Goal: Task Accomplishment & Management: Use online tool/utility

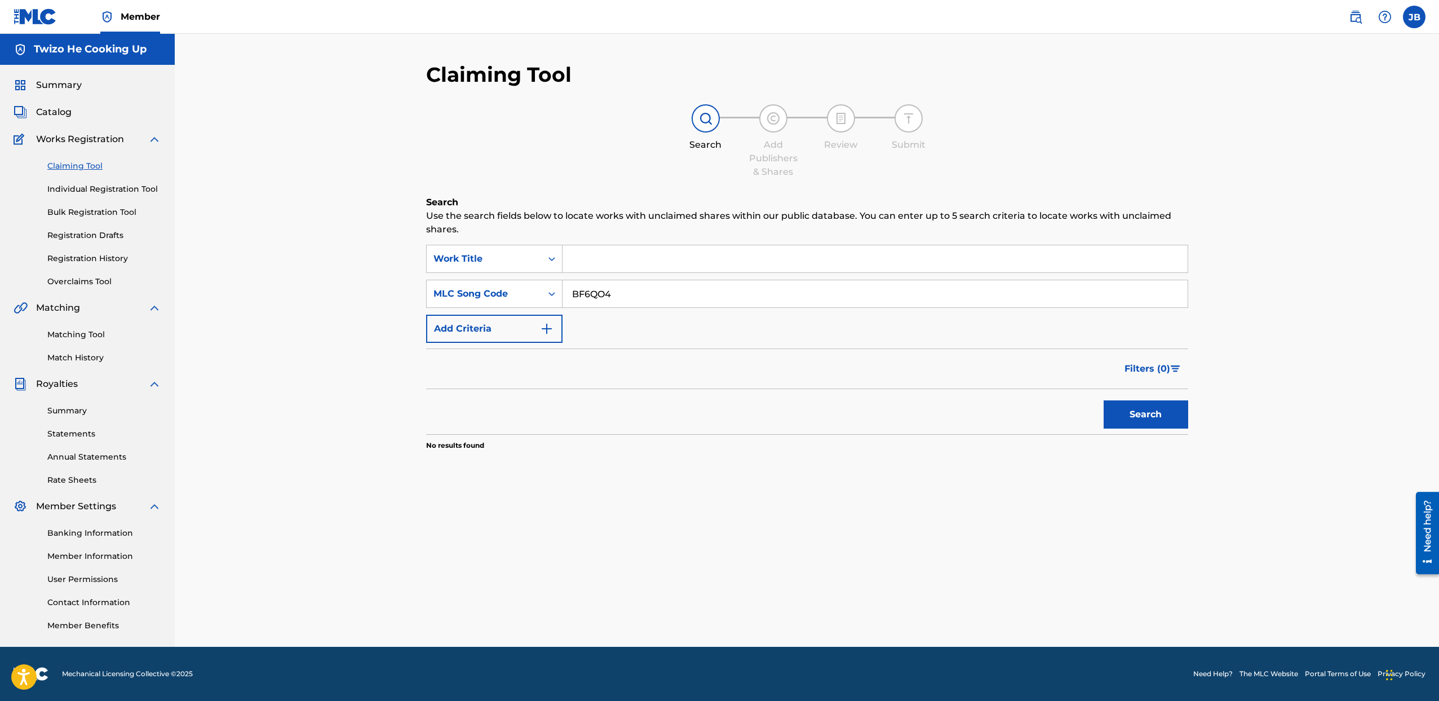
click at [59, 111] on span "Catalog" at bounding box center [54, 112] width 36 height 14
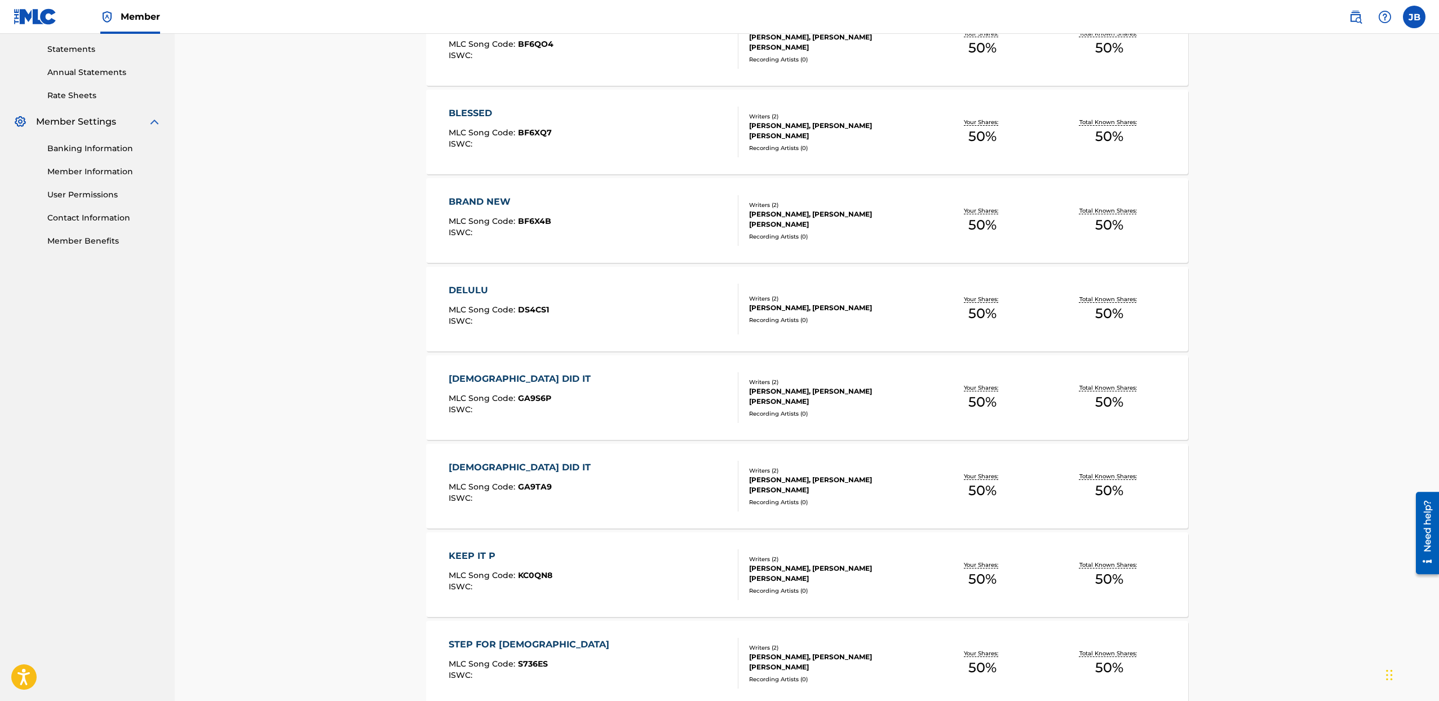
scroll to position [585, 0]
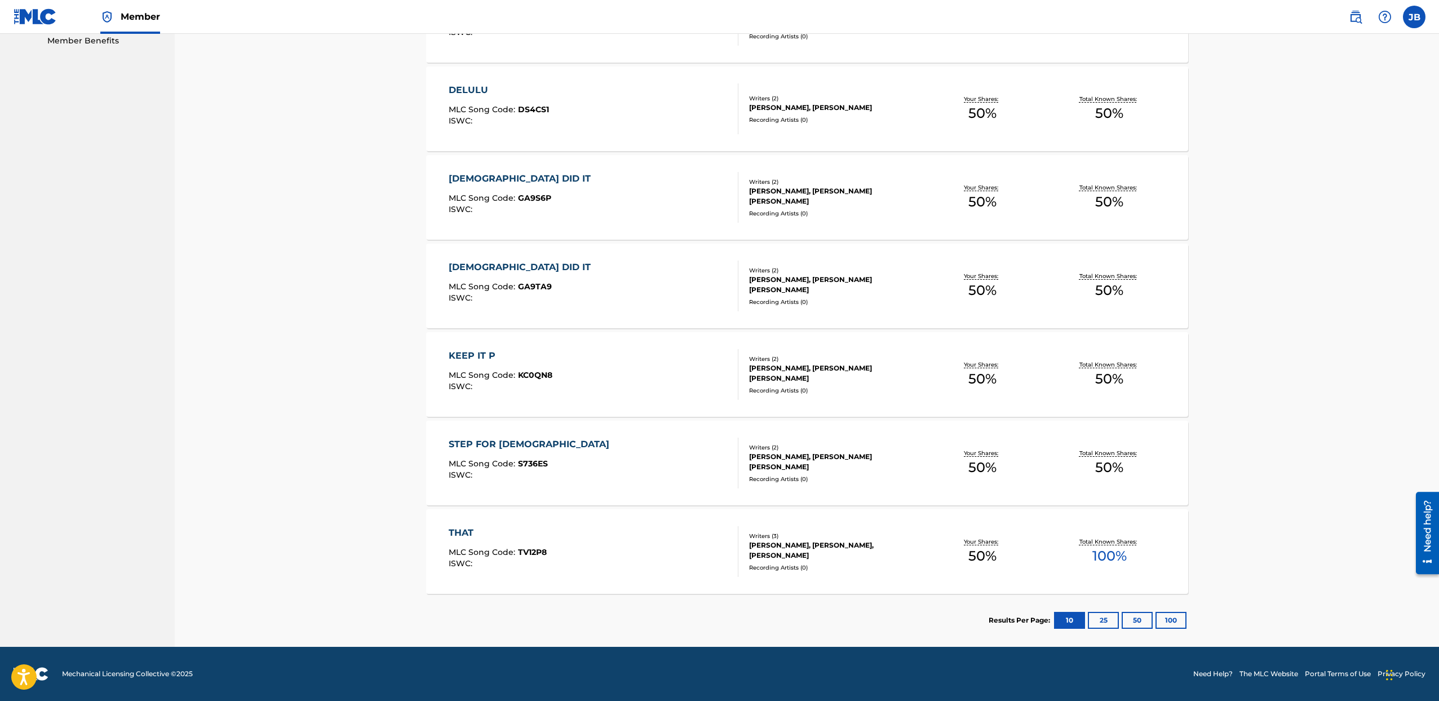
click at [1129, 537] on p "Total Known Shares:" at bounding box center [1109, 541] width 60 height 8
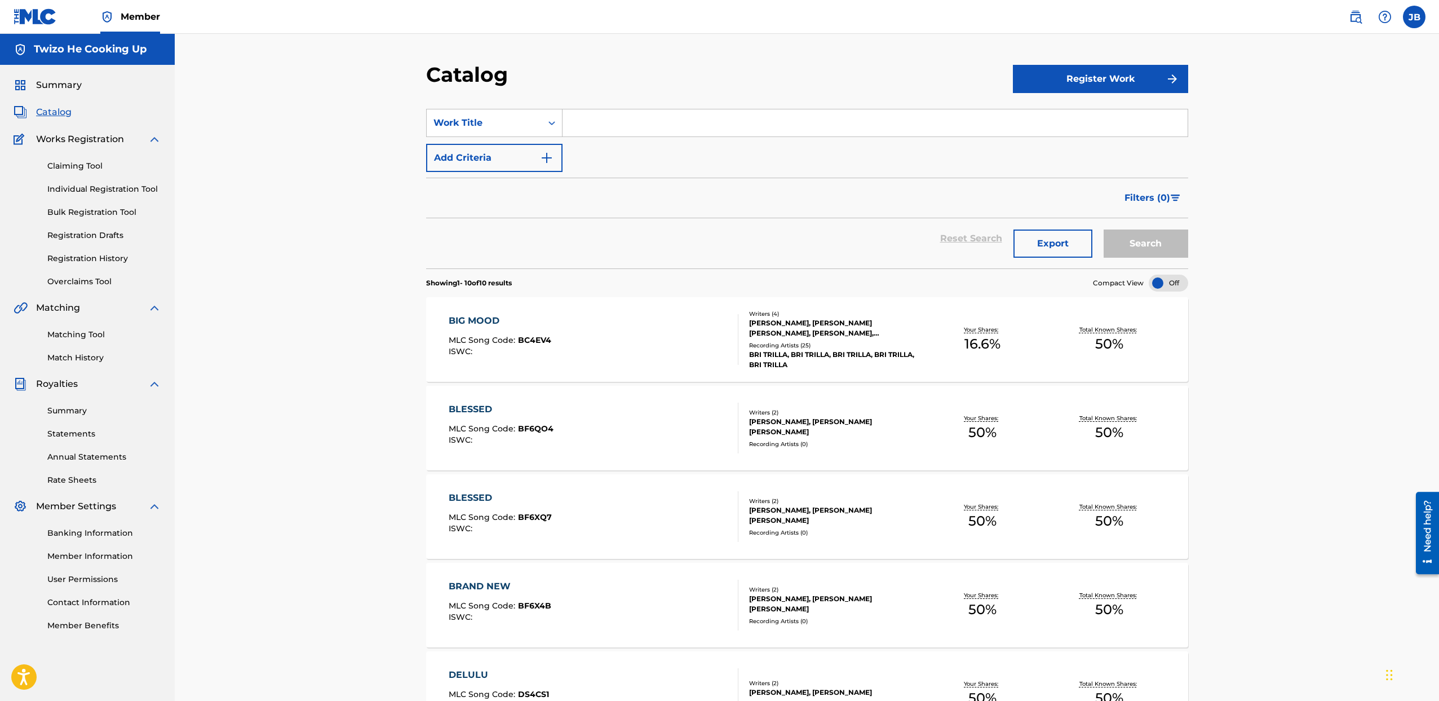
click at [1113, 333] on p "Total Known Shares:" at bounding box center [1109, 329] width 60 height 8
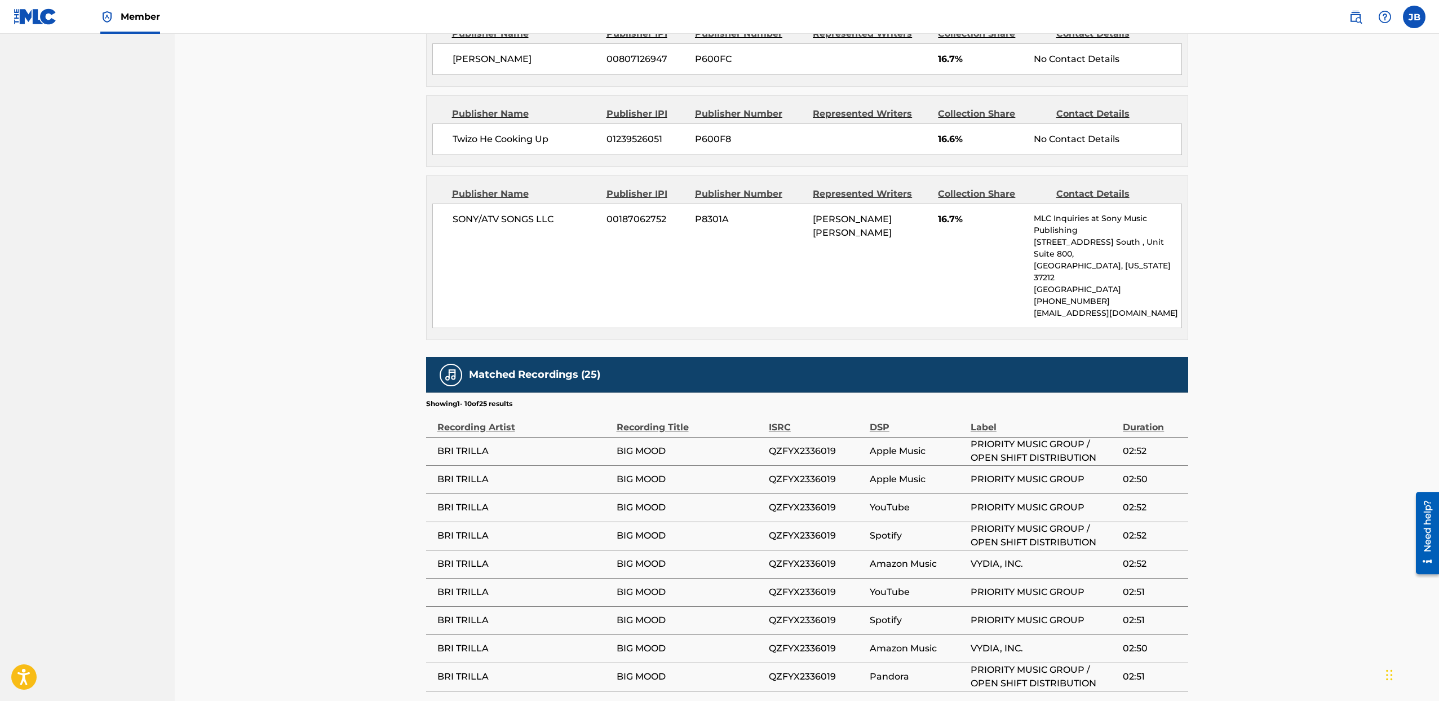
scroll to position [728, 0]
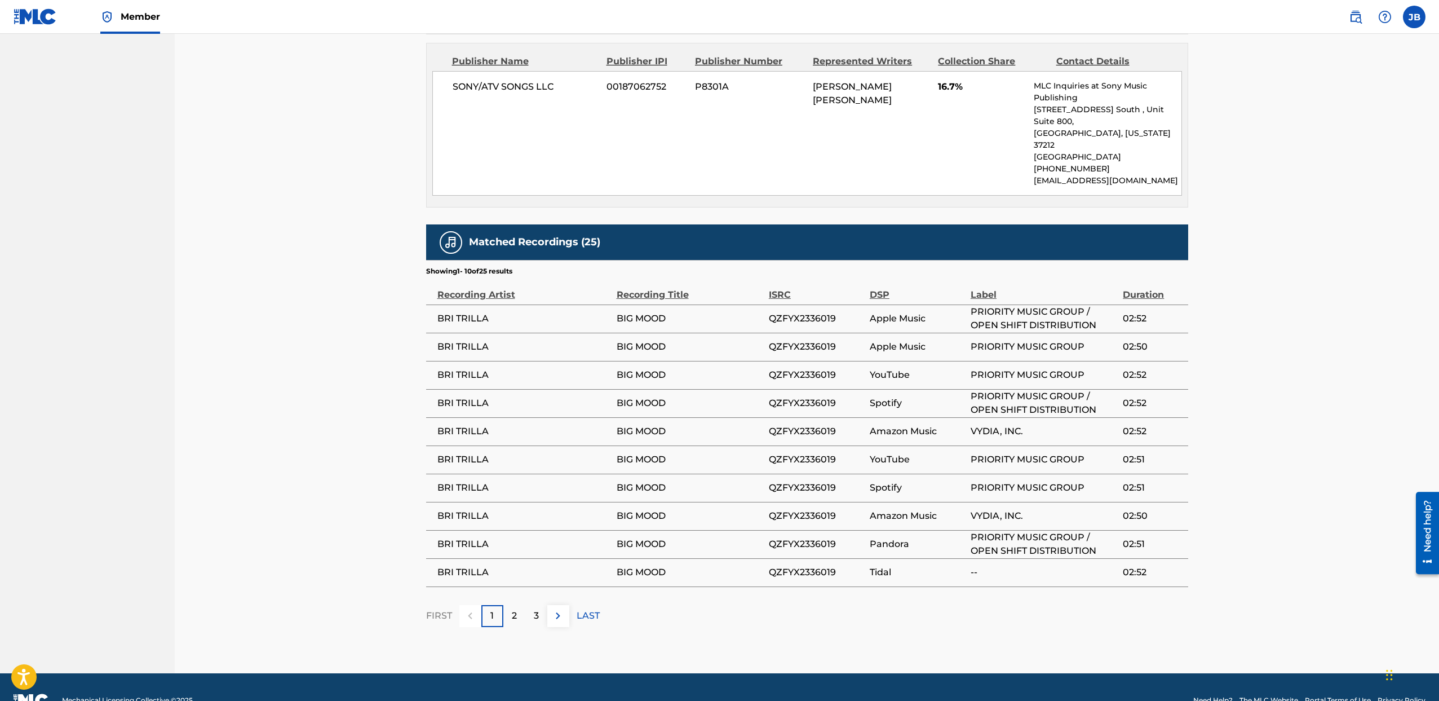
click at [516, 605] on div "2" at bounding box center [514, 616] width 22 height 22
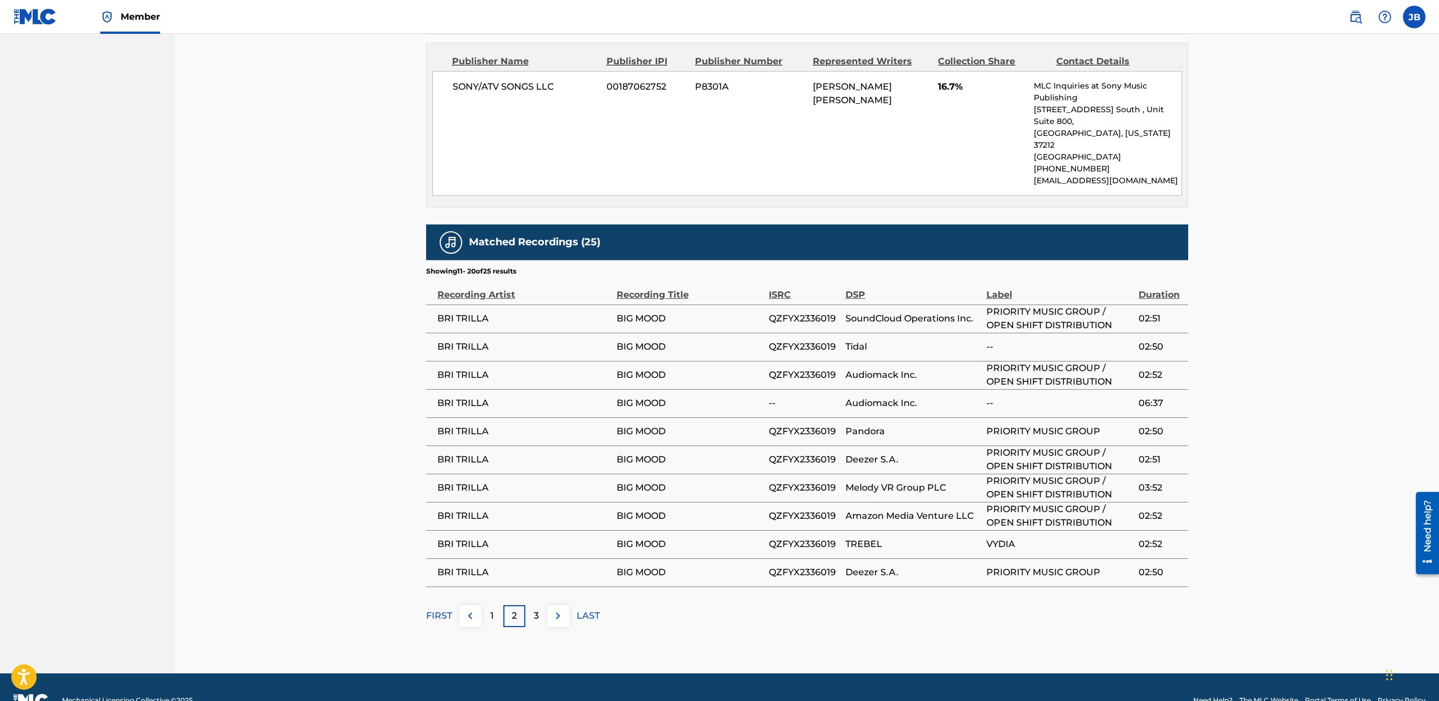
click at [538, 609] on p "3" at bounding box center [536, 616] width 5 height 14
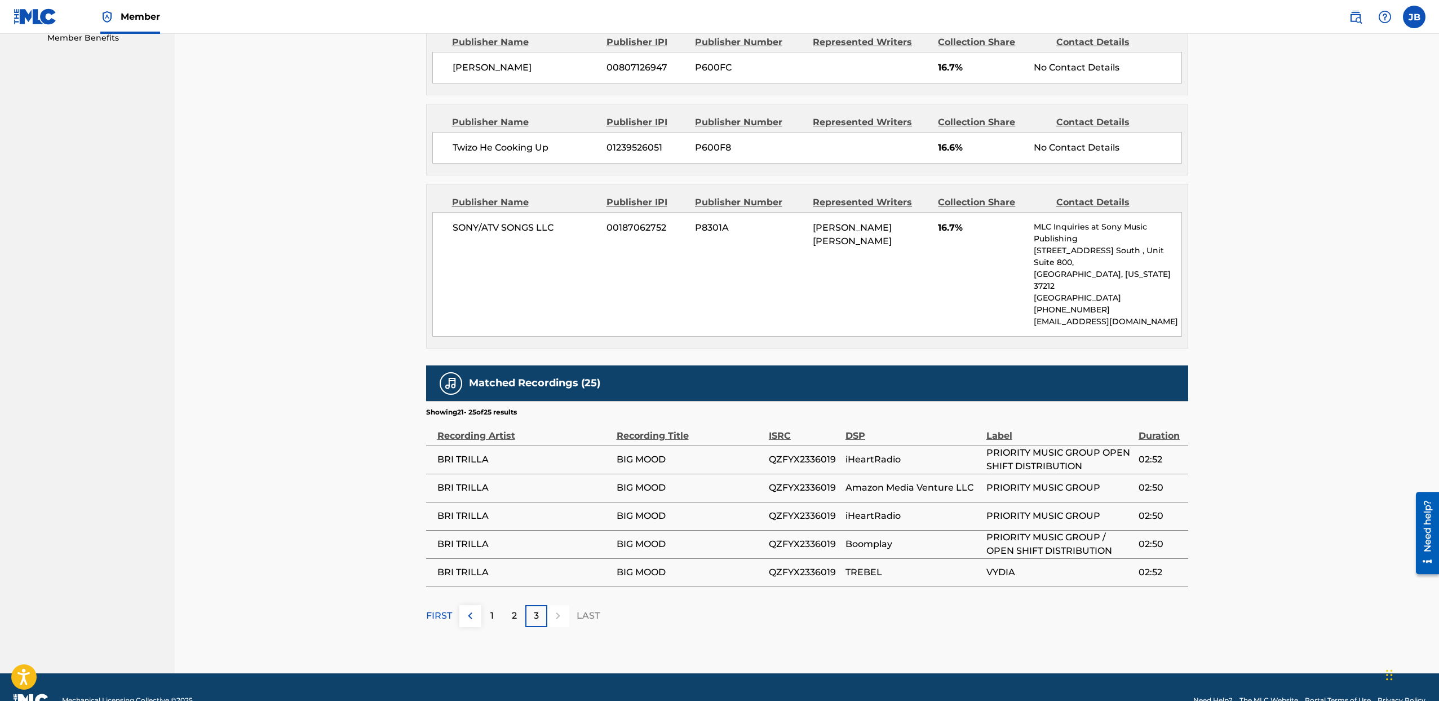
click at [521, 605] on div "2" at bounding box center [514, 616] width 22 height 22
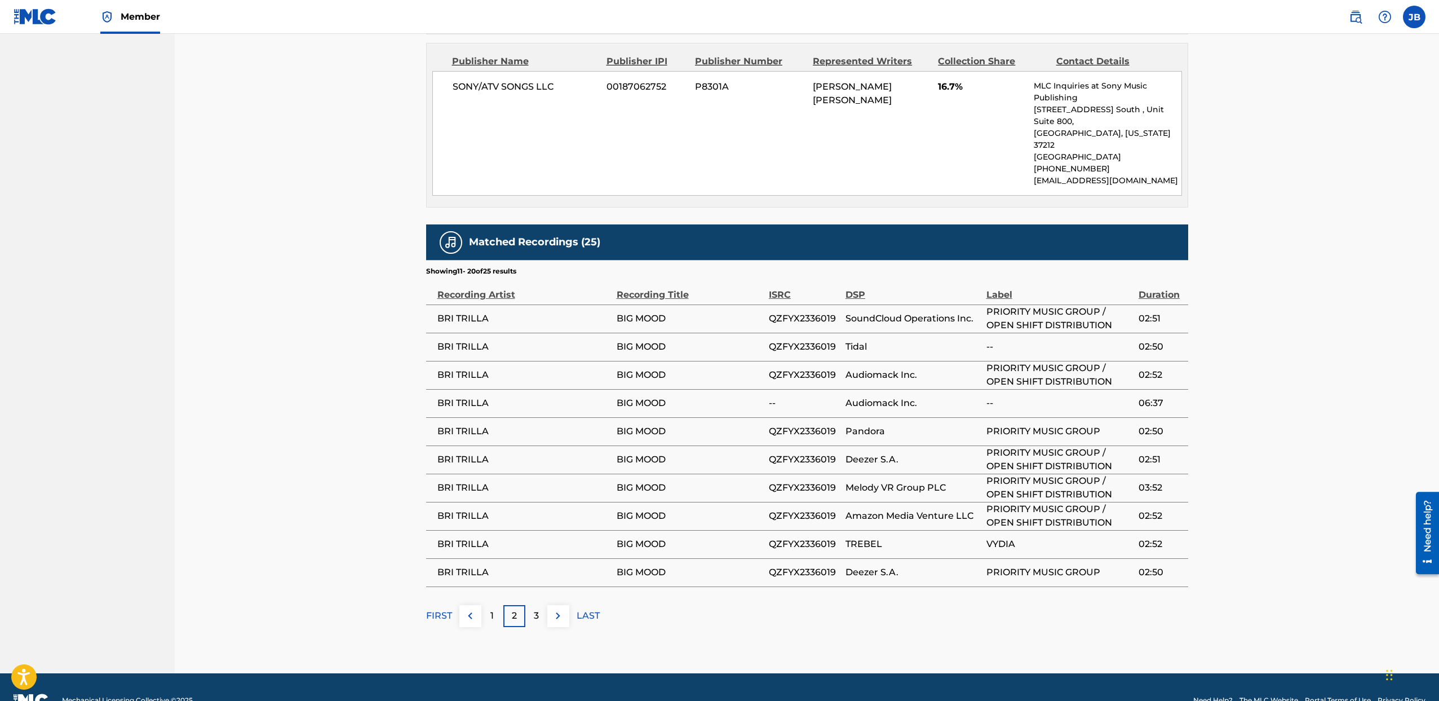
click at [503, 605] on div "2" at bounding box center [514, 616] width 22 height 22
drag, startPoint x: 503, startPoint y: 598, endPoint x: 492, endPoint y: 595, distance: 12.3
click at [492, 609] on p "1" at bounding box center [491, 616] width 3 height 14
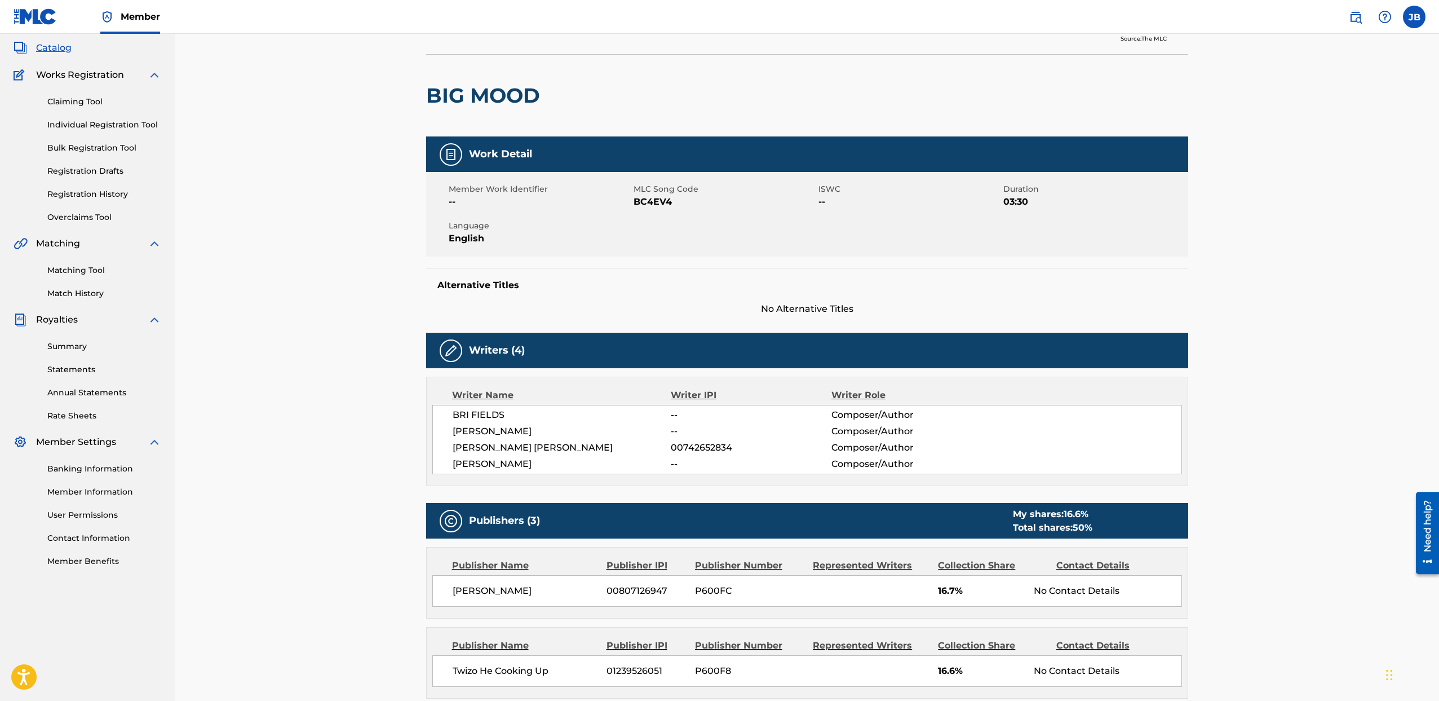
scroll to position [20, 0]
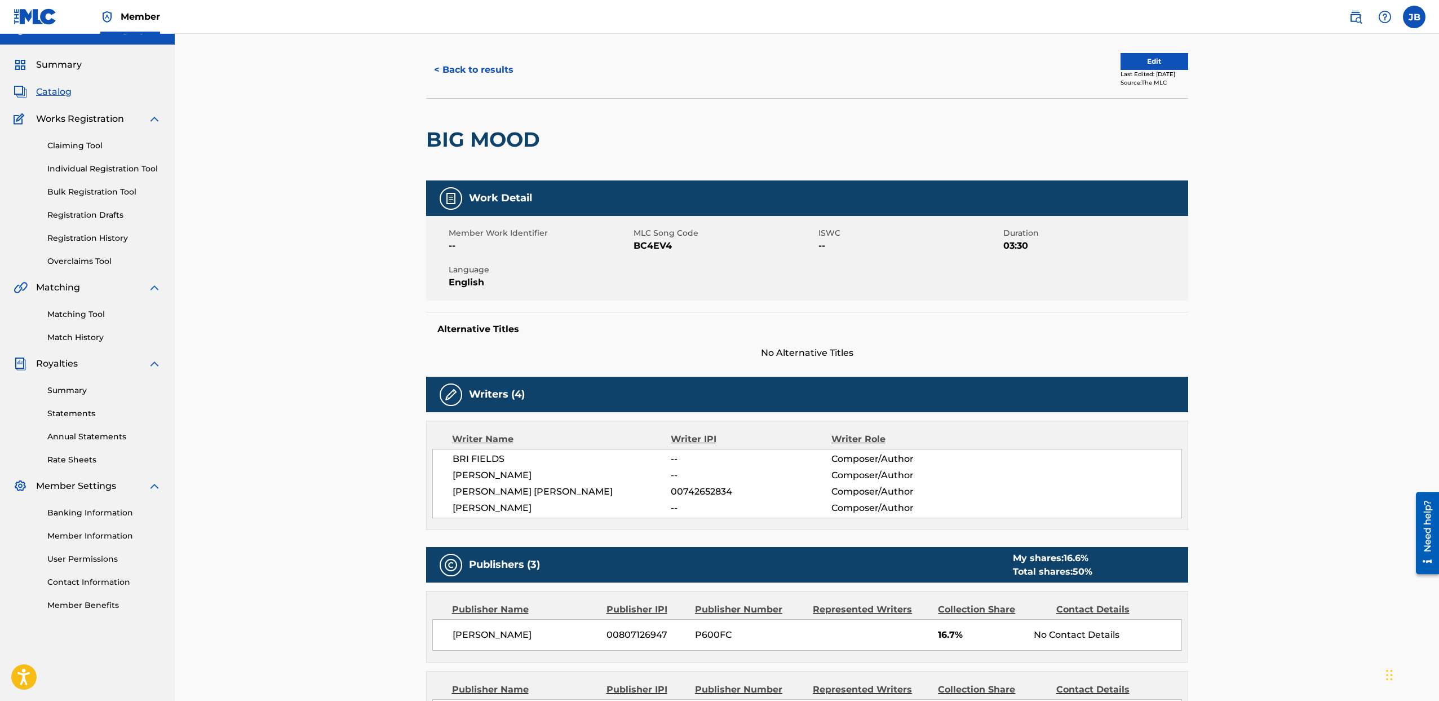
click at [102, 241] on link "Registration History" at bounding box center [104, 238] width 114 height 12
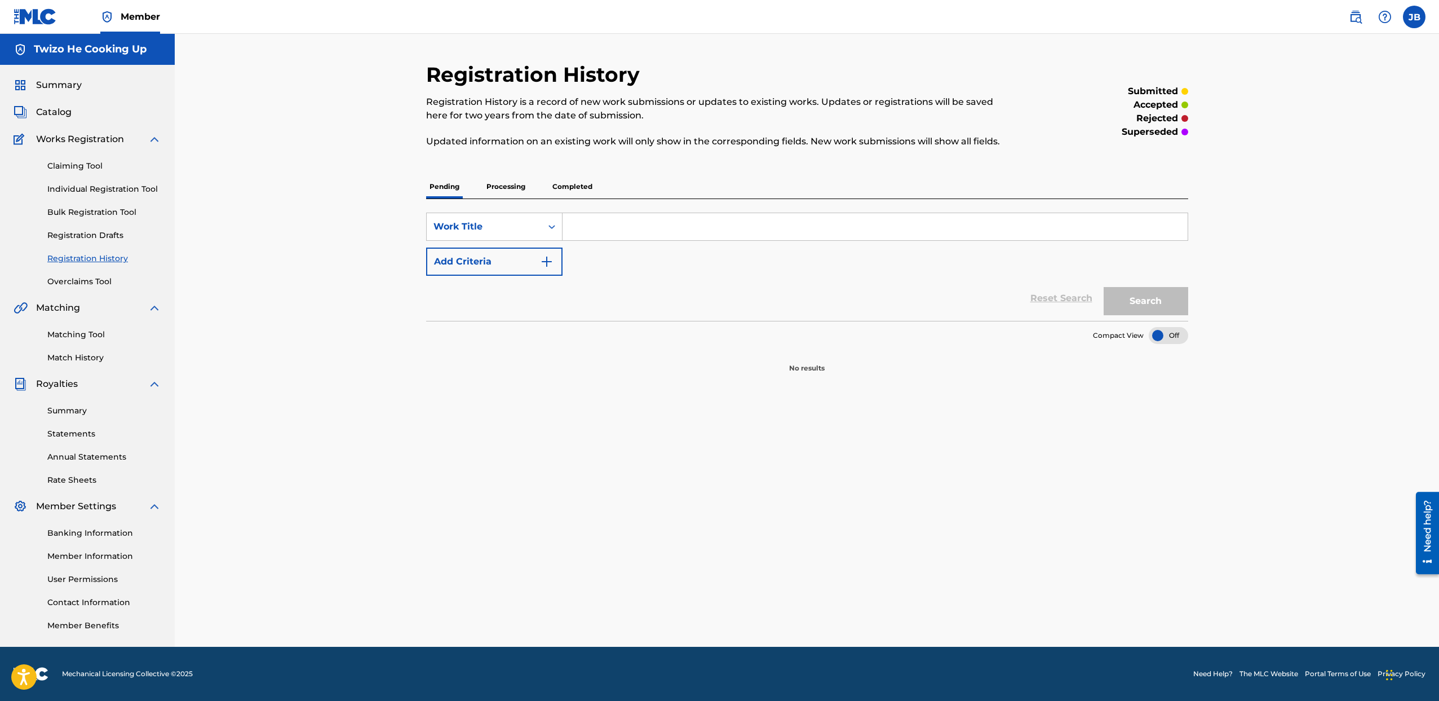
click at [104, 234] on link "Registration Drafts" at bounding box center [104, 235] width 114 height 12
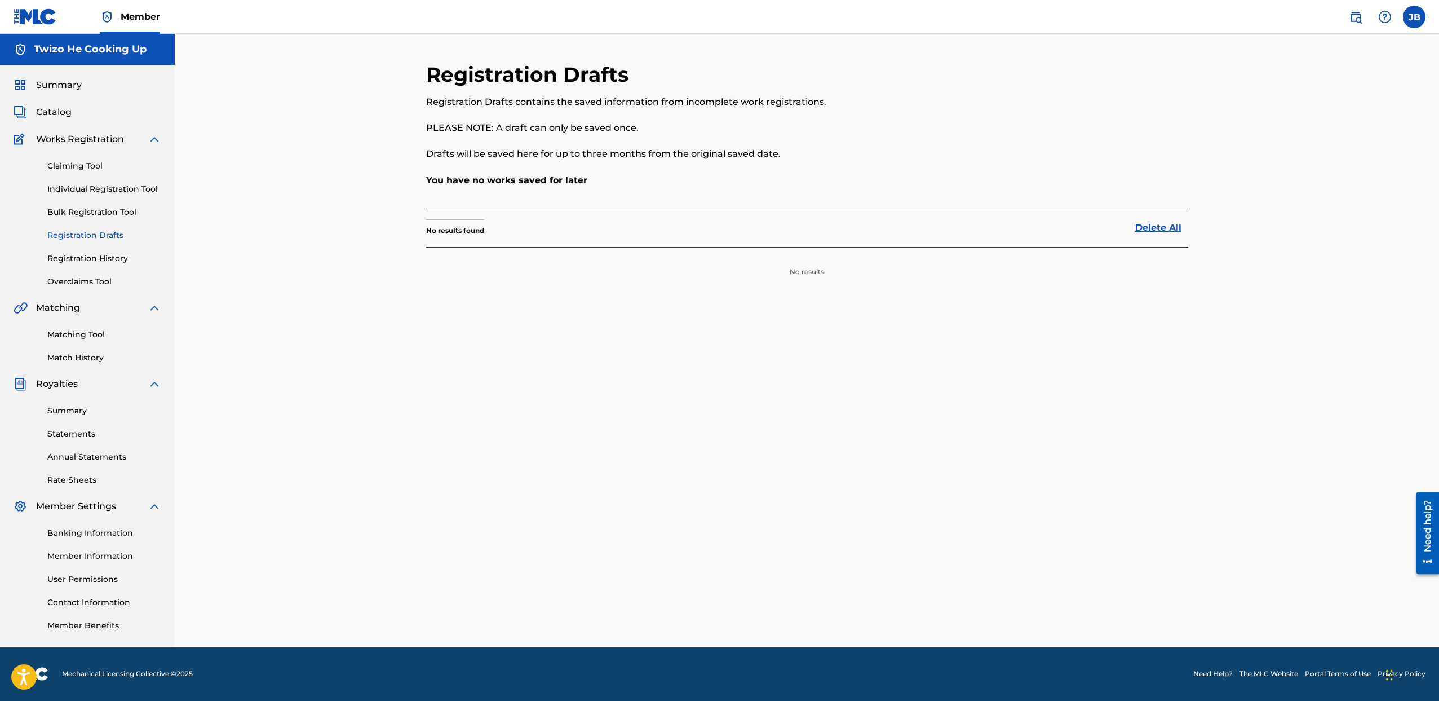
click at [94, 556] on link "Member Information" at bounding box center [104, 556] width 114 height 12
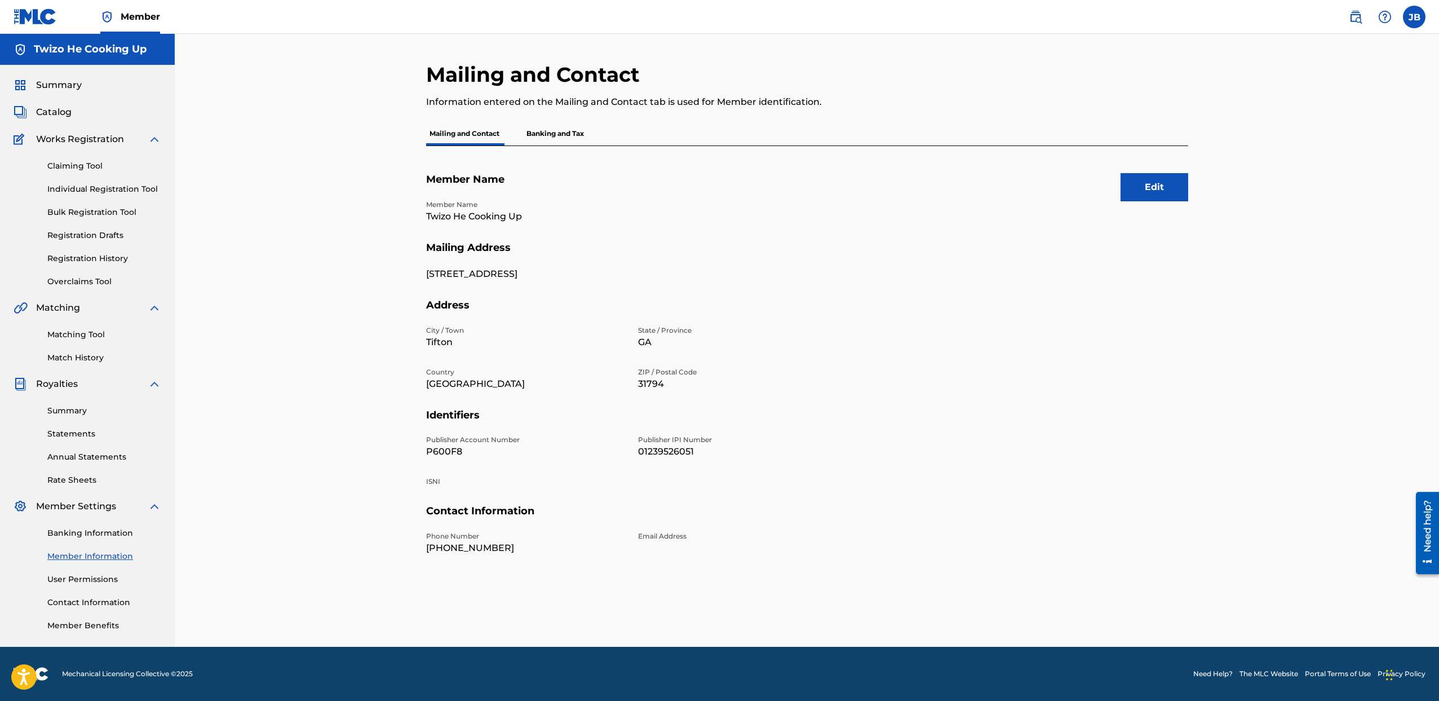
click at [55, 92] on div "Summary Catalog Works Registration Claiming Tool Individual Registration Tool B…" at bounding box center [87, 355] width 175 height 580
click at [57, 87] on span "Summary" at bounding box center [59, 85] width 46 height 14
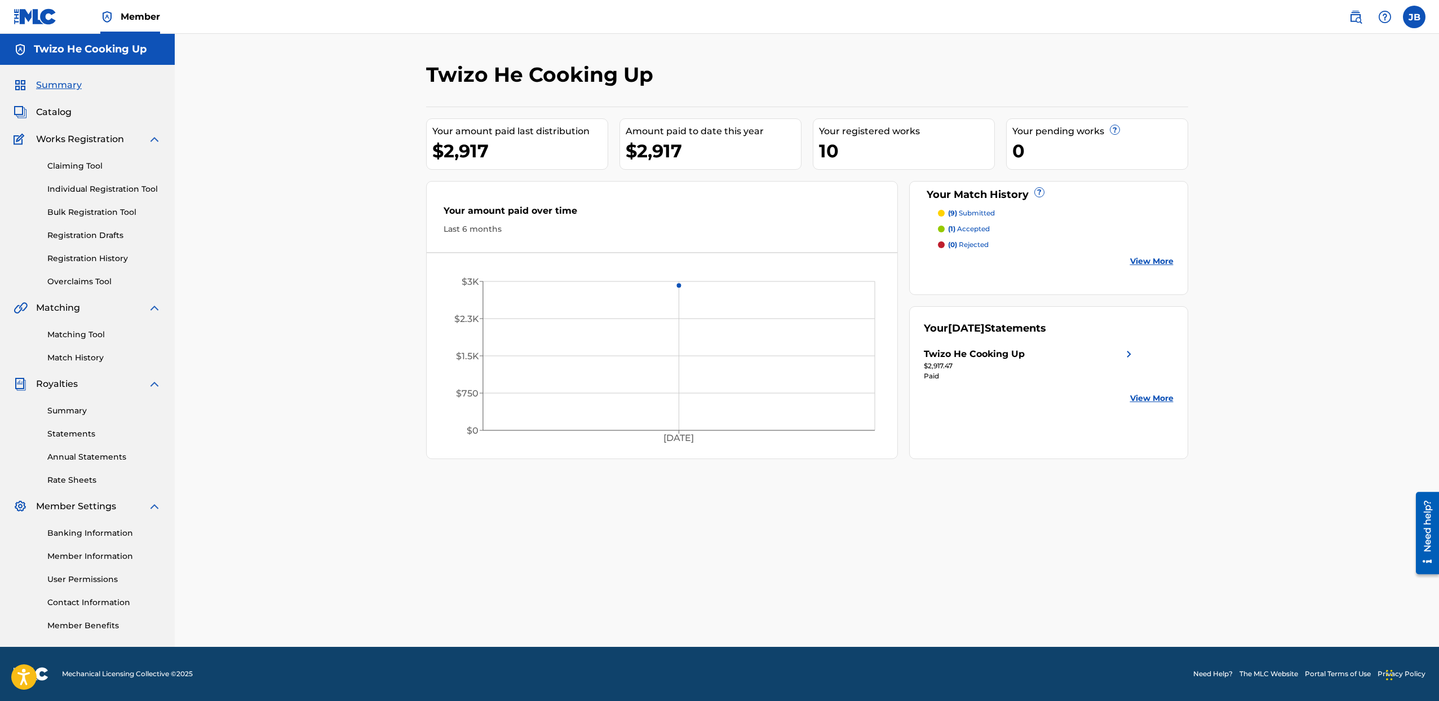
click at [53, 118] on span "Catalog" at bounding box center [54, 112] width 36 height 14
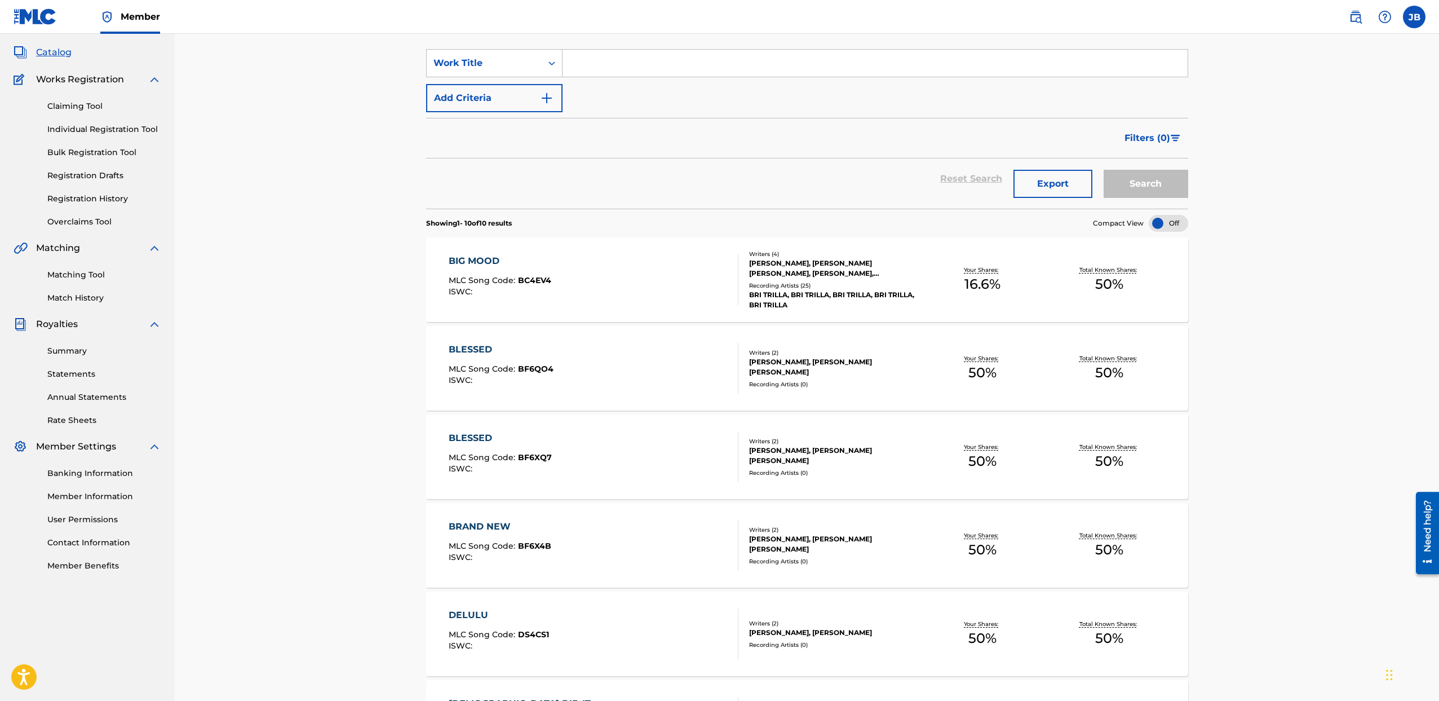
scroll to position [54, 0]
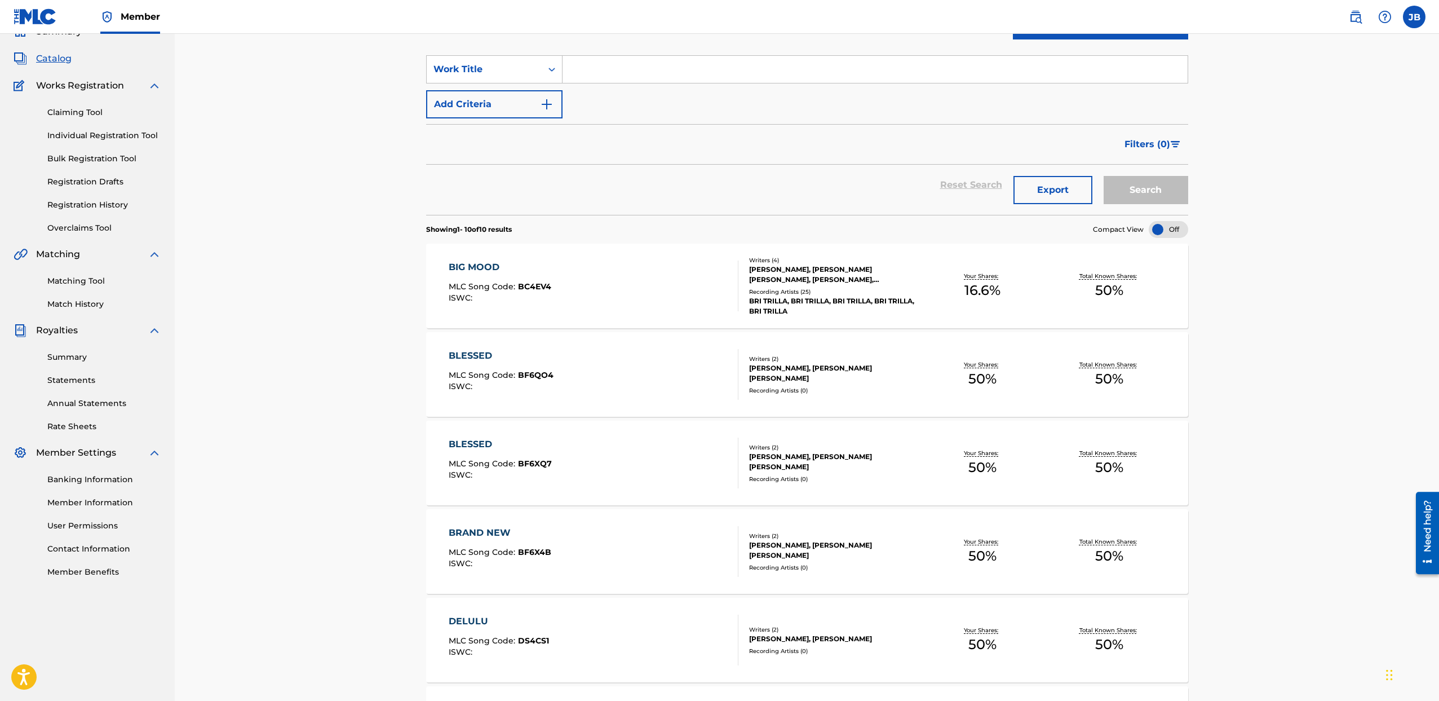
click at [1061, 188] on button "Export" at bounding box center [1053, 190] width 79 height 28
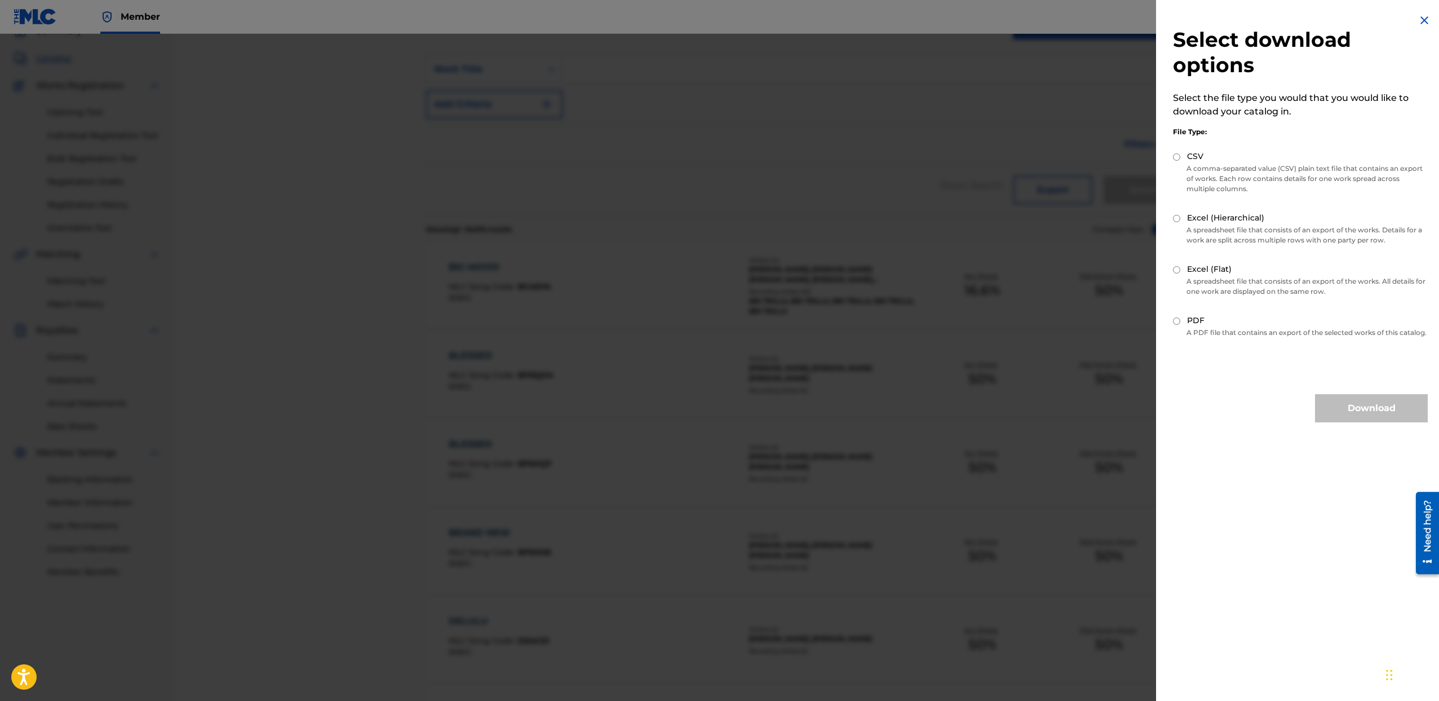
click at [1418, 20] on img at bounding box center [1425, 21] width 14 height 14
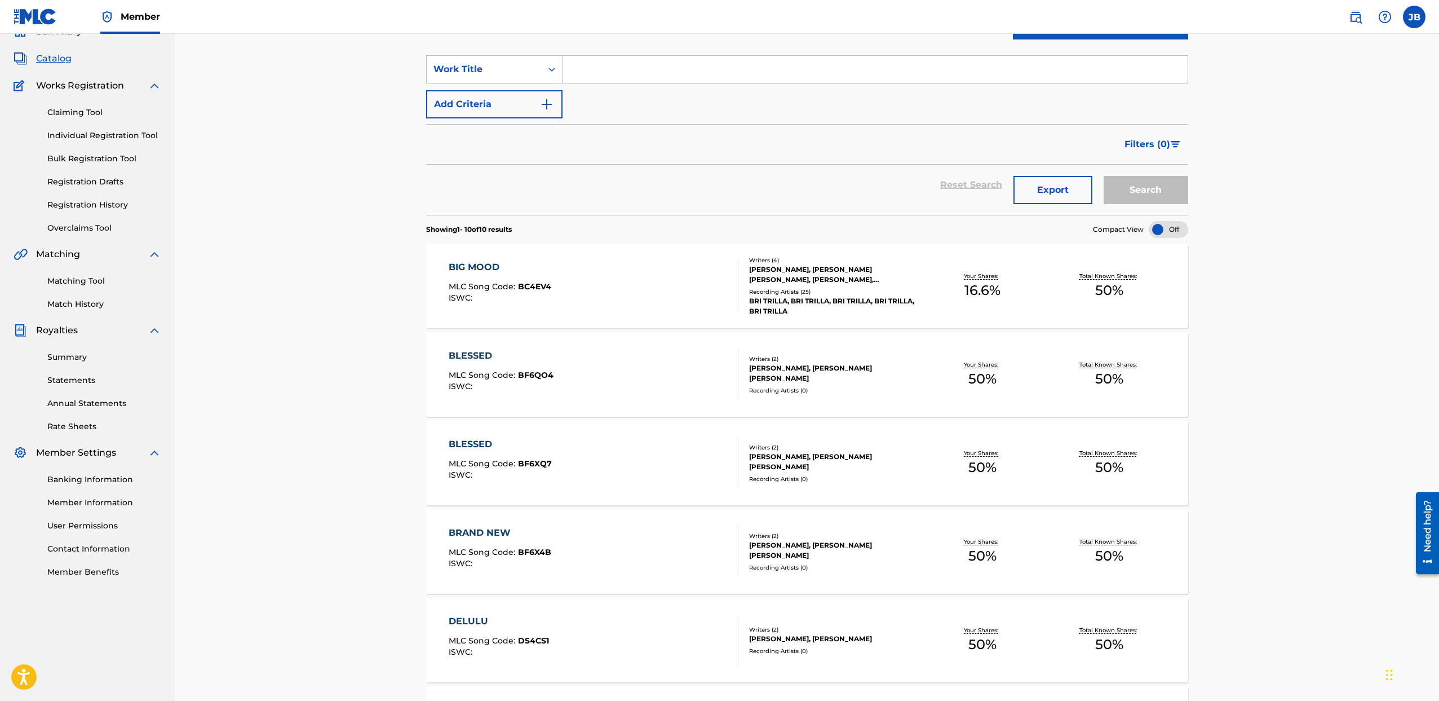
click at [79, 118] on link "Claiming Tool" at bounding box center [104, 113] width 114 height 12
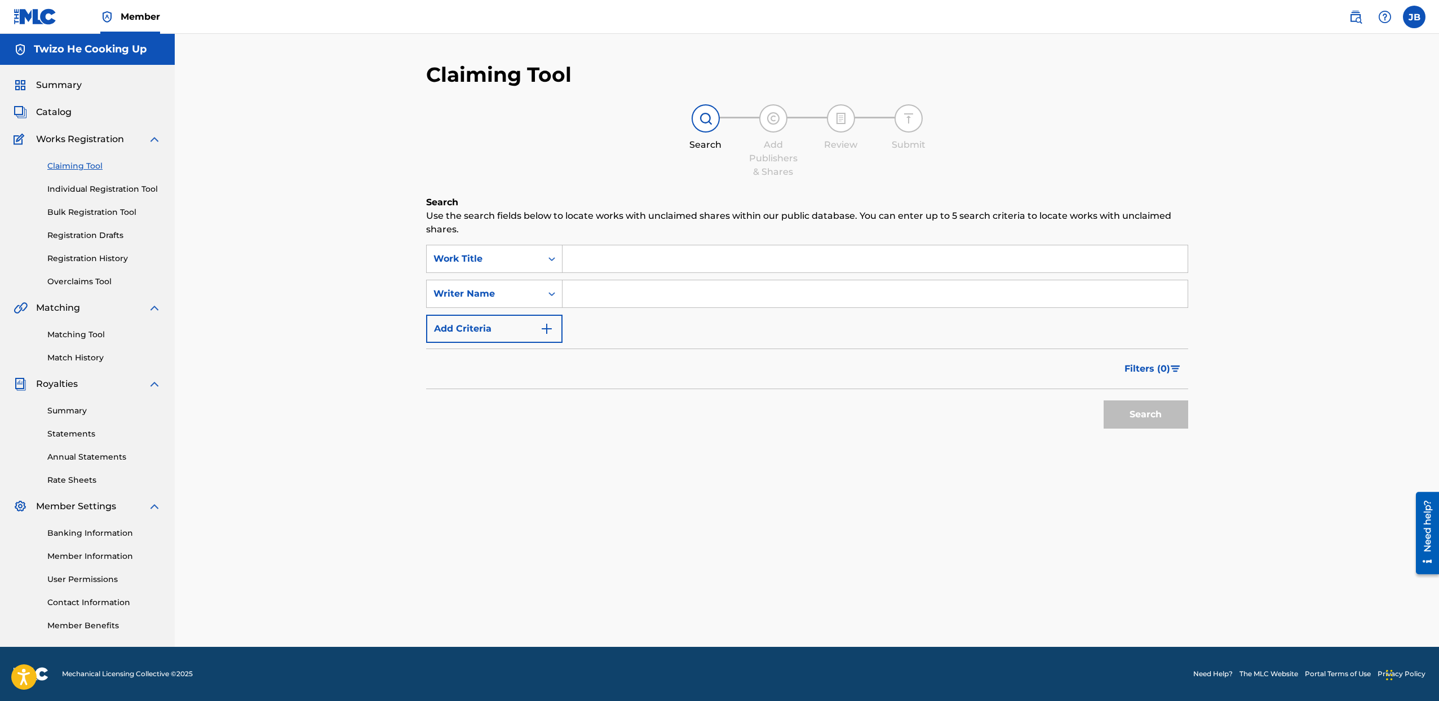
drag, startPoint x: 60, startPoint y: 88, endPoint x: 54, endPoint y: 112, distance: 23.8
click at [60, 88] on span "Summary" at bounding box center [59, 85] width 46 height 14
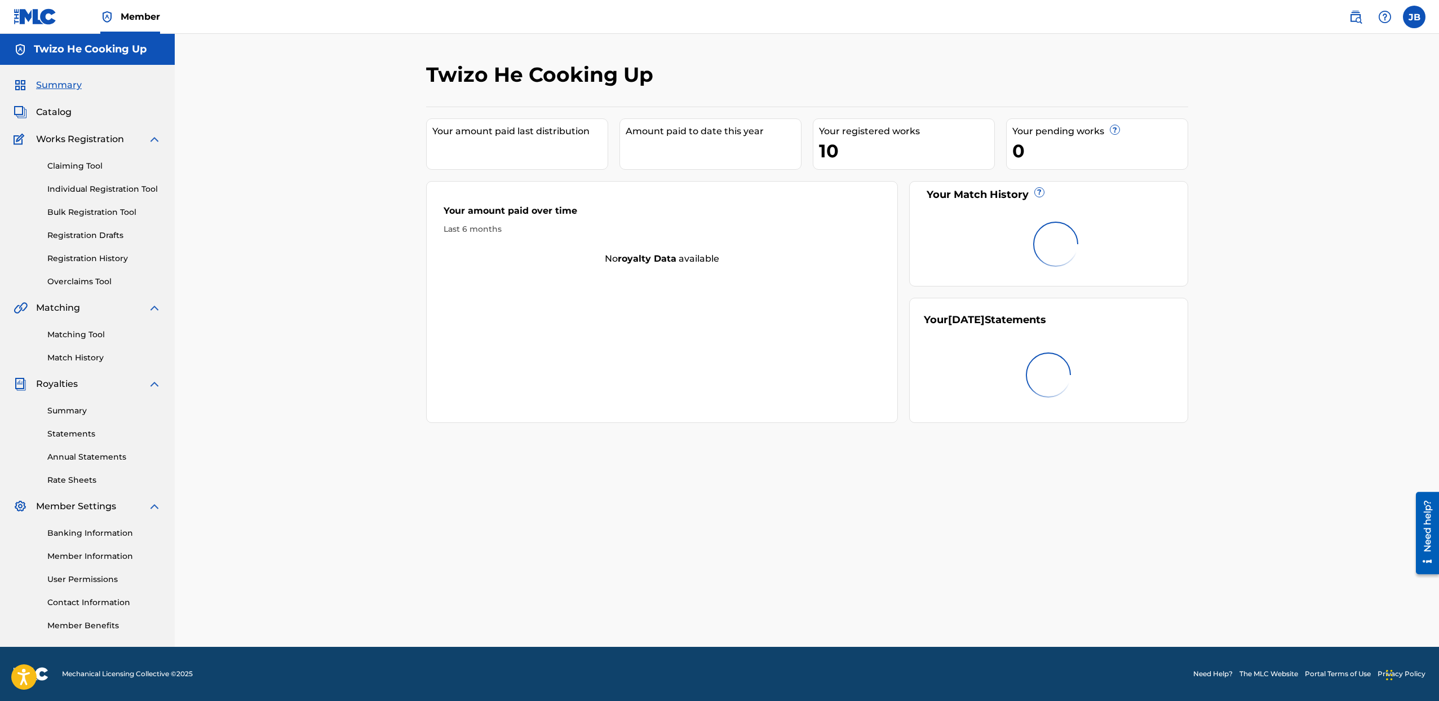
click at [50, 122] on div "Summary Catalog Works Registration Claiming Tool Individual Registration Tool B…" at bounding box center [87, 355] width 175 height 580
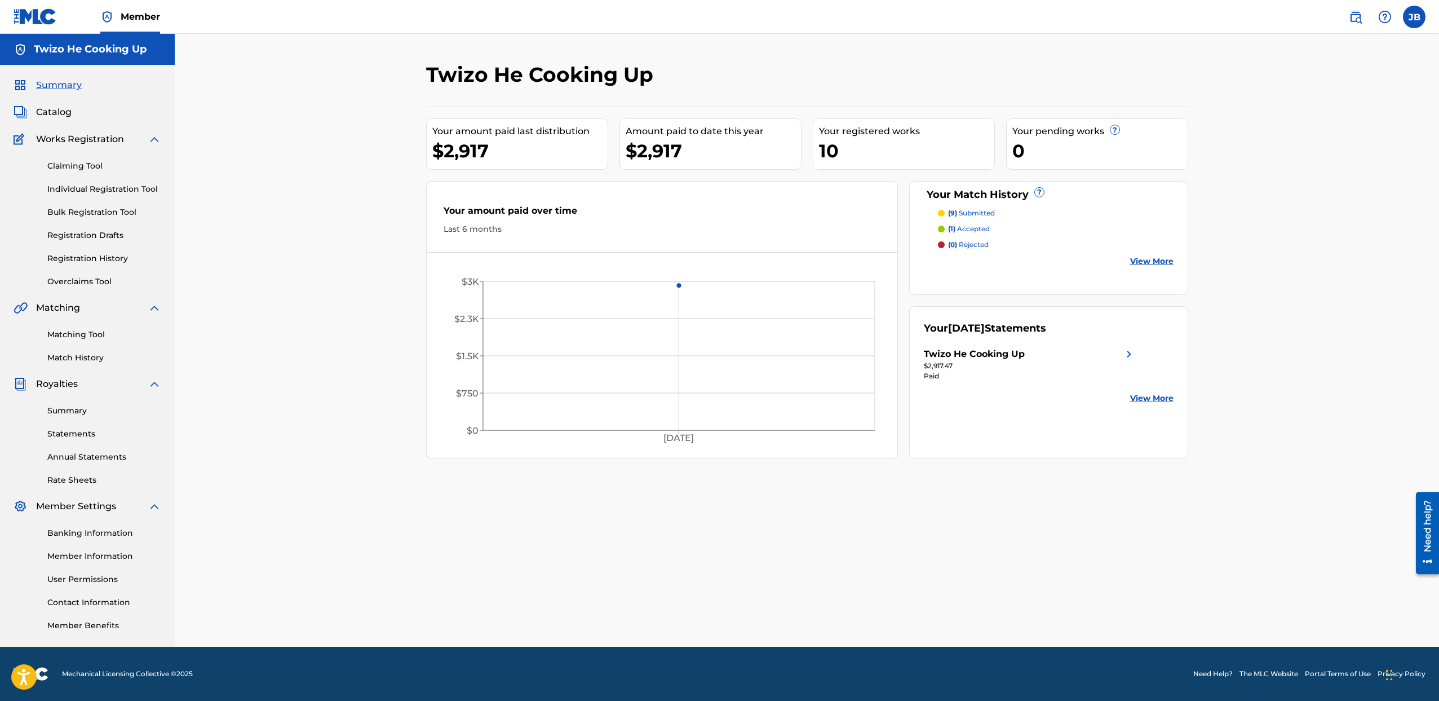
click at [54, 115] on span "Catalog" at bounding box center [54, 112] width 36 height 14
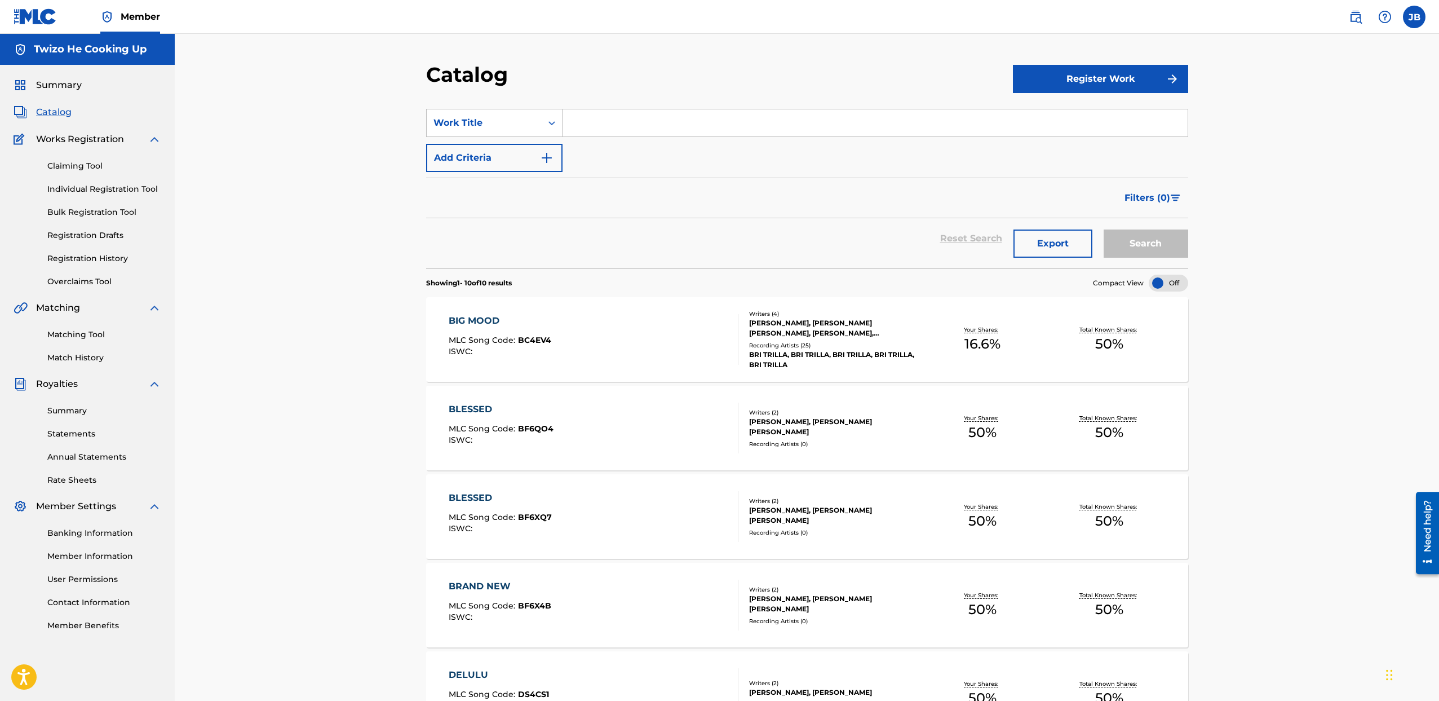
click at [67, 473] on div "Summary Statements Annual Statements Rate Sheets" at bounding box center [88, 438] width 148 height 95
click at [66, 477] on link "Rate Sheets" at bounding box center [104, 480] width 114 height 12
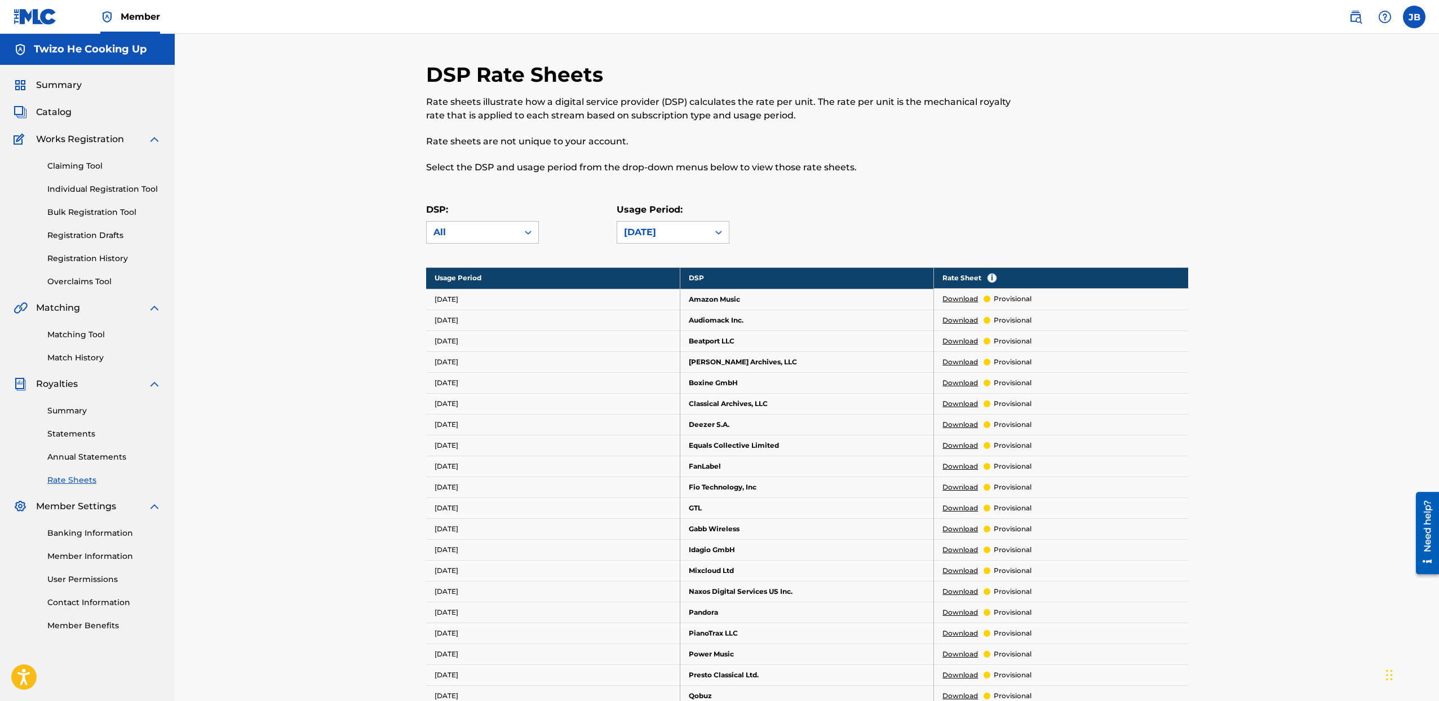
click at [76, 449] on div "Summary Statements Annual Statements Rate Sheets" at bounding box center [88, 438] width 148 height 95
click at [77, 437] on link "Statements" at bounding box center [104, 434] width 114 height 12
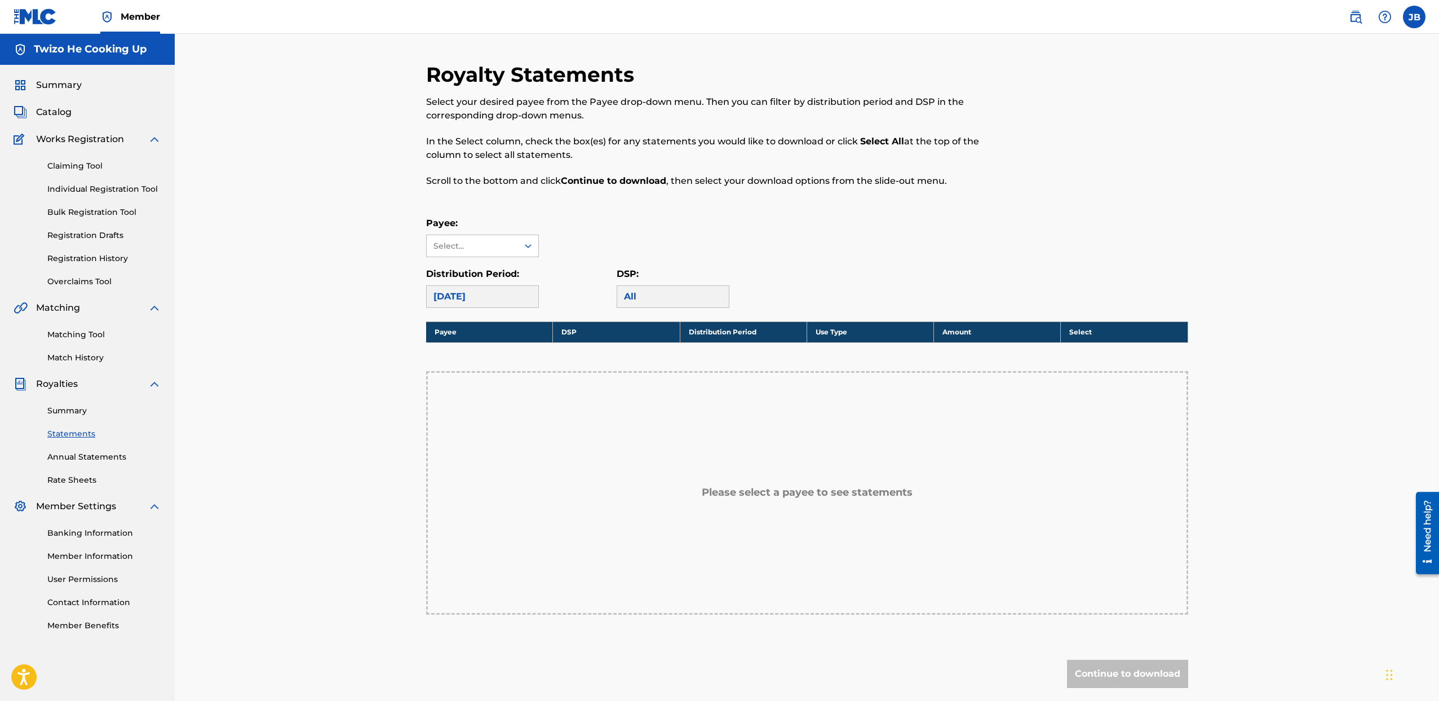
click at [78, 418] on div "Summary Statements Annual Statements Rate Sheets" at bounding box center [88, 438] width 148 height 95
click at [77, 409] on link "Summary" at bounding box center [104, 411] width 114 height 12
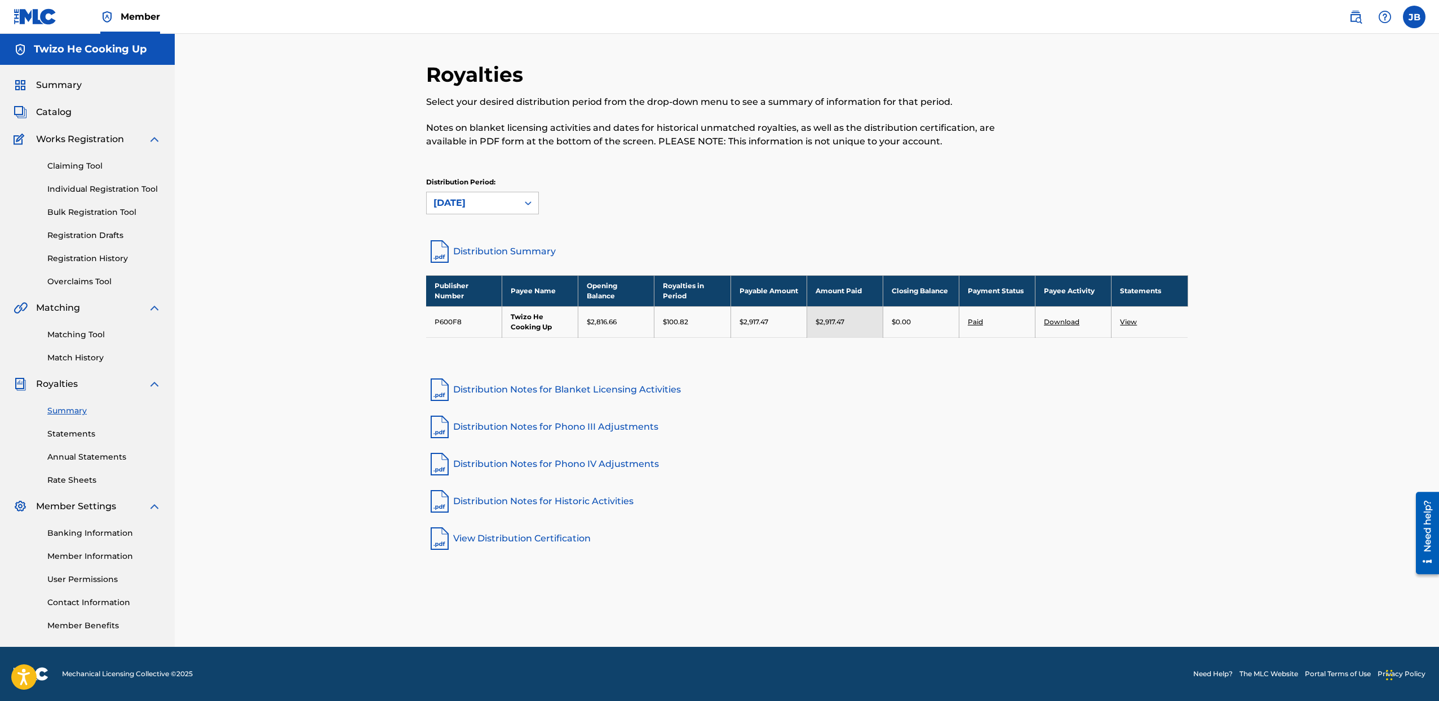
click at [46, 106] on span "Catalog" at bounding box center [54, 112] width 36 height 14
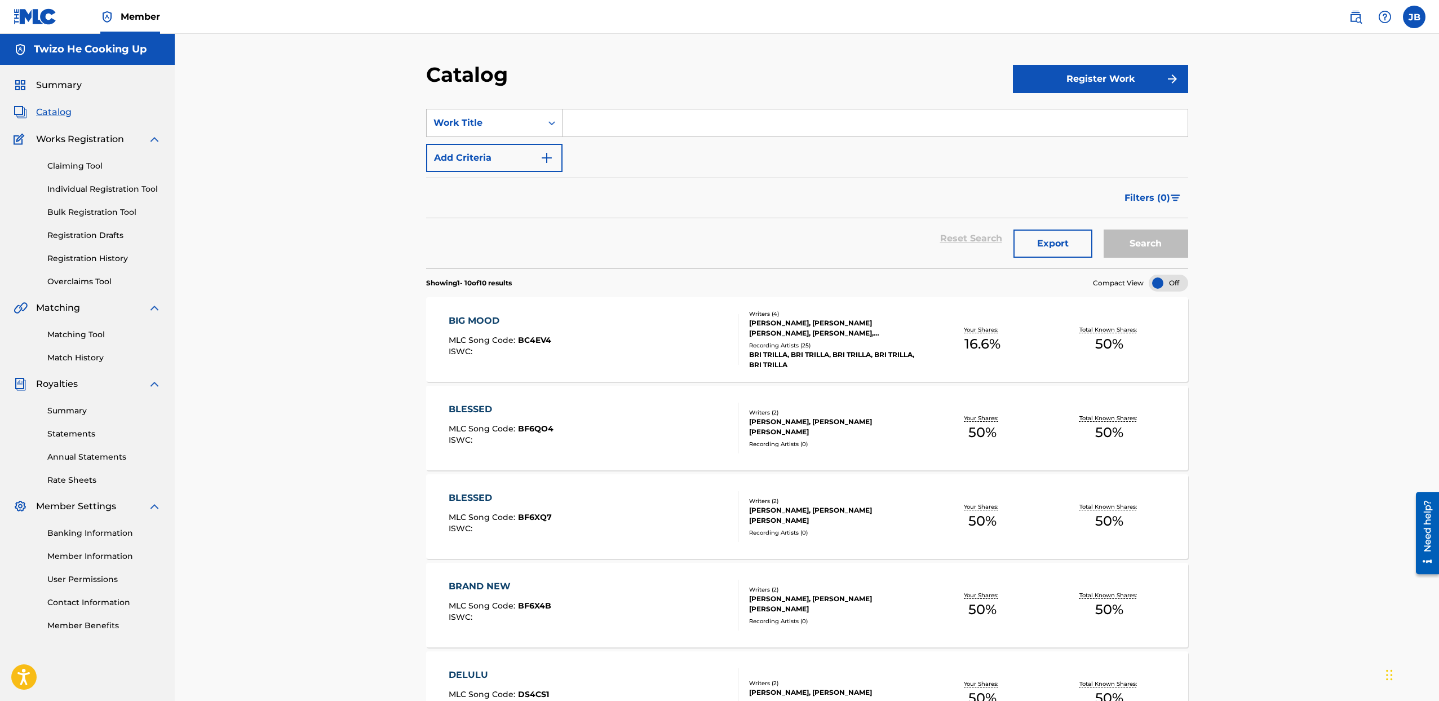
click at [52, 140] on span "Works Registration" at bounding box center [80, 139] width 88 height 14
click at [153, 140] on img at bounding box center [155, 139] width 14 height 14
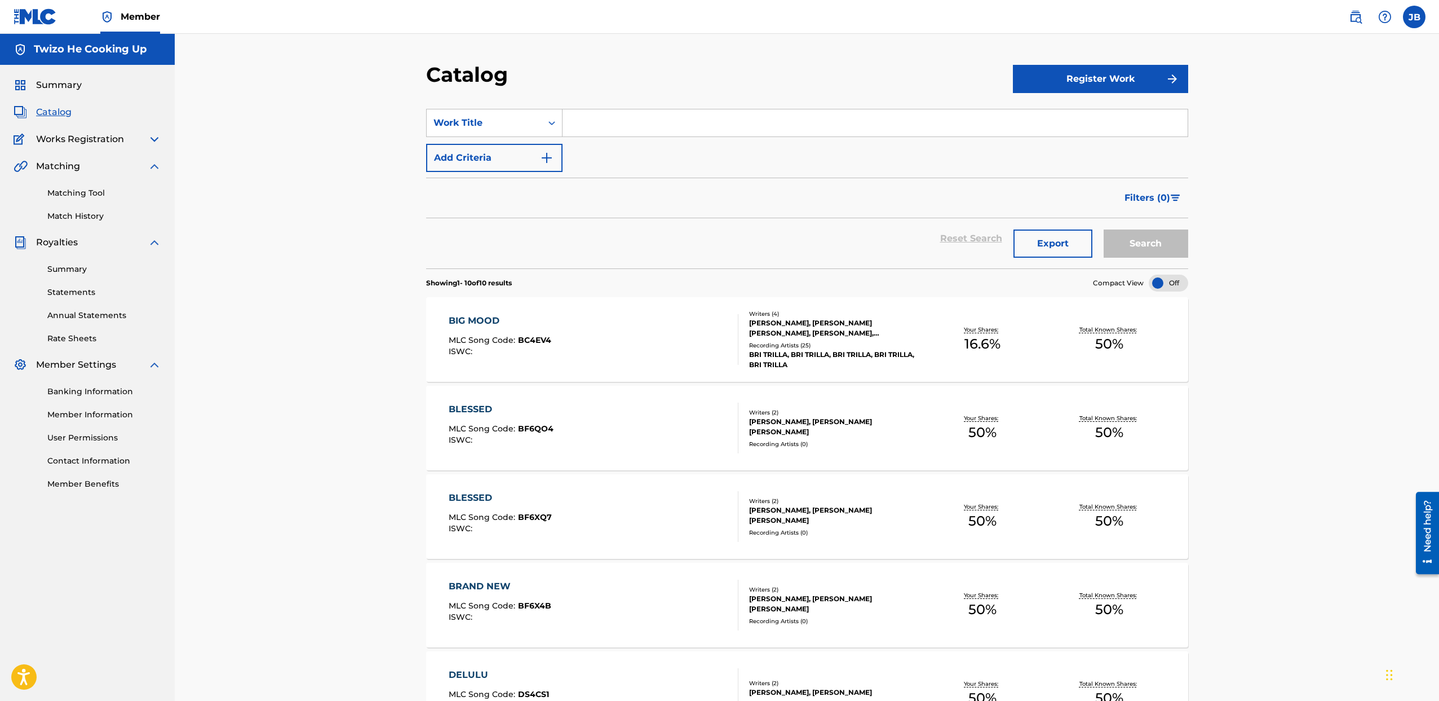
drag, startPoint x: 93, startPoint y: 219, endPoint x: 88, endPoint y: 205, distance: 15.0
click at [92, 219] on link "Match History" at bounding box center [104, 216] width 114 height 12
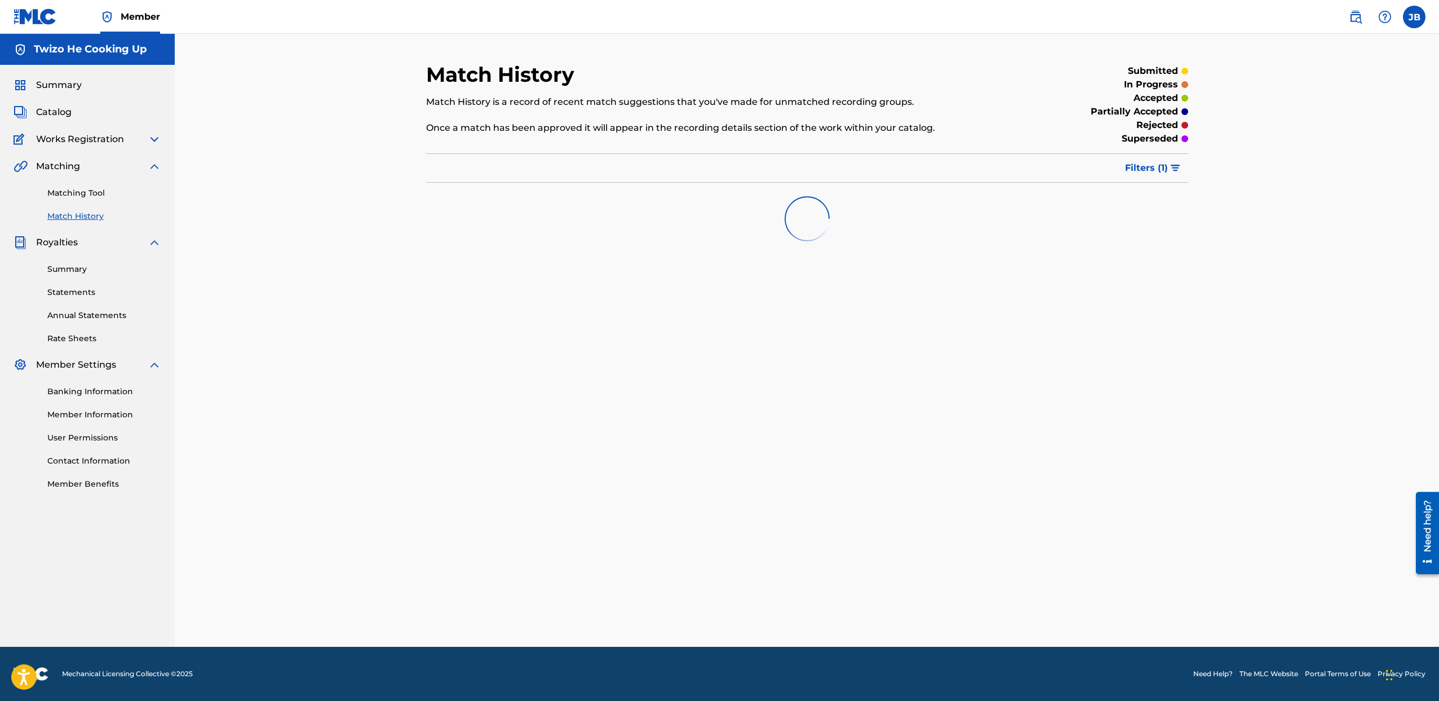
click at [88, 193] on link "Matching Tool" at bounding box center [104, 193] width 114 height 12
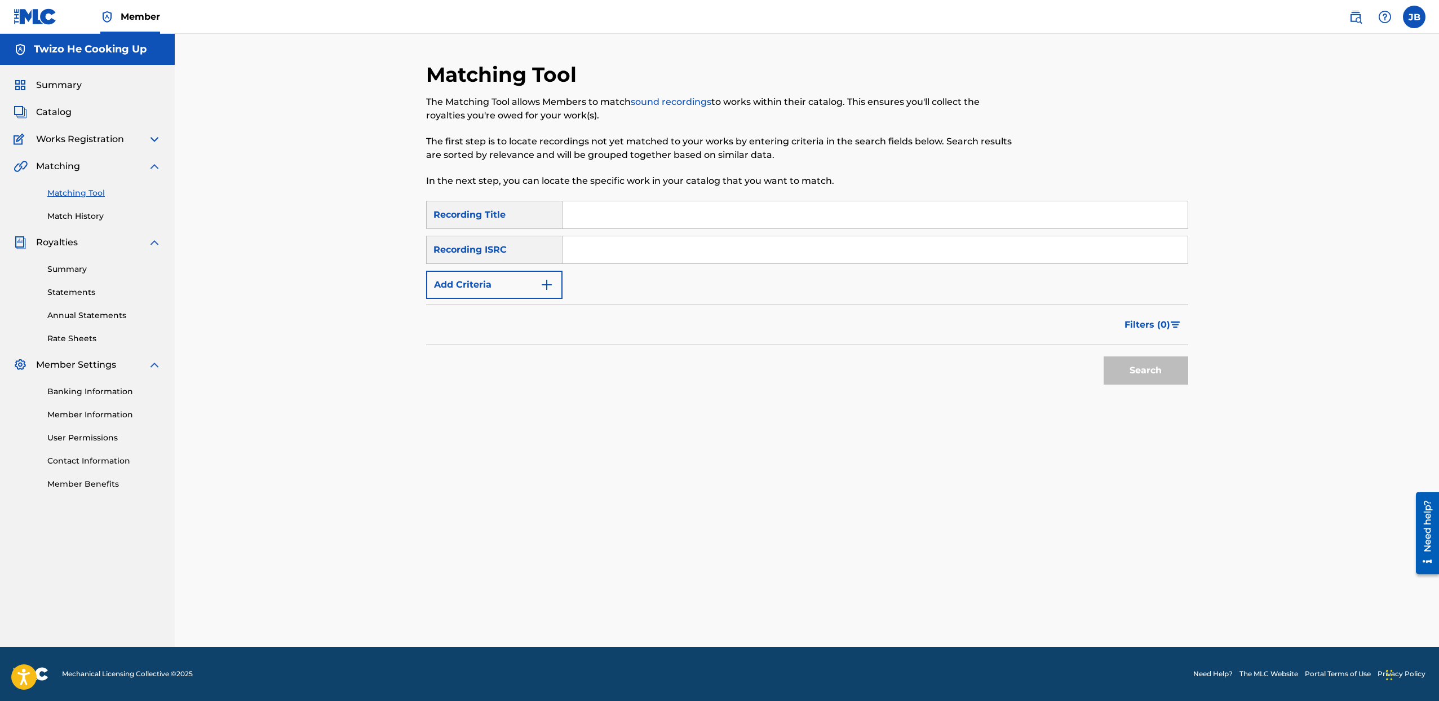
click at [615, 215] on input "Search Form" at bounding box center [875, 214] width 625 height 27
click at [613, 243] on input "Search Form" at bounding box center [875, 249] width 625 height 27
drag, startPoint x: 621, startPoint y: 213, endPoint x: 275, endPoint y: 170, distance: 348.2
click at [280, 170] on div "Matching Tool The Matching Tool allows Members to match sound recordings to wor…" at bounding box center [807, 340] width 1264 height 613
type input "[PERSON_NAME]"
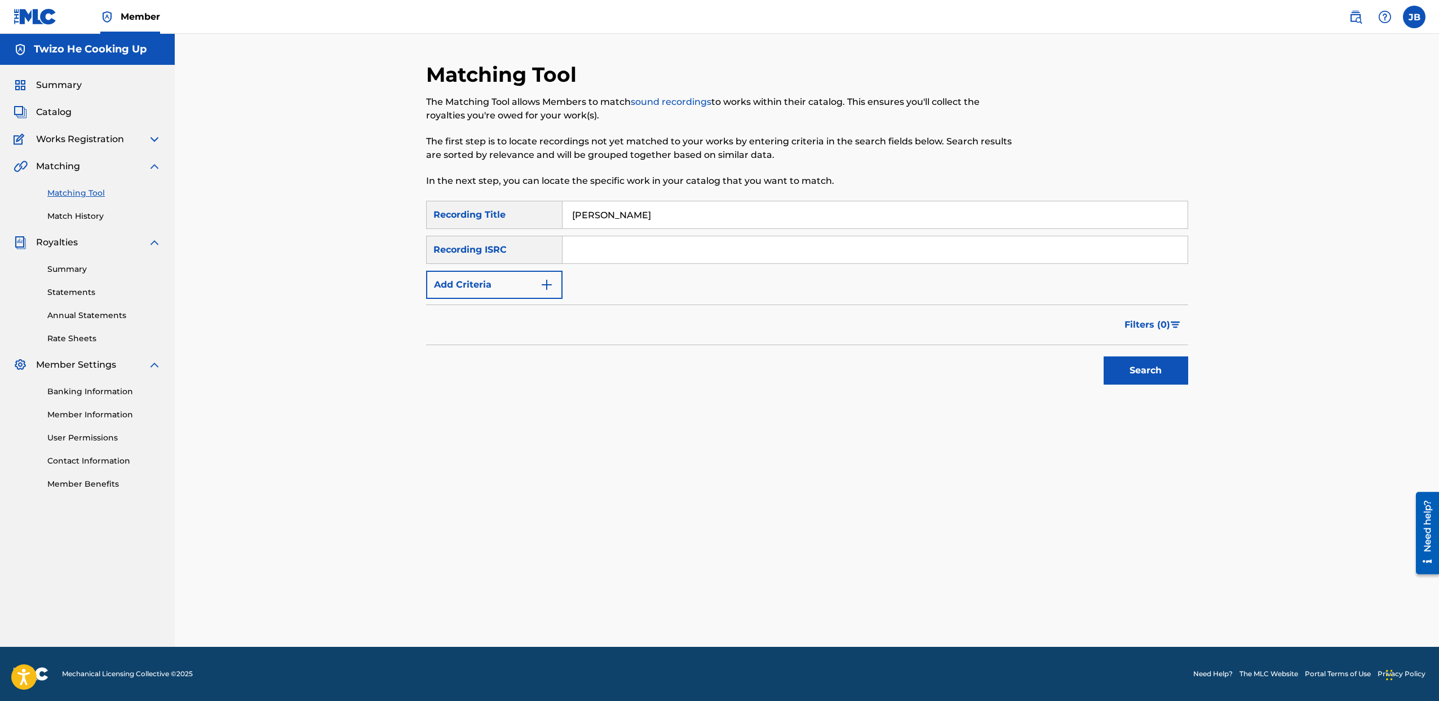
drag, startPoint x: 643, startPoint y: 218, endPoint x: 536, endPoint y: 233, distance: 108.2
click at [483, 211] on div "SearchWithCriteriad2fb292a-5527-4709-ac8e-4ce3b786df63 Recording Title [PERSON_…" at bounding box center [807, 215] width 762 height 28
click at [521, 294] on button "Add Criteria" at bounding box center [494, 285] width 136 height 28
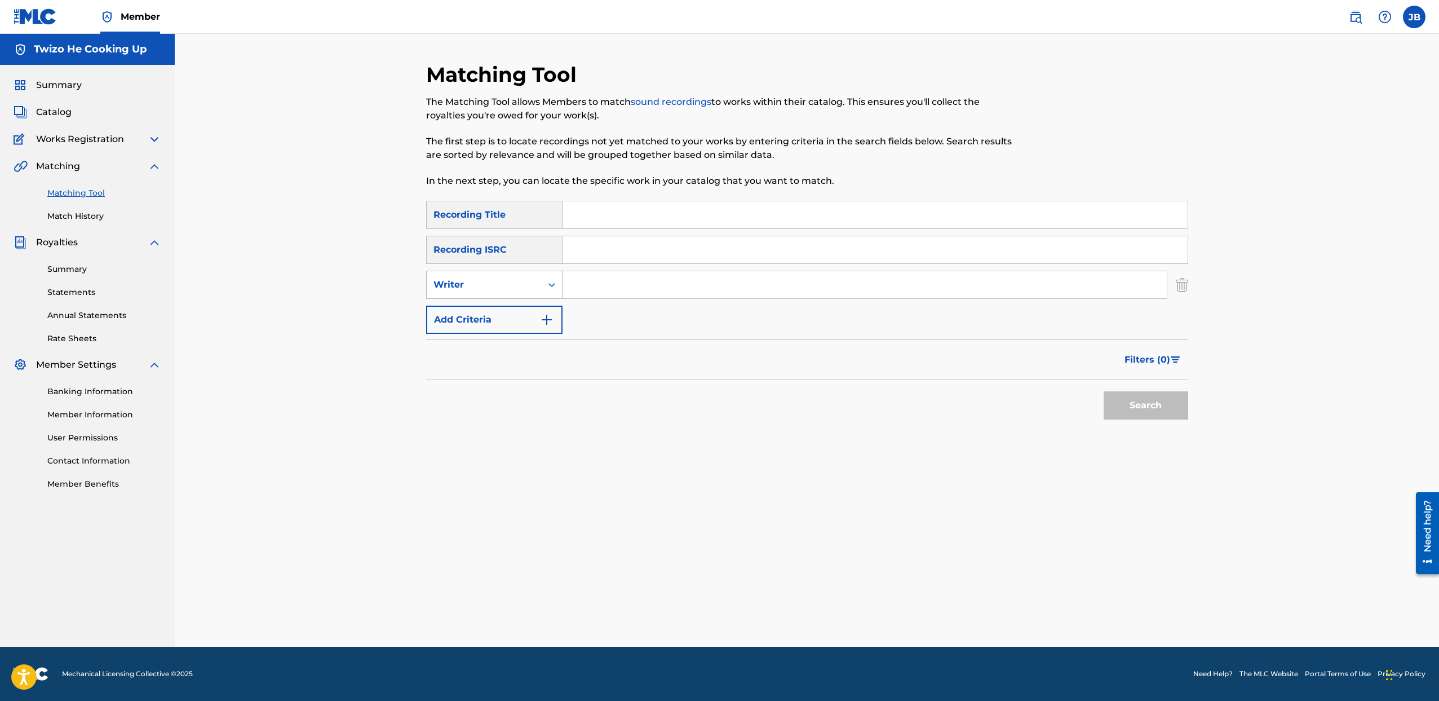
click at [502, 287] on div "Writer" at bounding box center [483, 285] width 101 height 14
drag, startPoint x: 508, startPoint y: 310, endPoint x: 537, endPoint y: 312, distance: 28.8
click at [507, 310] on div "Recording Artist" at bounding box center [494, 313] width 135 height 28
click at [594, 287] on input "Search Form" at bounding box center [865, 284] width 604 height 27
click at [1166, 406] on button "Search" at bounding box center [1146, 405] width 85 height 28
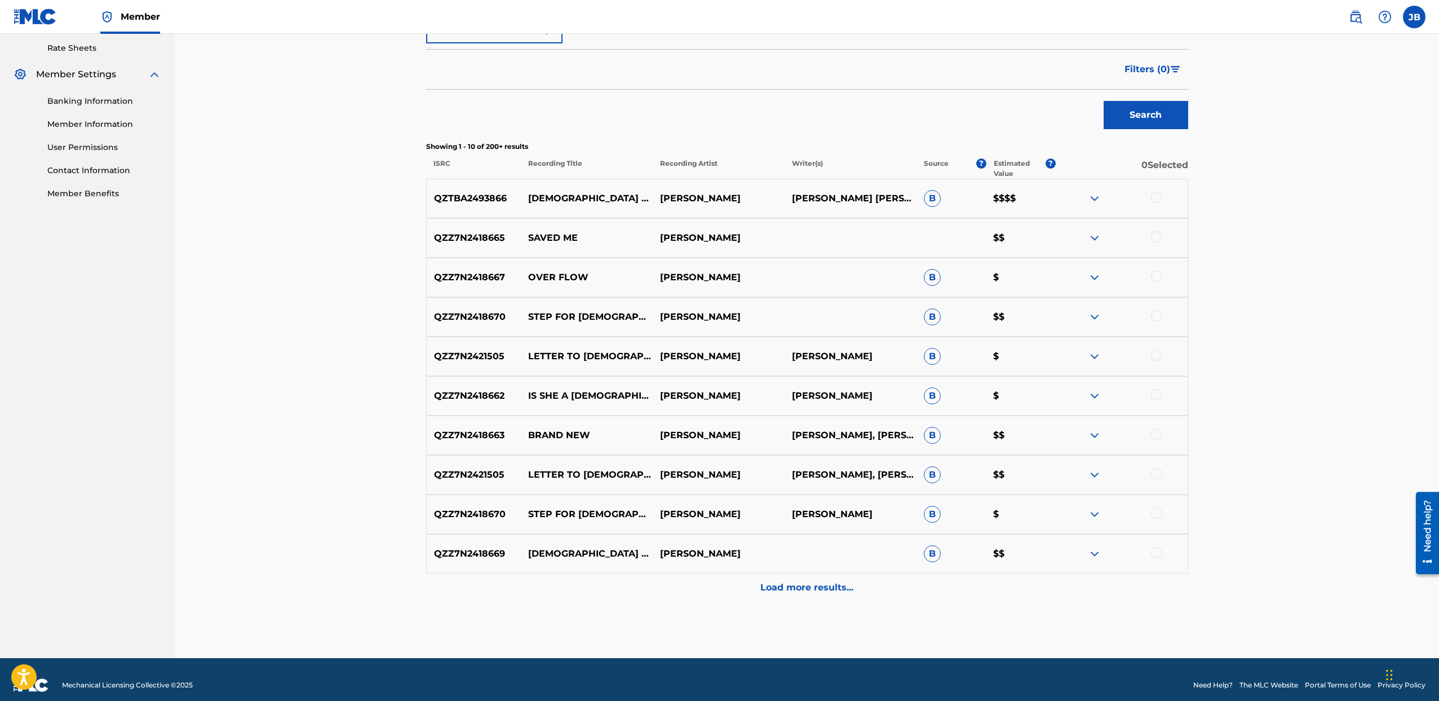
scroll to position [302, 0]
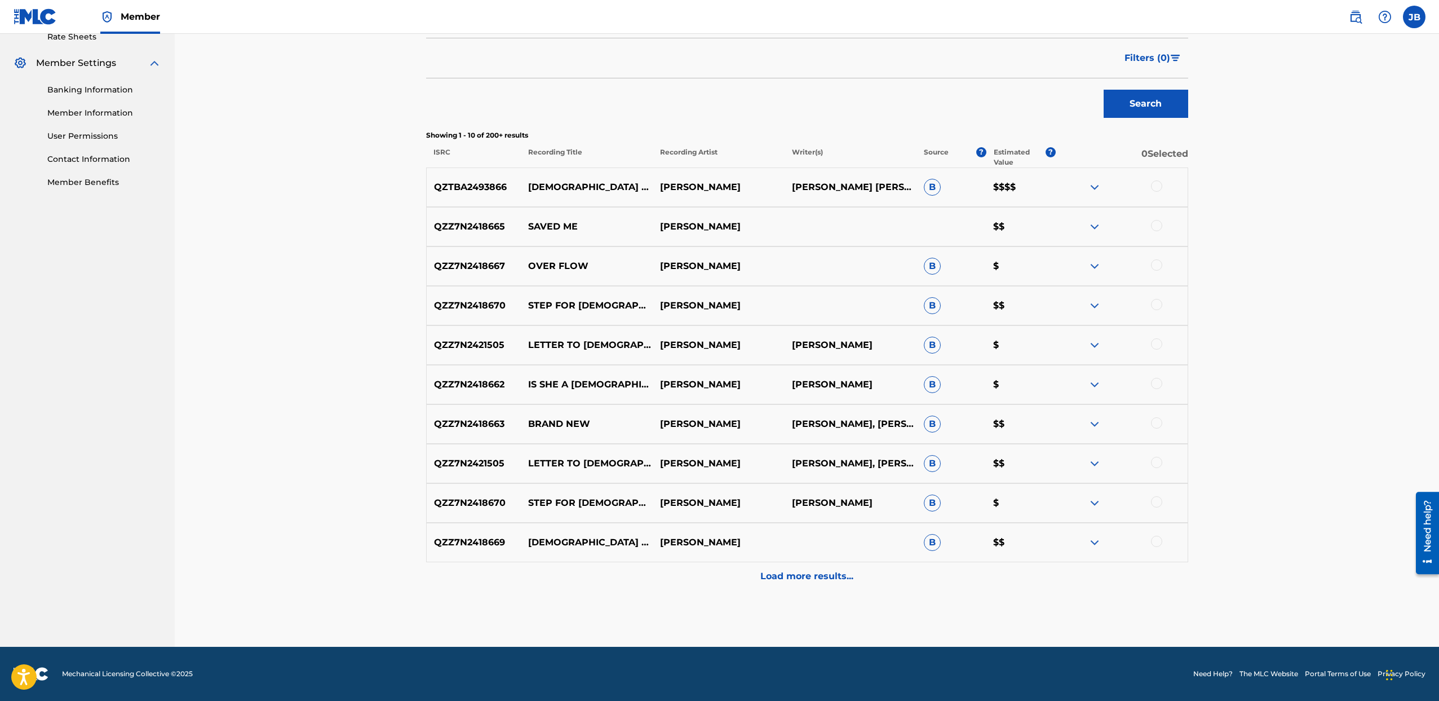
click at [831, 576] on p "Load more results..." at bounding box center [806, 576] width 93 height 14
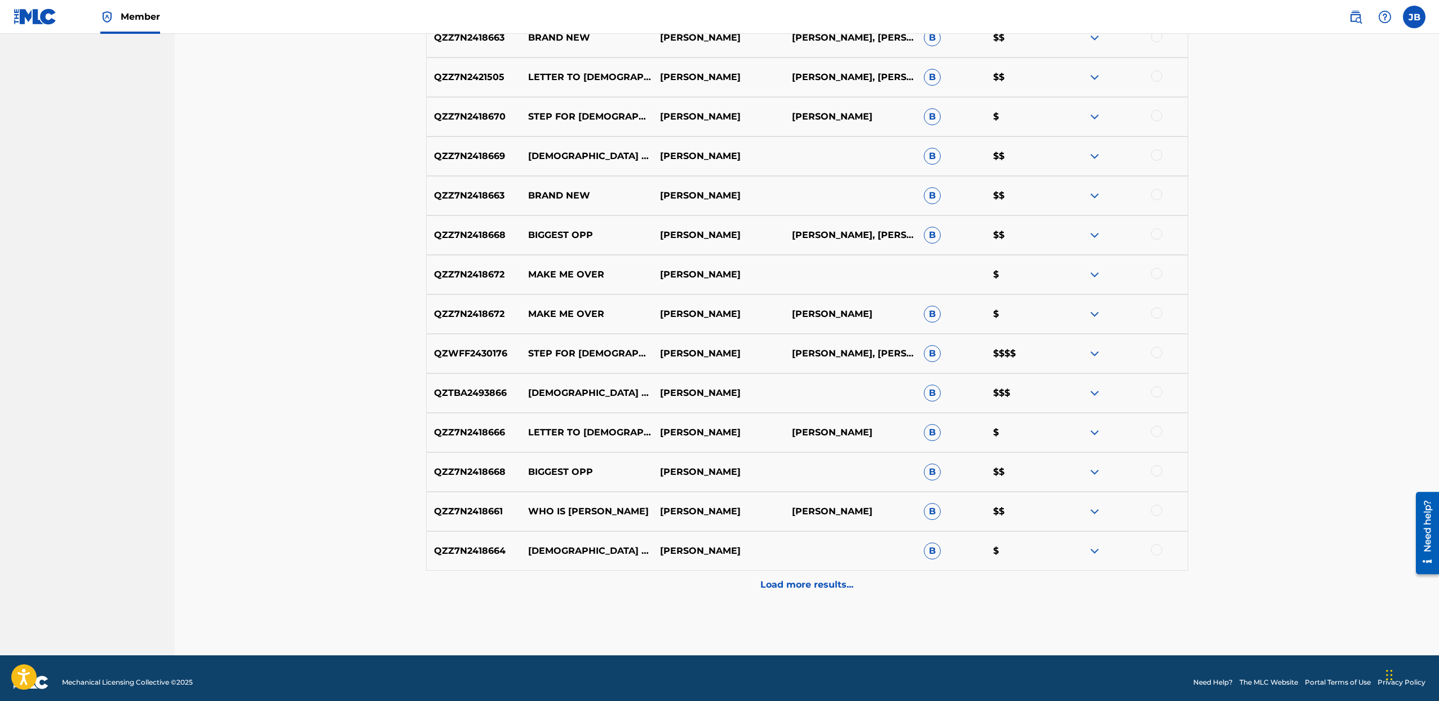
scroll to position [696, 0]
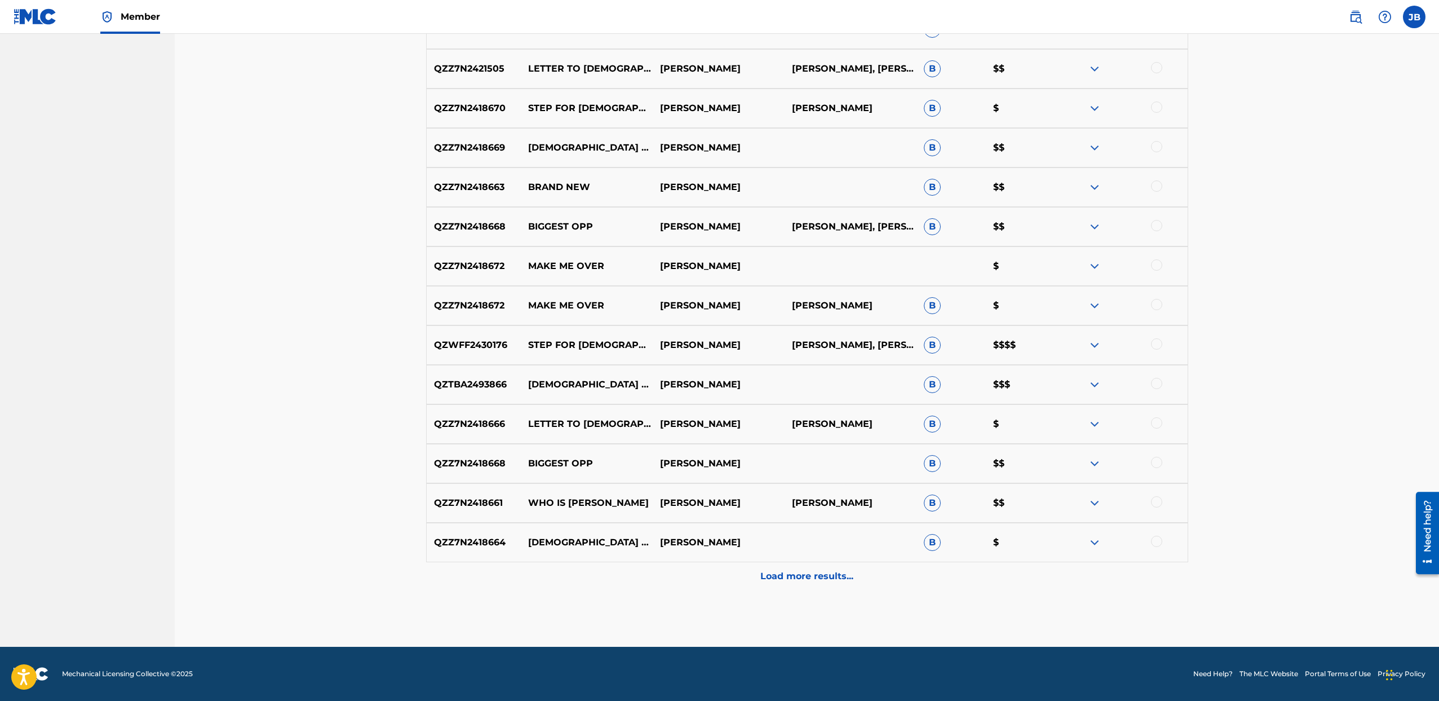
click at [827, 582] on p "Load more results..." at bounding box center [806, 576] width 93 height 14
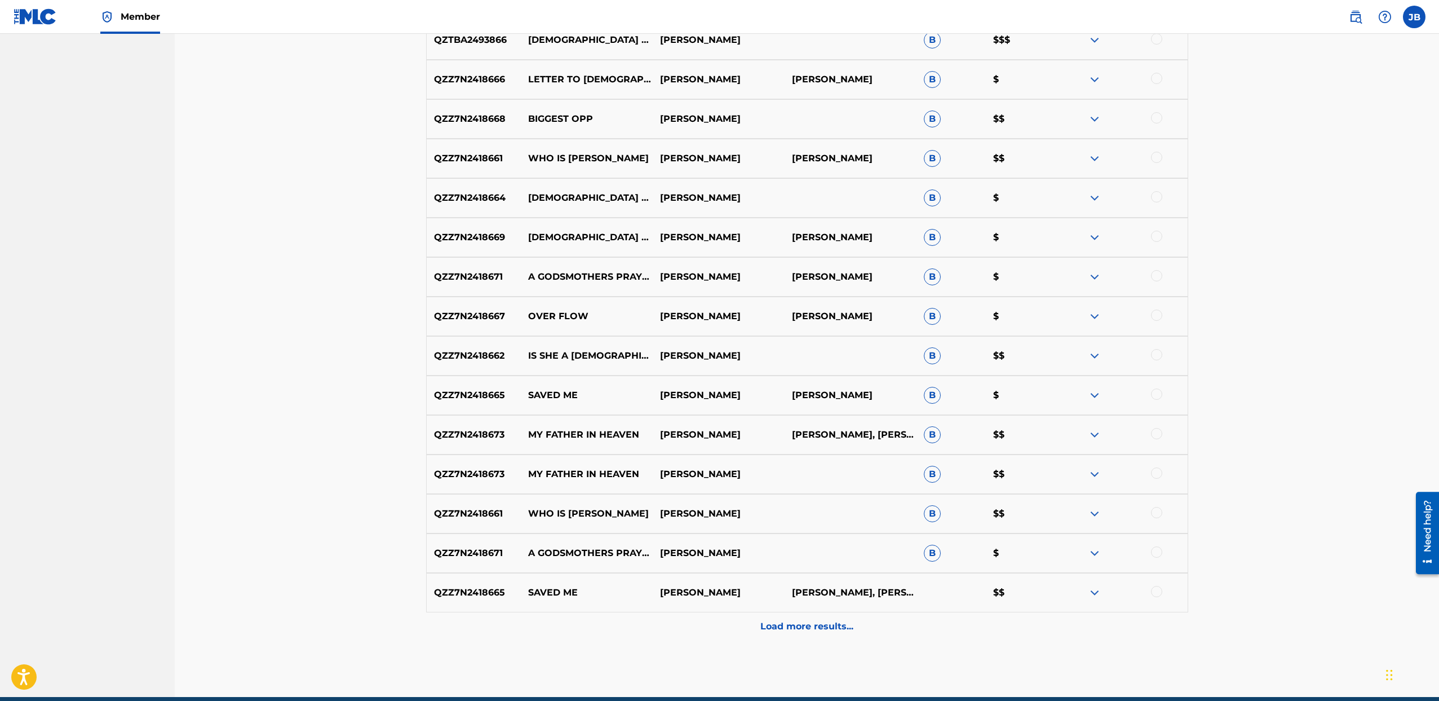
scroll to position [1091, 0]
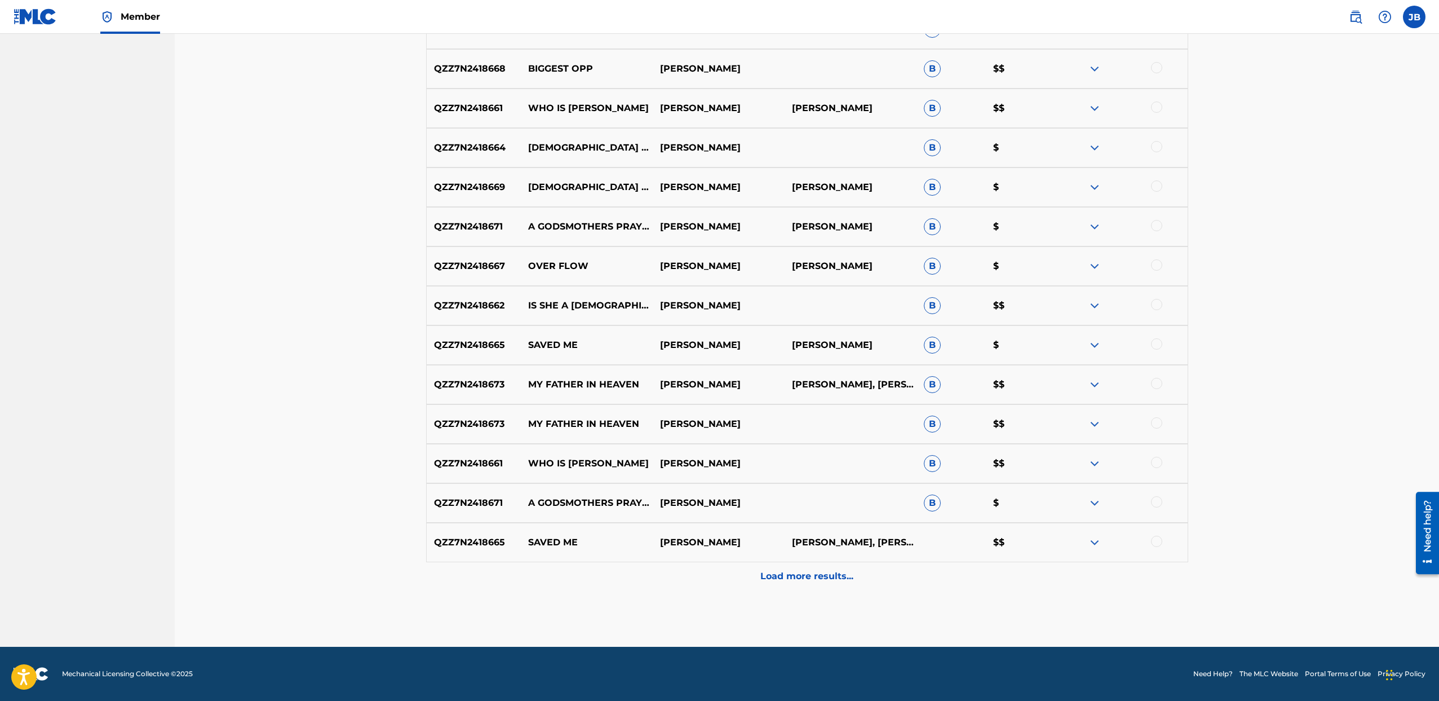
click at [826, 573] on p "Load more results..." at bounding box center [806, 576] width 93 height 14
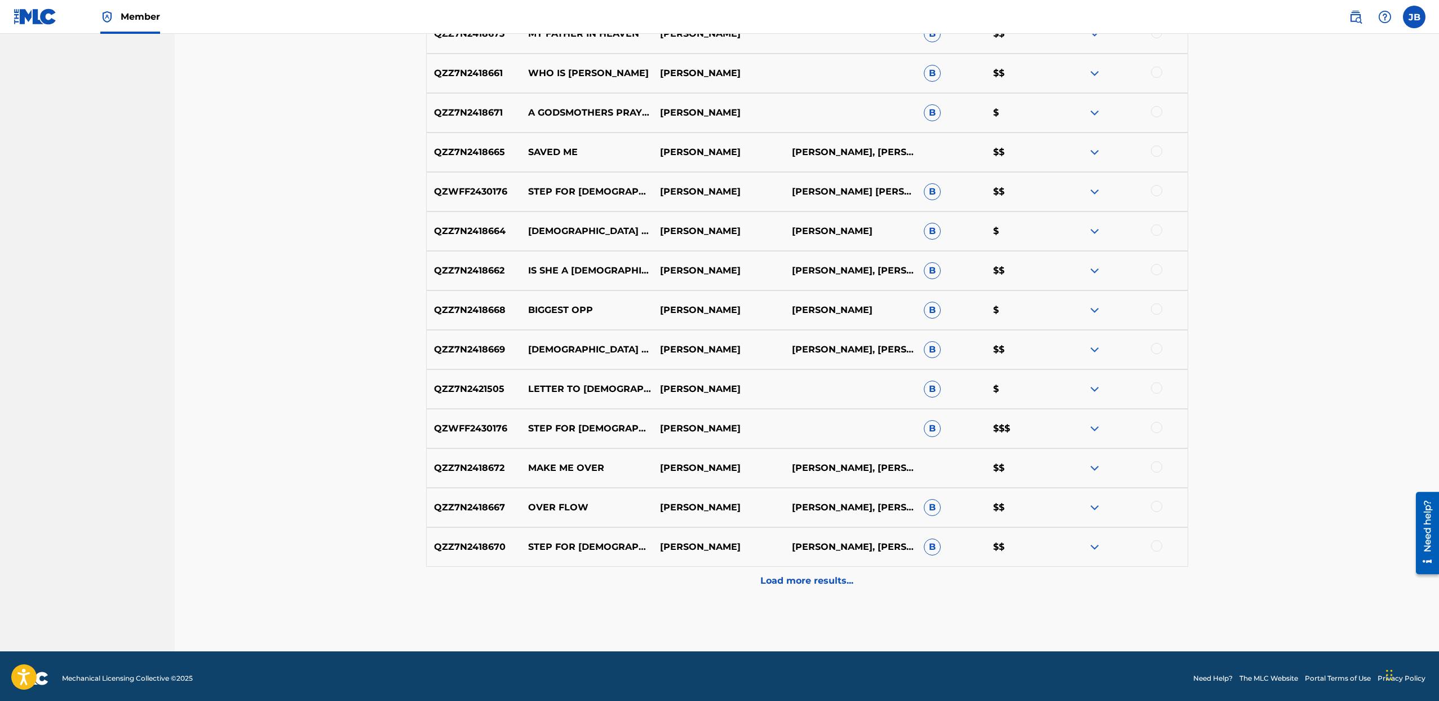
scroll to position [1485, 0]
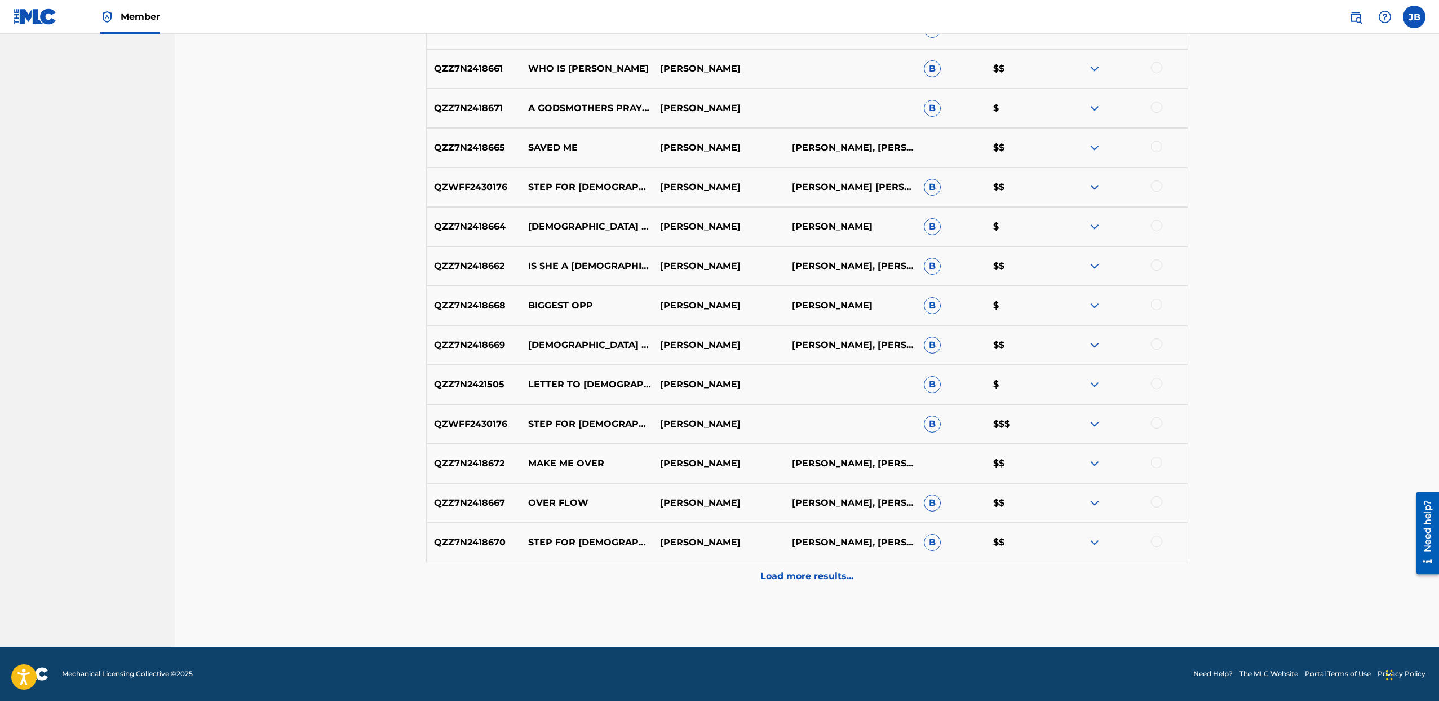
click at [813, 576] on p "Load more results..." at bounding box center [806, 576] width 93 height 14
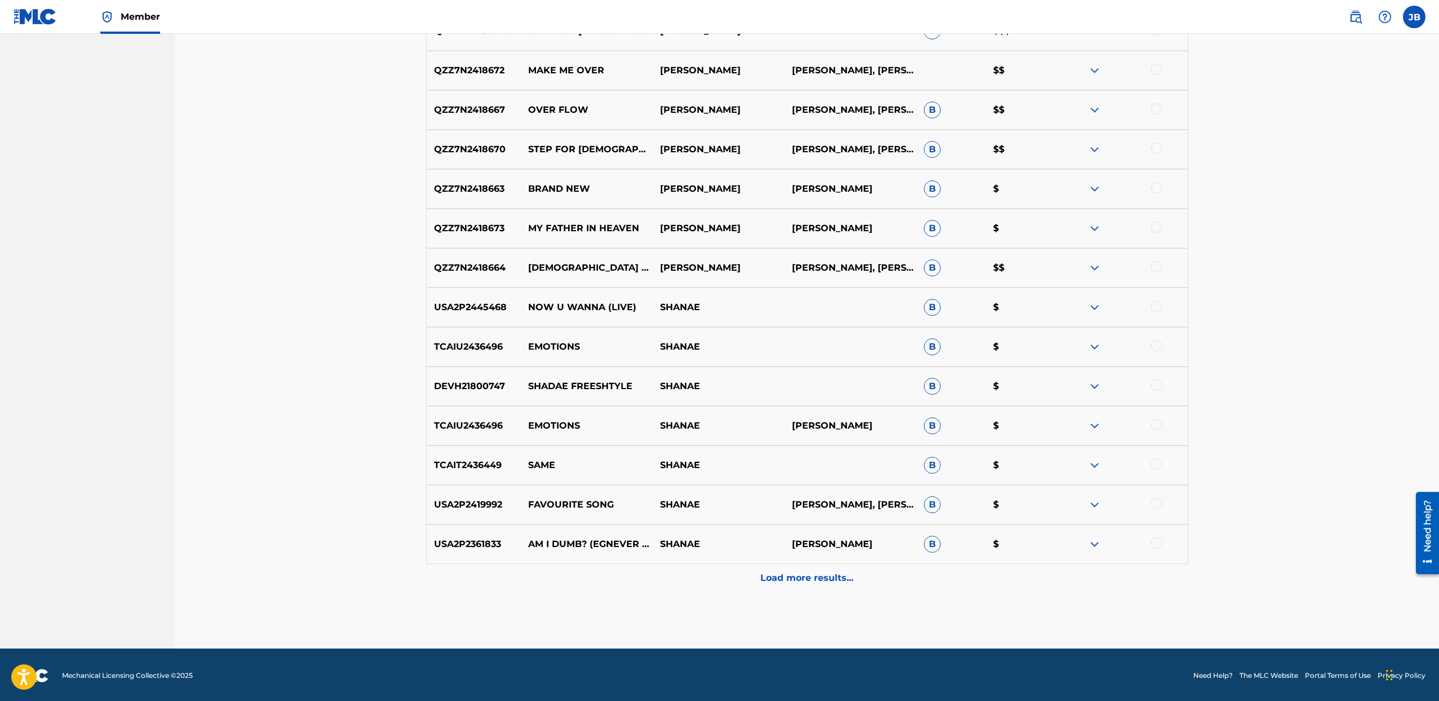
scroll to position [1880, 0]
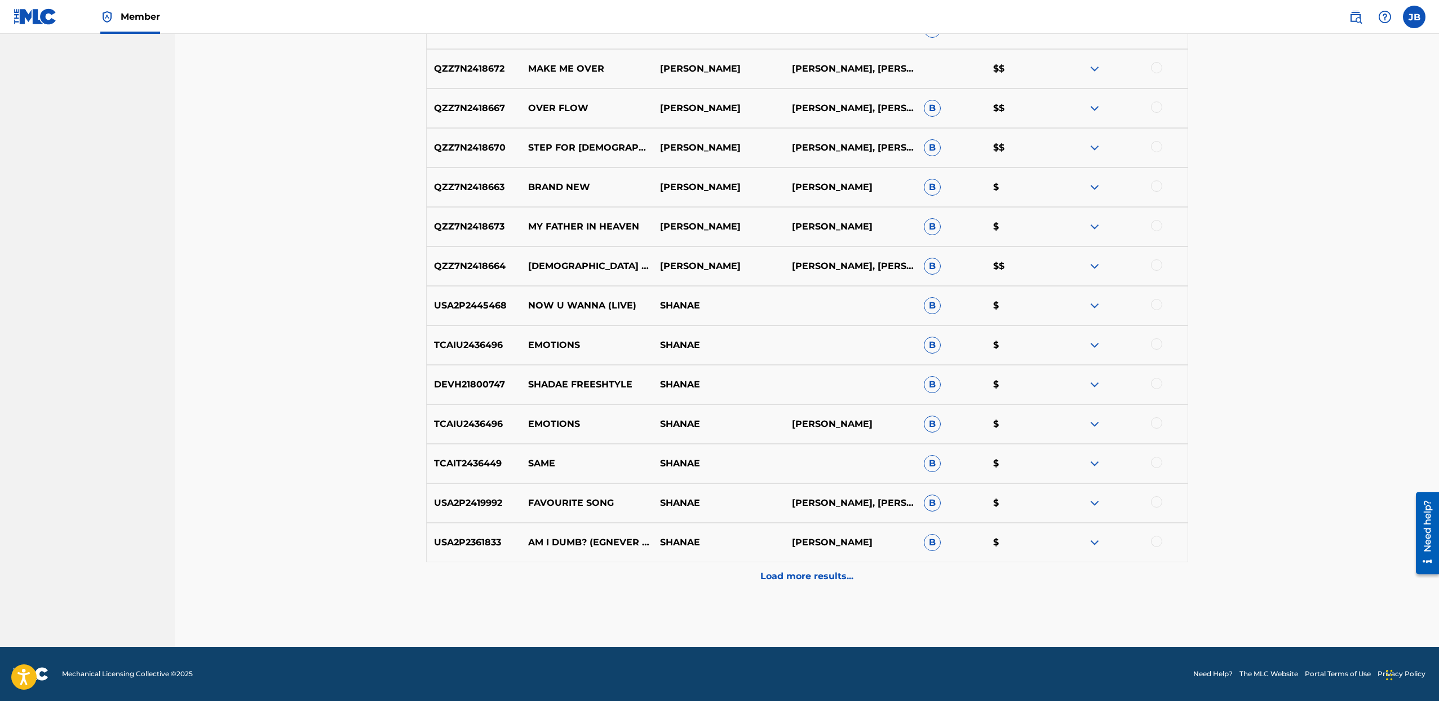
click at [839, 580] on p "Load more results..." at bounding box center [806, 576] width 93 height 14
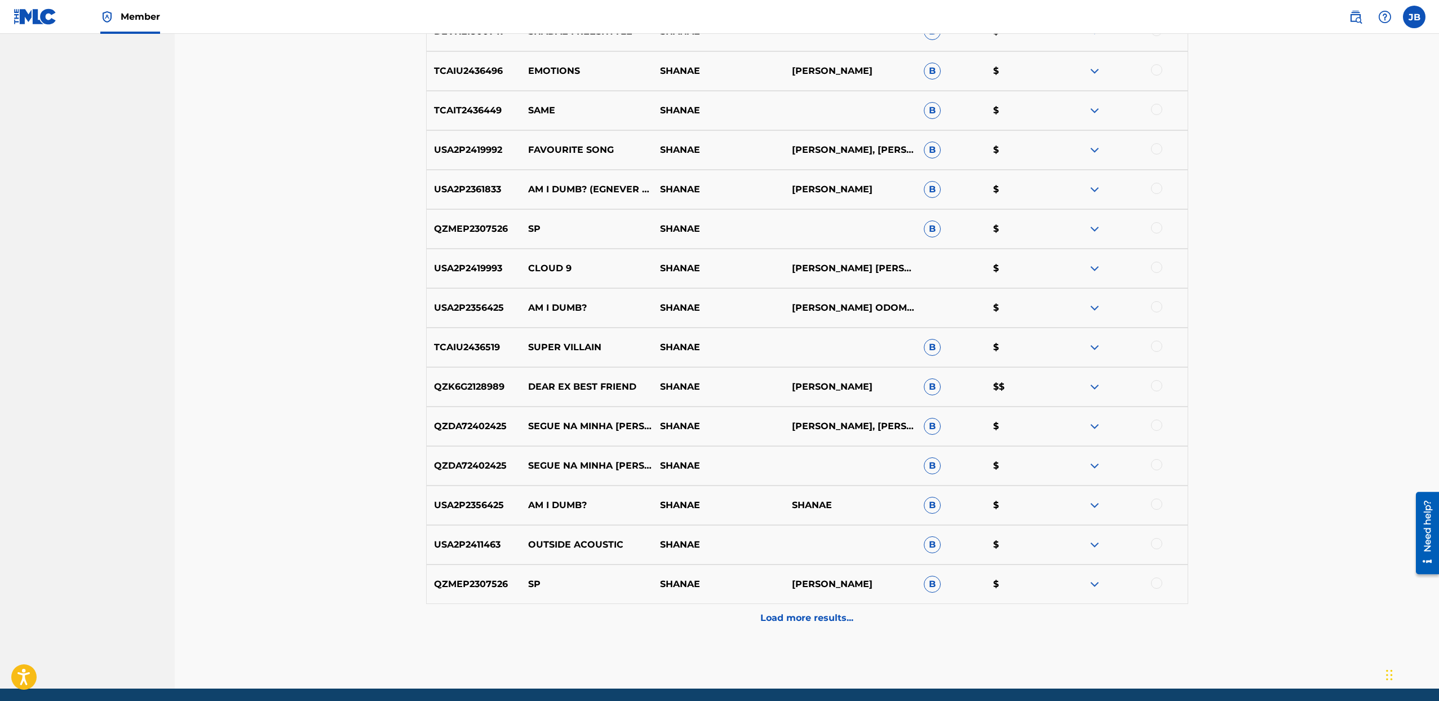
scroll to position [2274, 0]
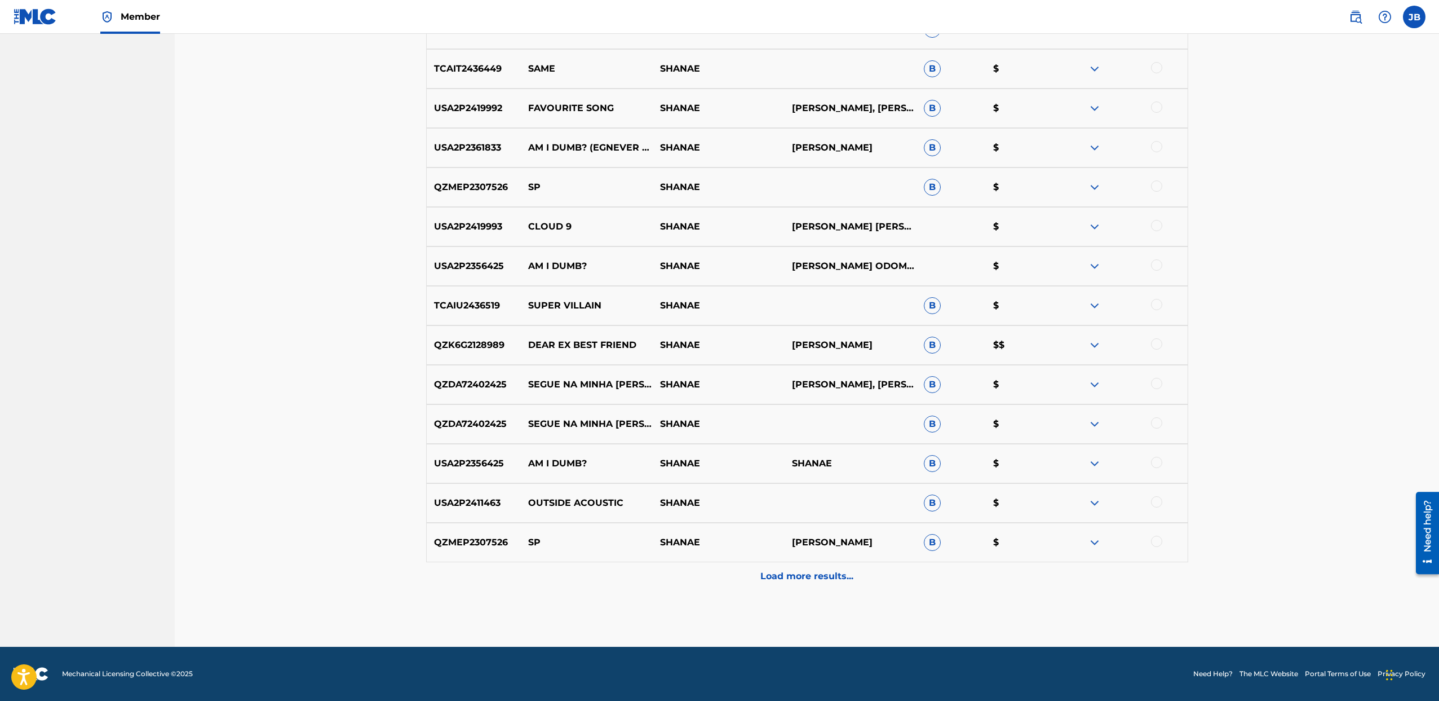
click at [838, 576] on p "Load more results..." at bounding box center [806, 576] width 93 height 14
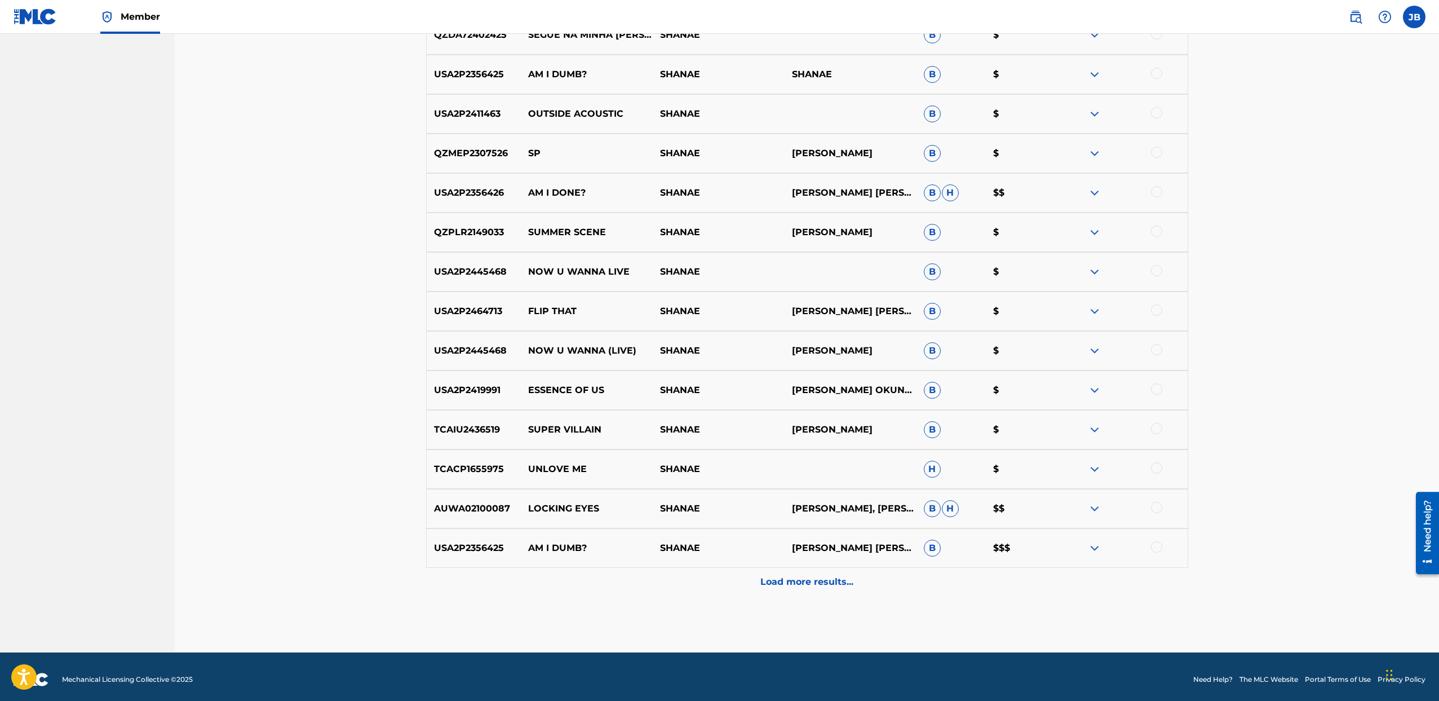
scroll to position [2669, 0]
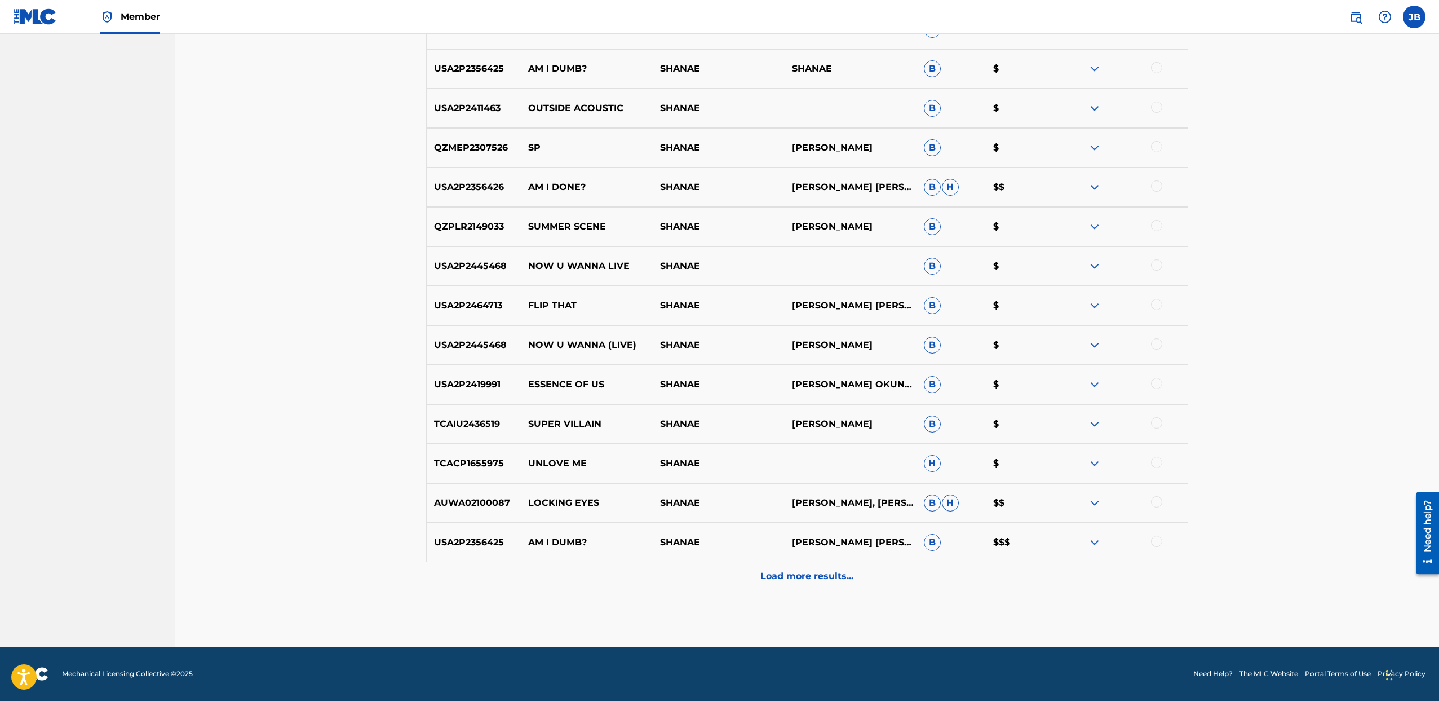
click at [857, 575] on div "Load more results..." at bounding box center [807, 576] width 762 height 28
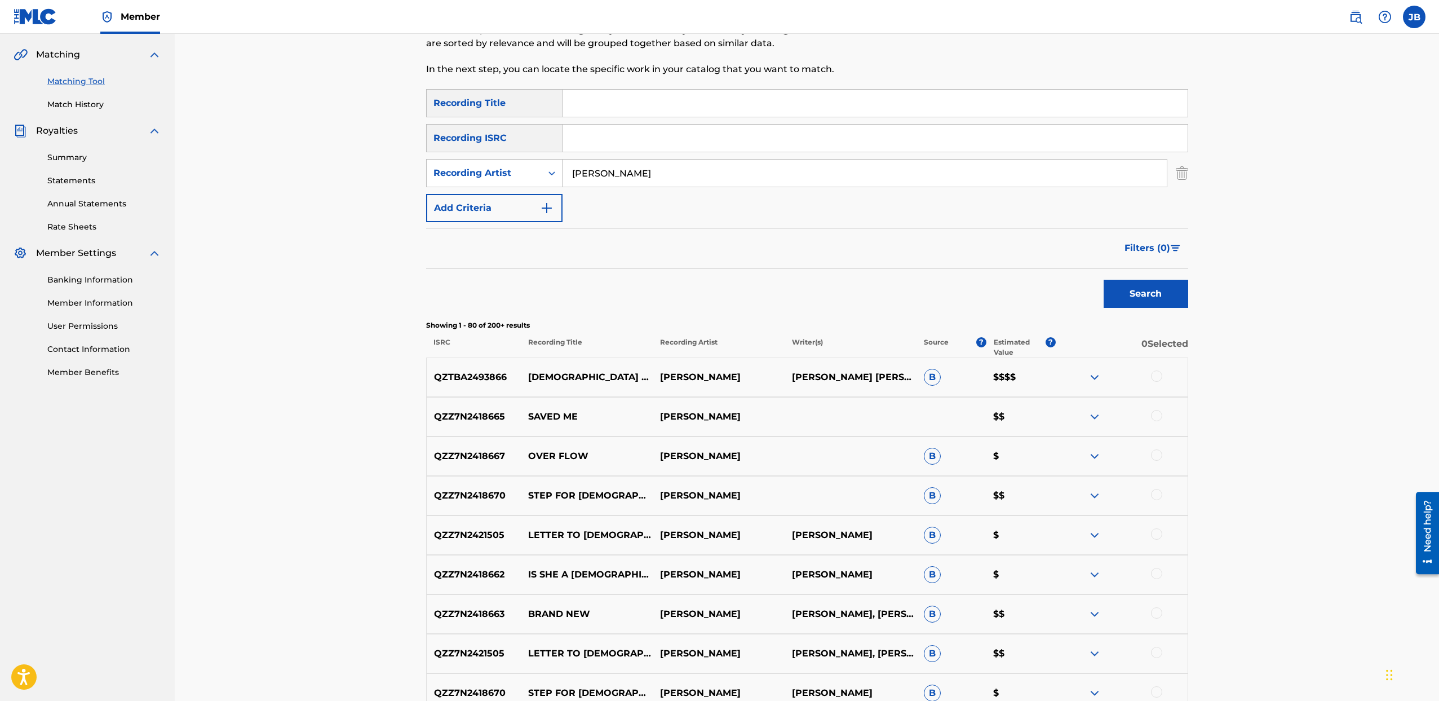
scroll to position [0, 0]
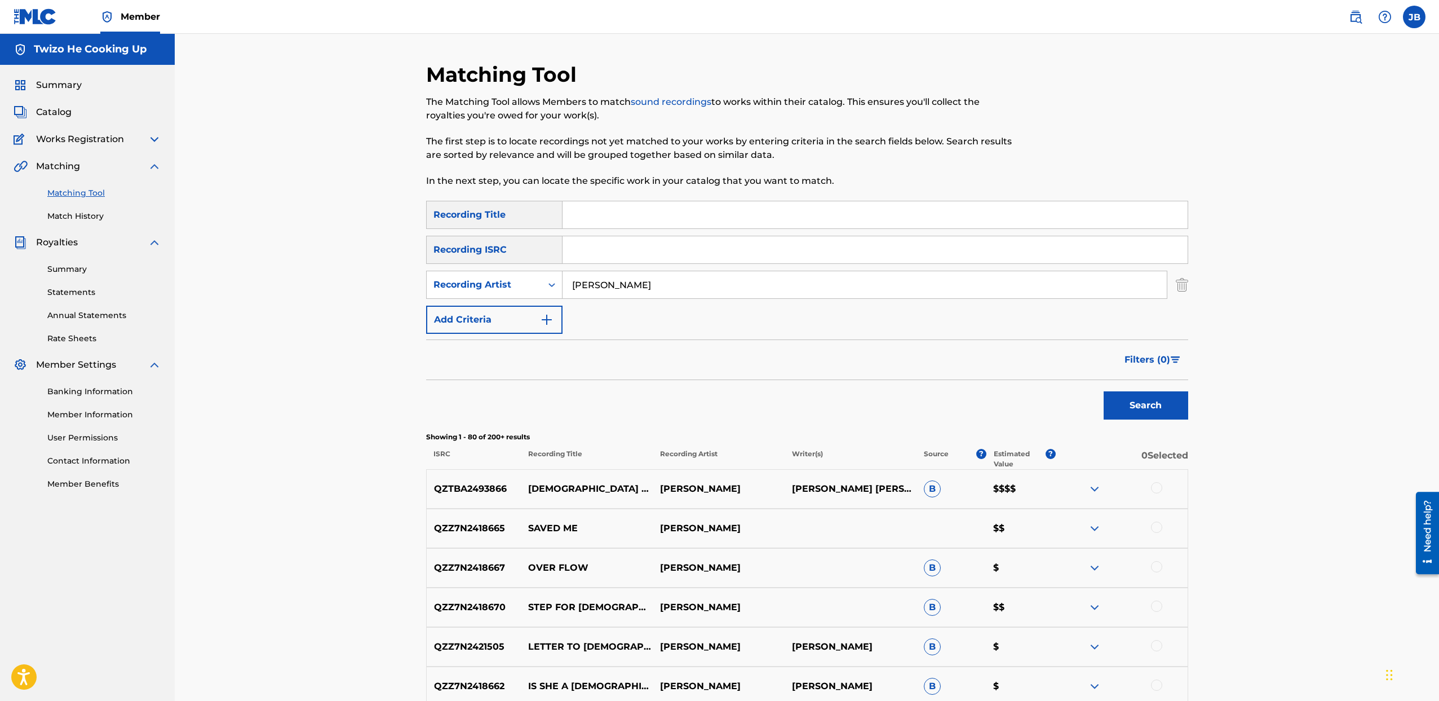
drag, startPoint x: 685, startPoint y: 290, endPoint x: 402, endPoint y: 276, distance: 283.3
type input "Bri Trilla"
click at [1104, 391] on button "Search" at bounding box center [1146, 405] width 85 height 28
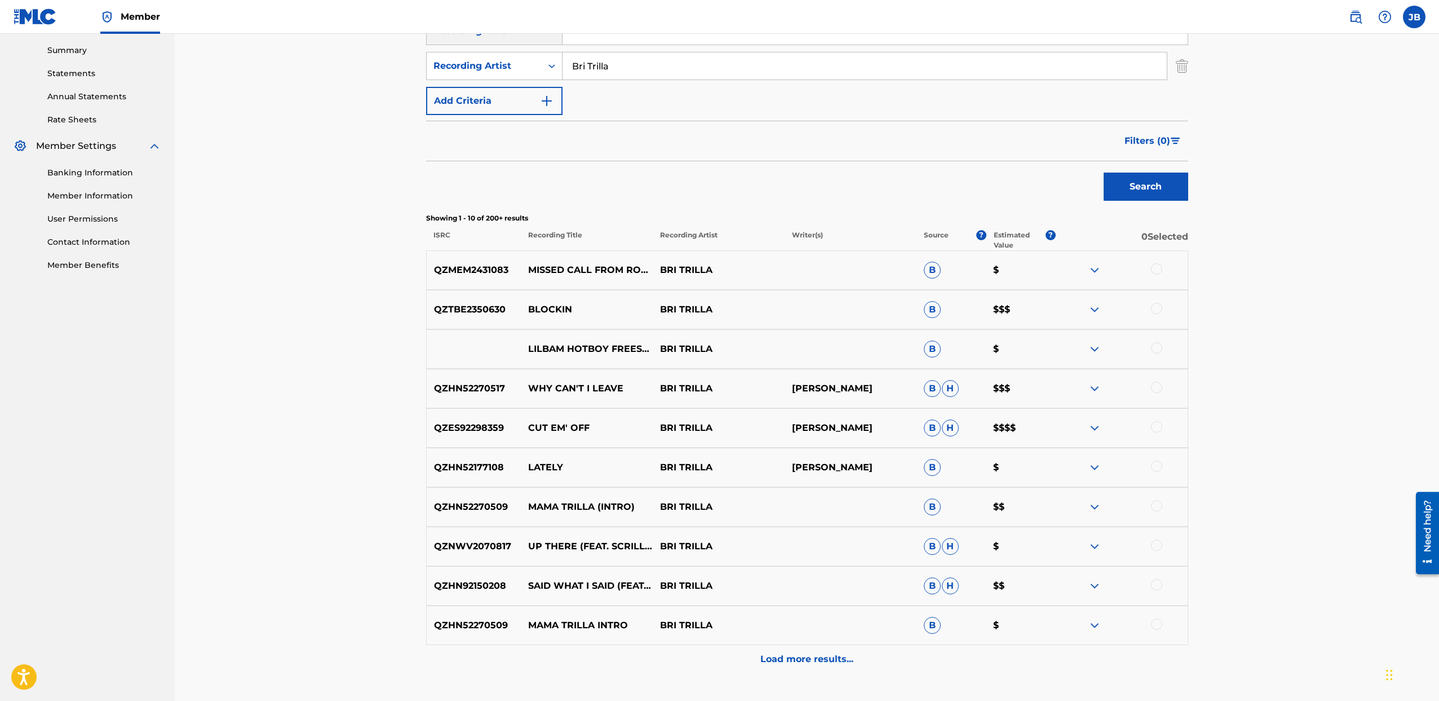
scroll to position [302, 0]
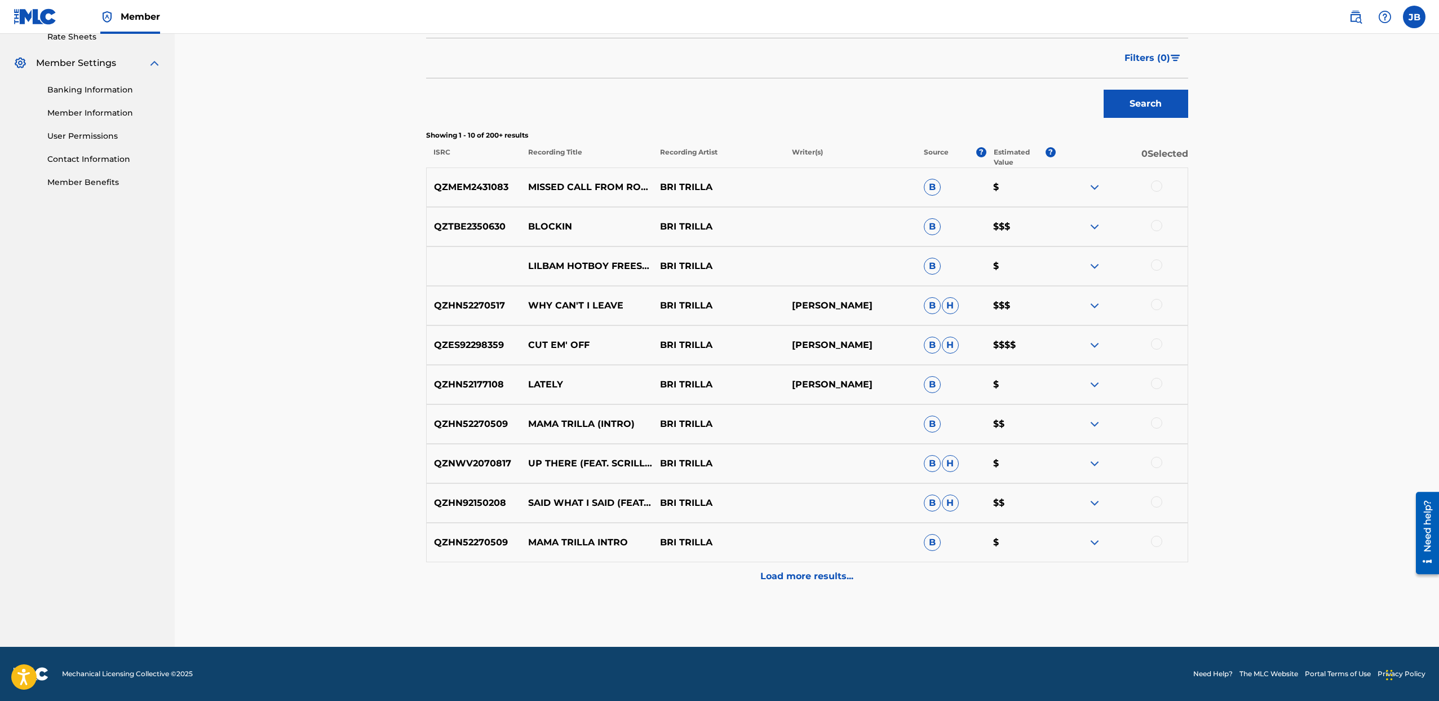
click at [830, 576] on p "Load more results..." at bounding box center [806, 576] width 93 height 14
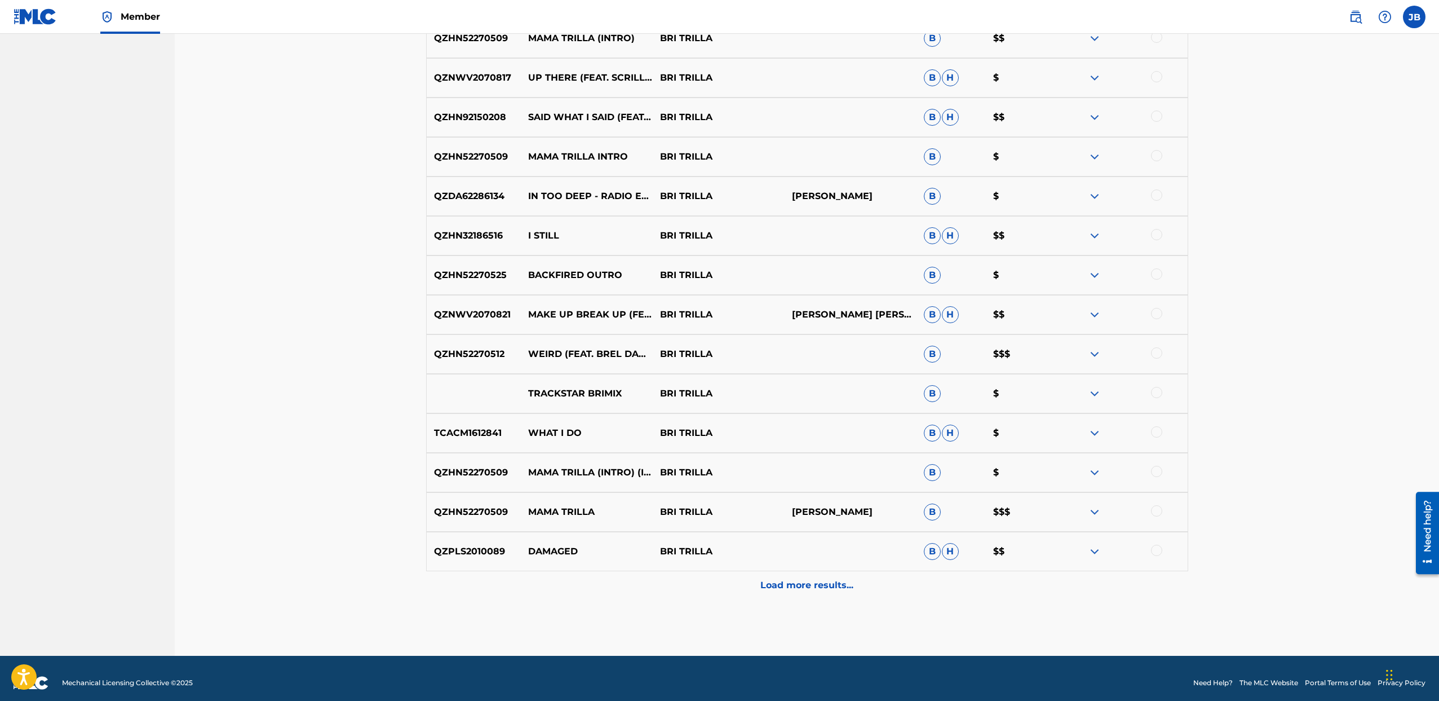
scroll to position [696, 0]
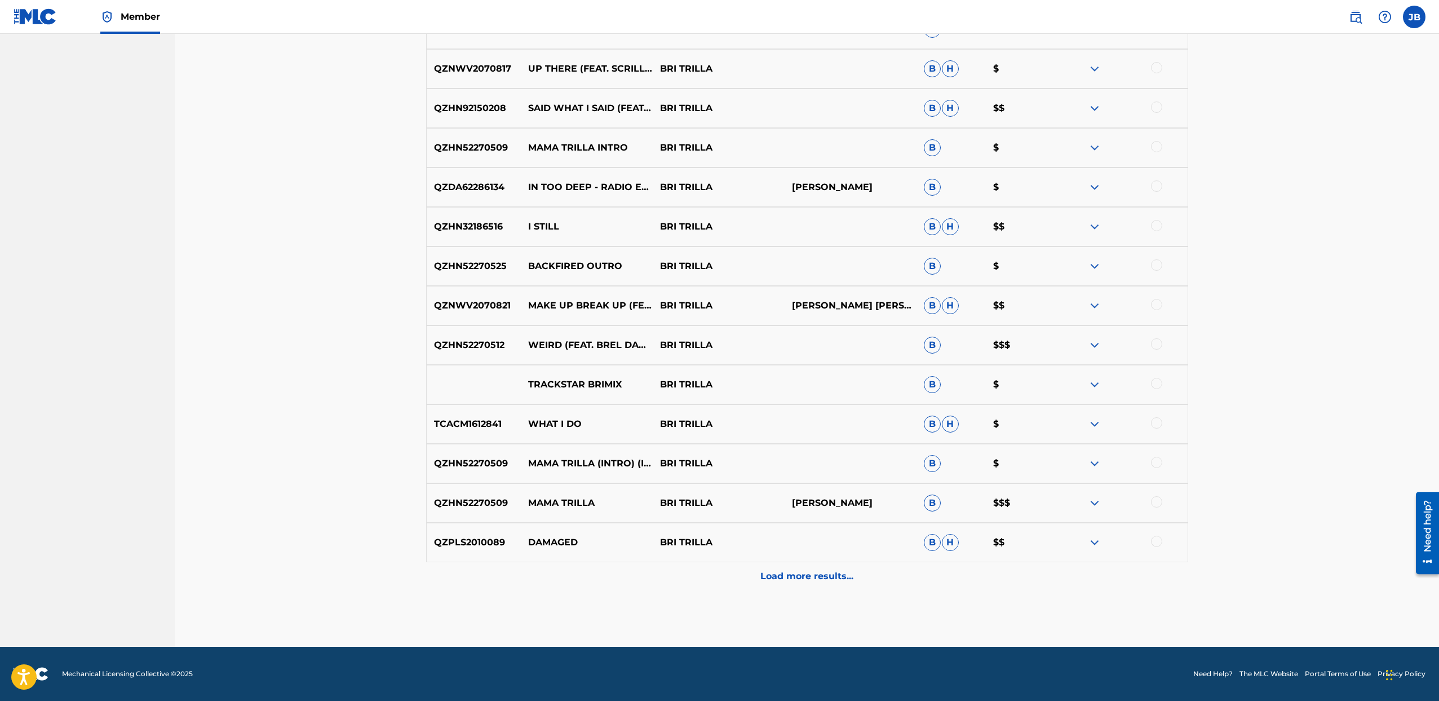
click at [807, 579] on p "Load more results..." at bounding box center [806, 576] width 93 height 14
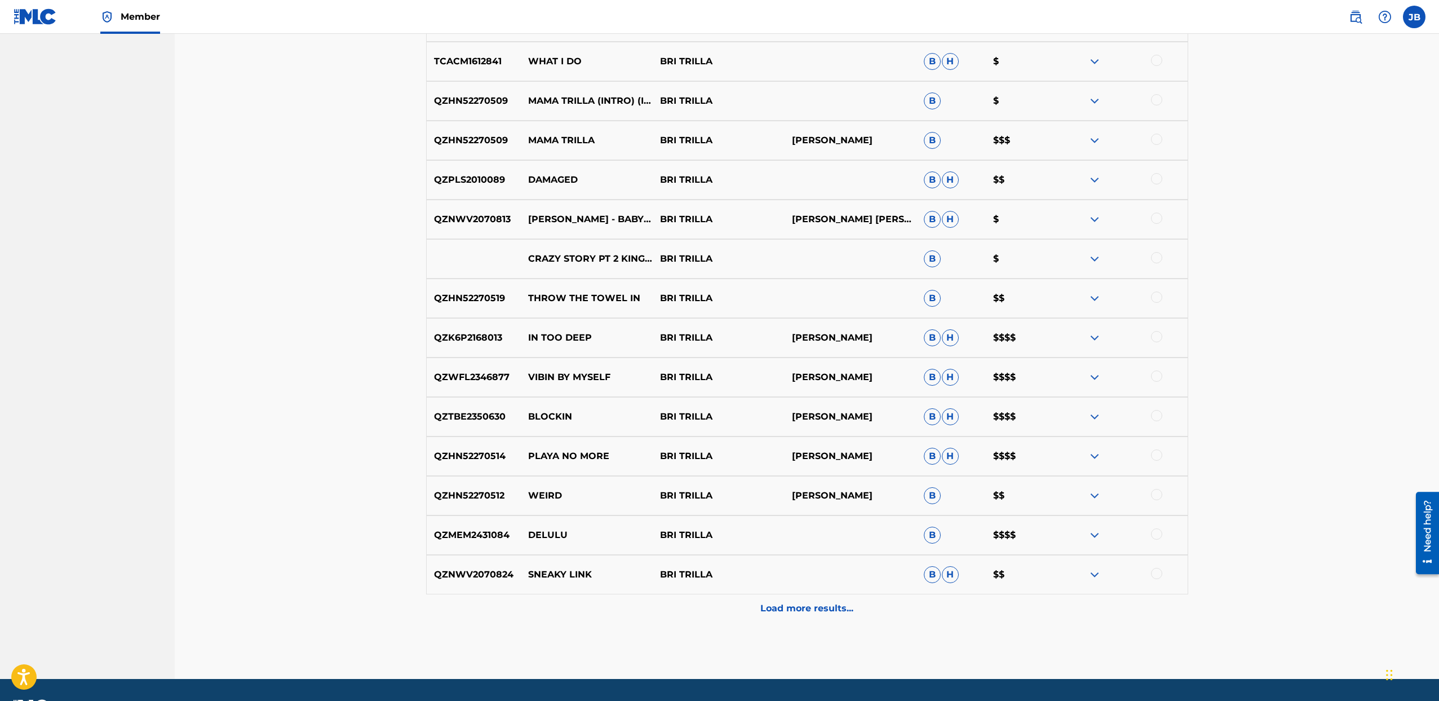
scroll to position [1091, 0]
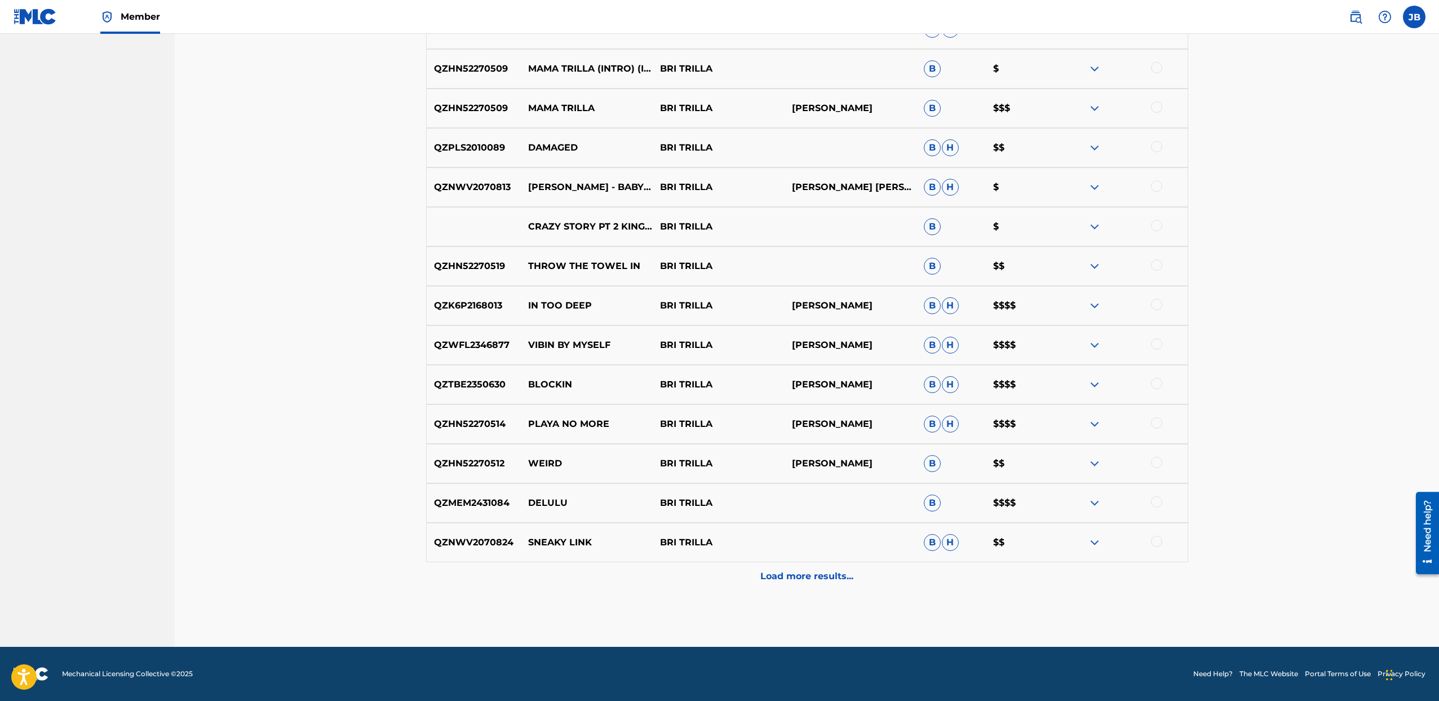
click at [824, 574] on p "Load more results..." at bounding box center [806, 576] width 93 height 14
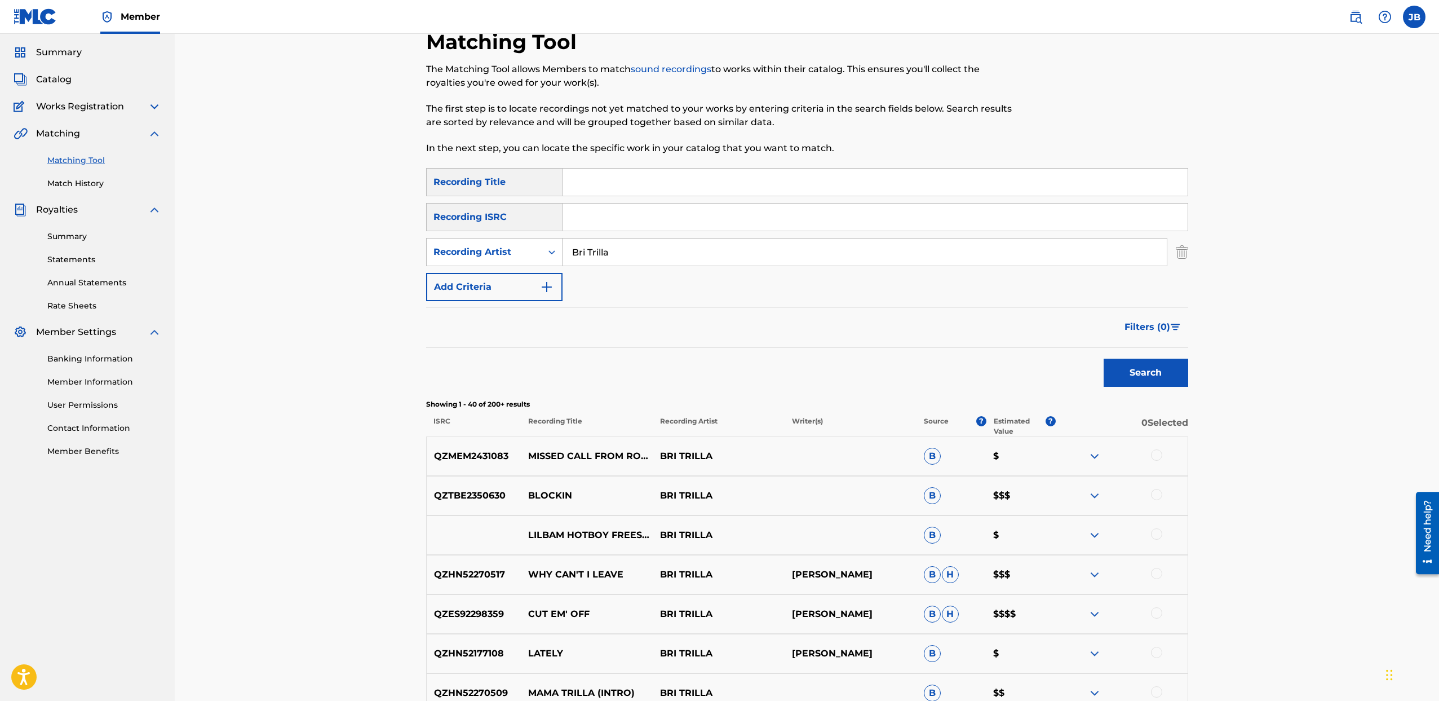
scroll to position [0, 0]
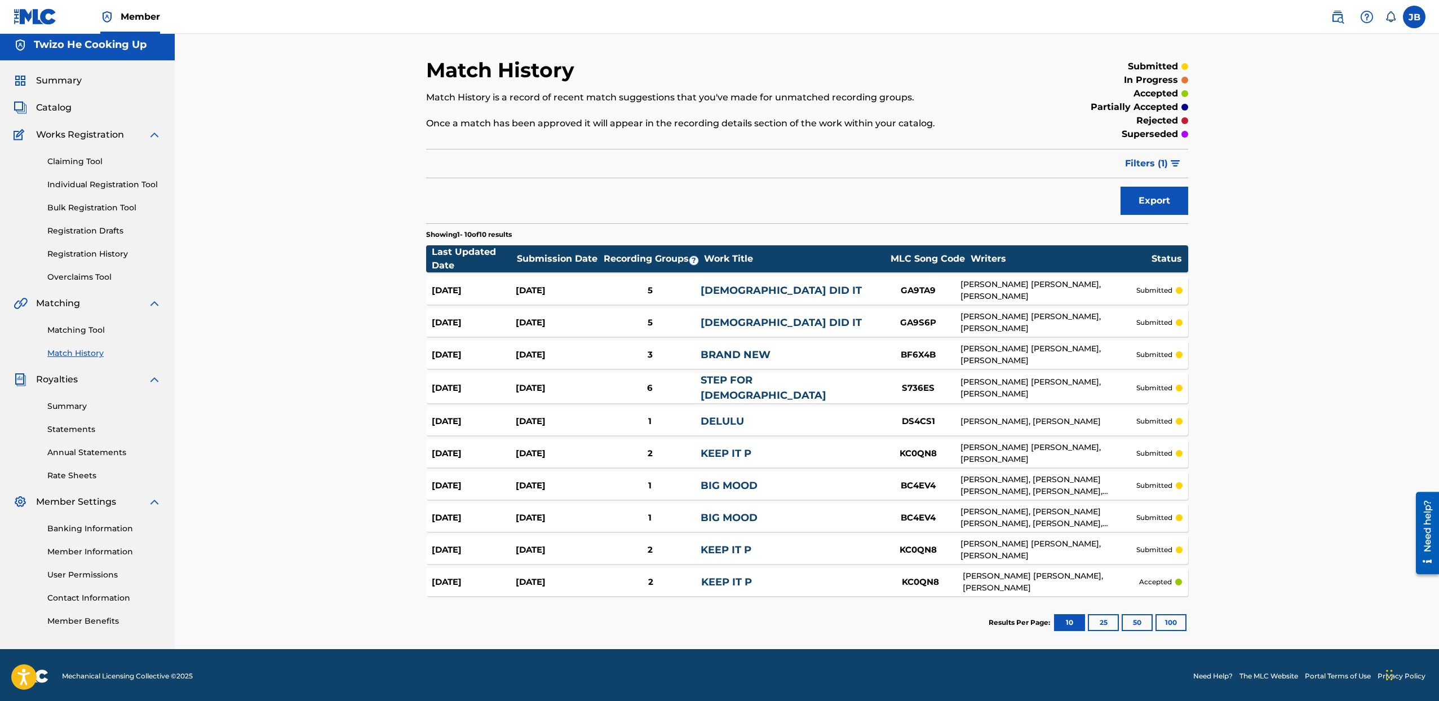
drag, startPoint x: 83, startPoint y: 161, endPoint x: 65, endPoint y: 165, distance: 19.0
click at [83, 161] on link "Claiming Tool" at bounding box center [104, 162] width 114 height 12
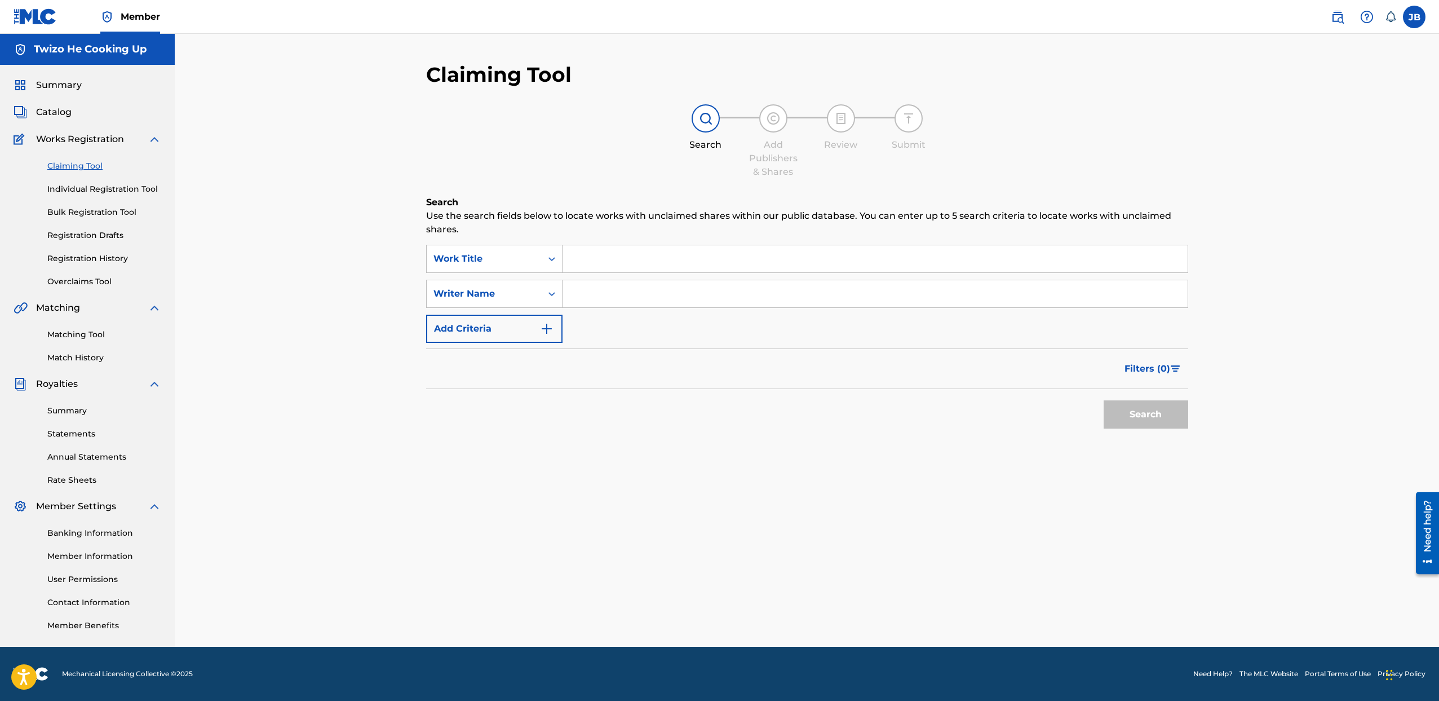
click at [586, 267] on input "Search Form" at bounding box center [875, 258] width 625 height 27
click at [512, 294] on div "Writer Name" at bounding box center [483, 294] width 101 height 14
click at [614, 295] on input "Search Form" at bounding box center [875, 293] width 625 height 27
click at [627, 303] on input "Search Form" at bounding box center [875, 293] width 625 height 27
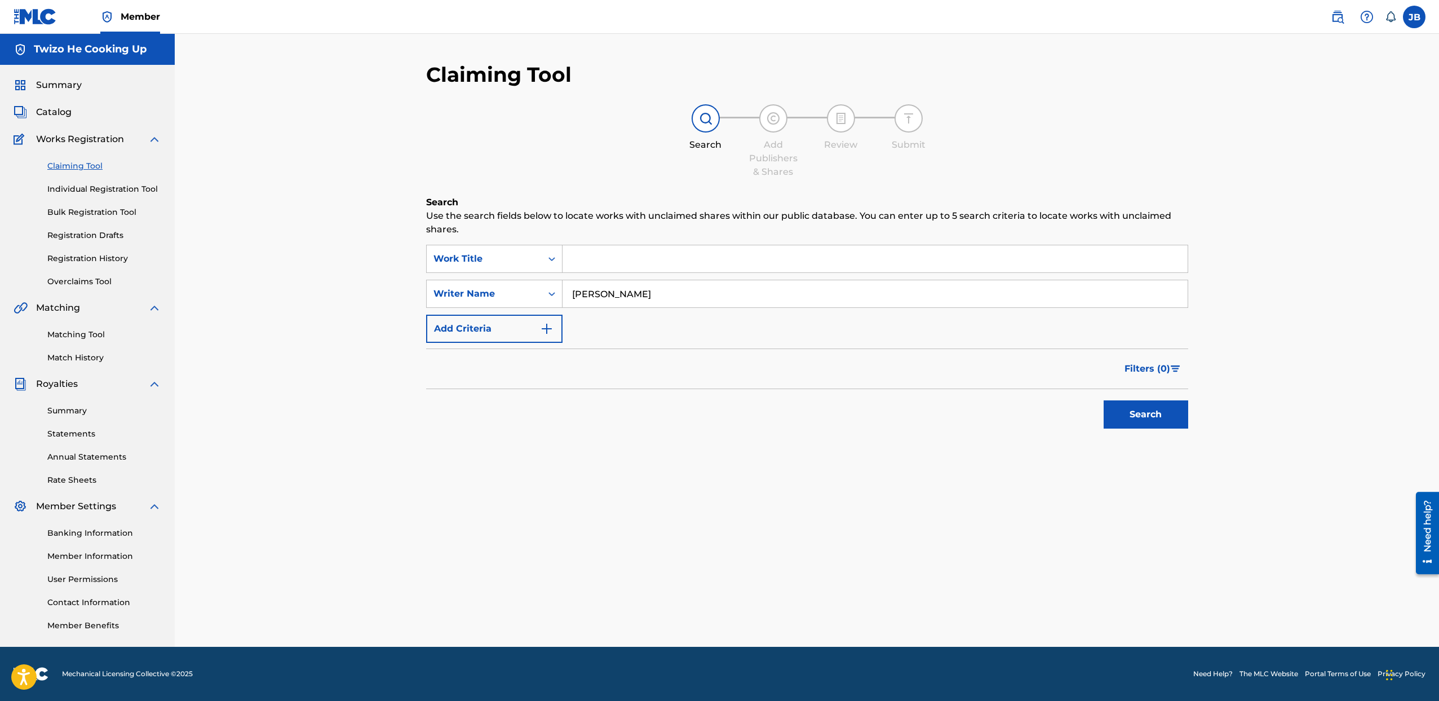
type input "[PERSON_NAME]"
click at [1104, 400] on button "Search" at bounding box center [1146, 414] width 85 height 28
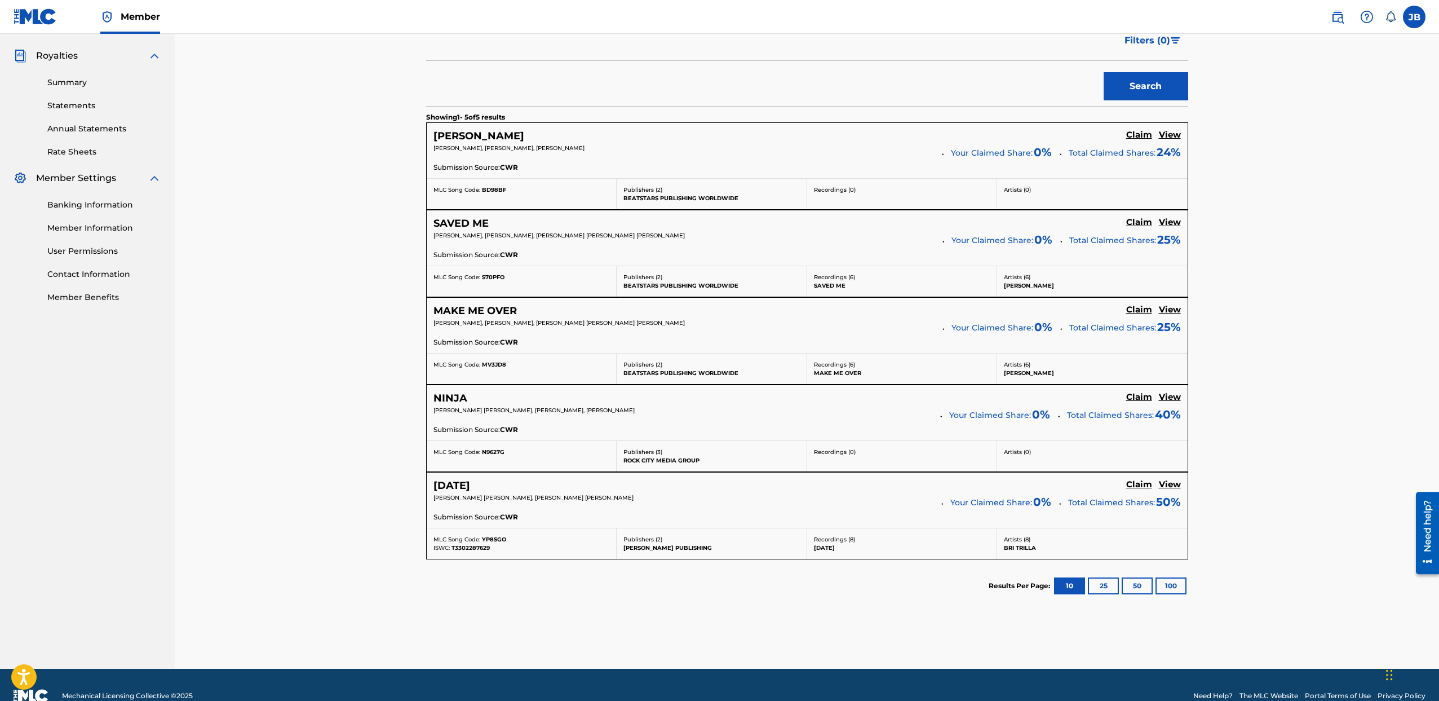
scroll to position [334, 0]
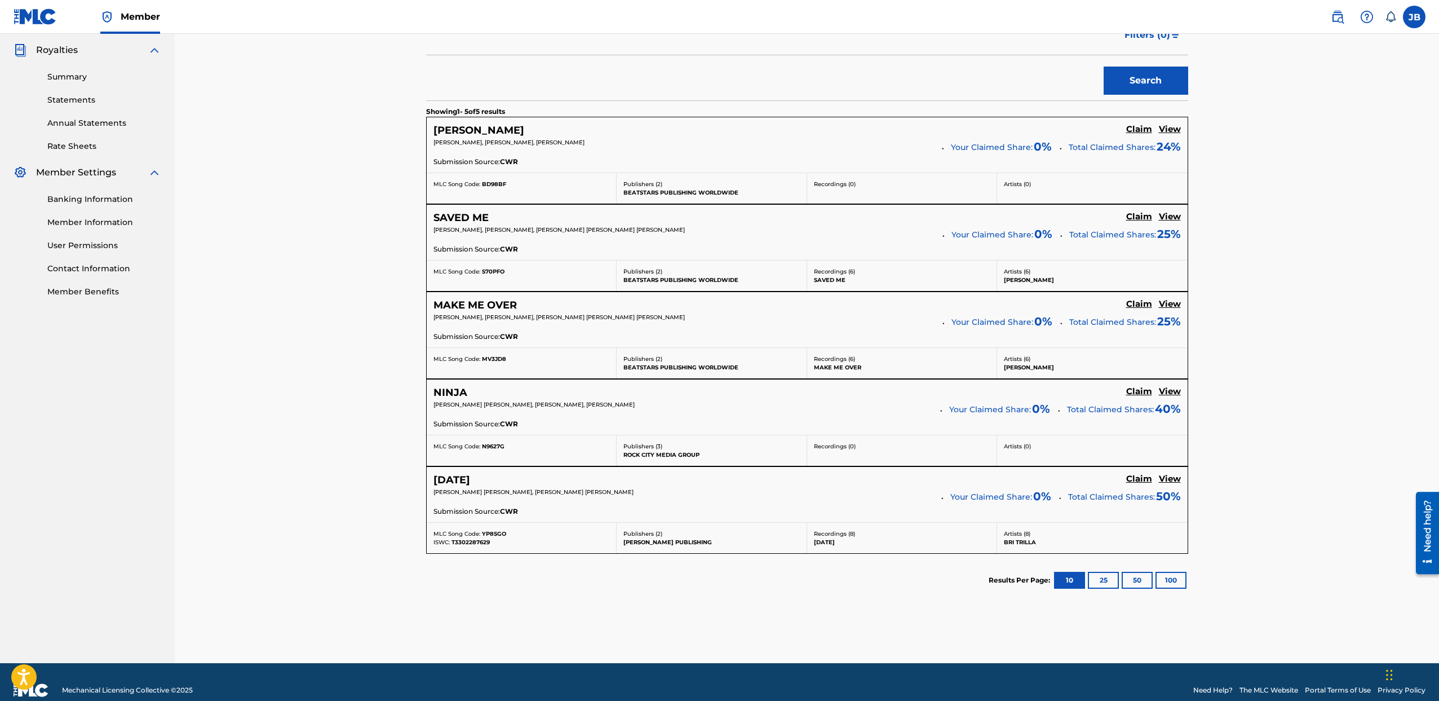
click at [1110, 581] on button "25" at bounding box center [1103, 580] width 31 height 17
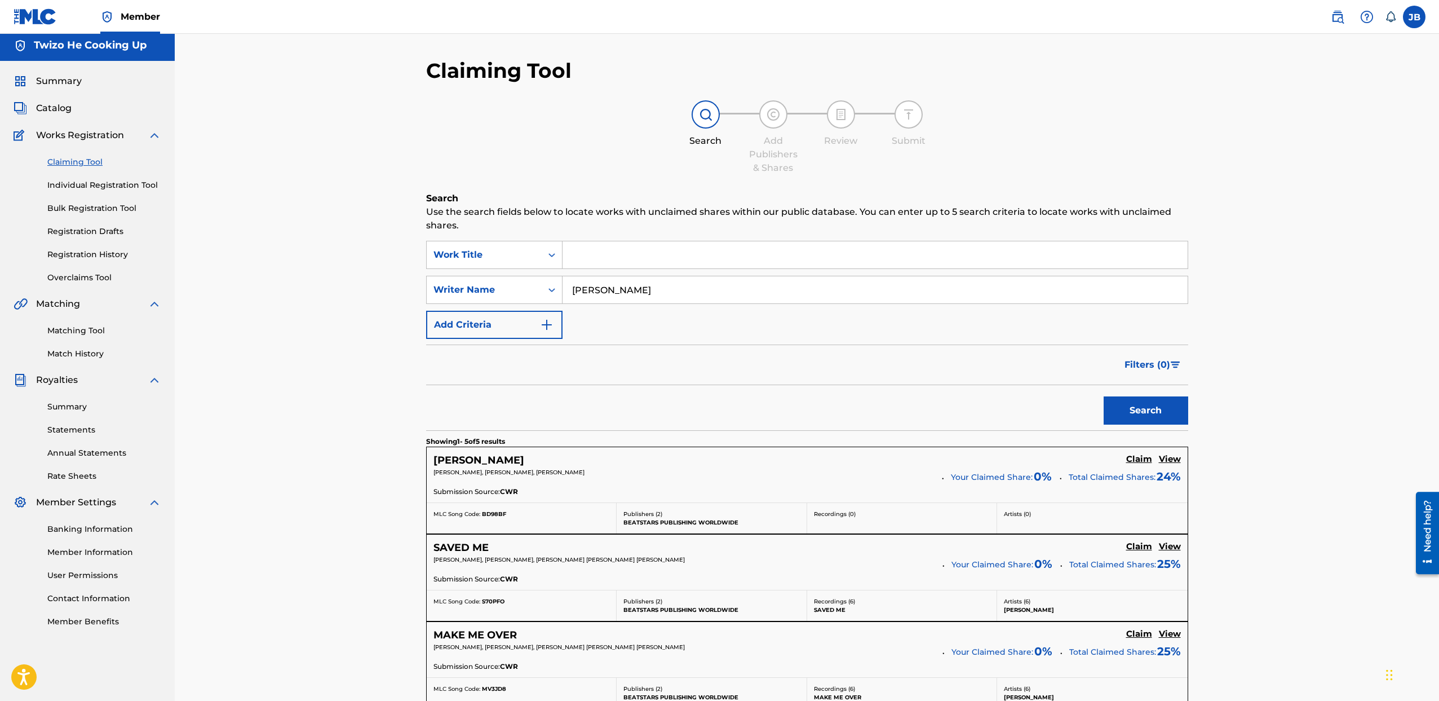
scroll to position [0, 0]
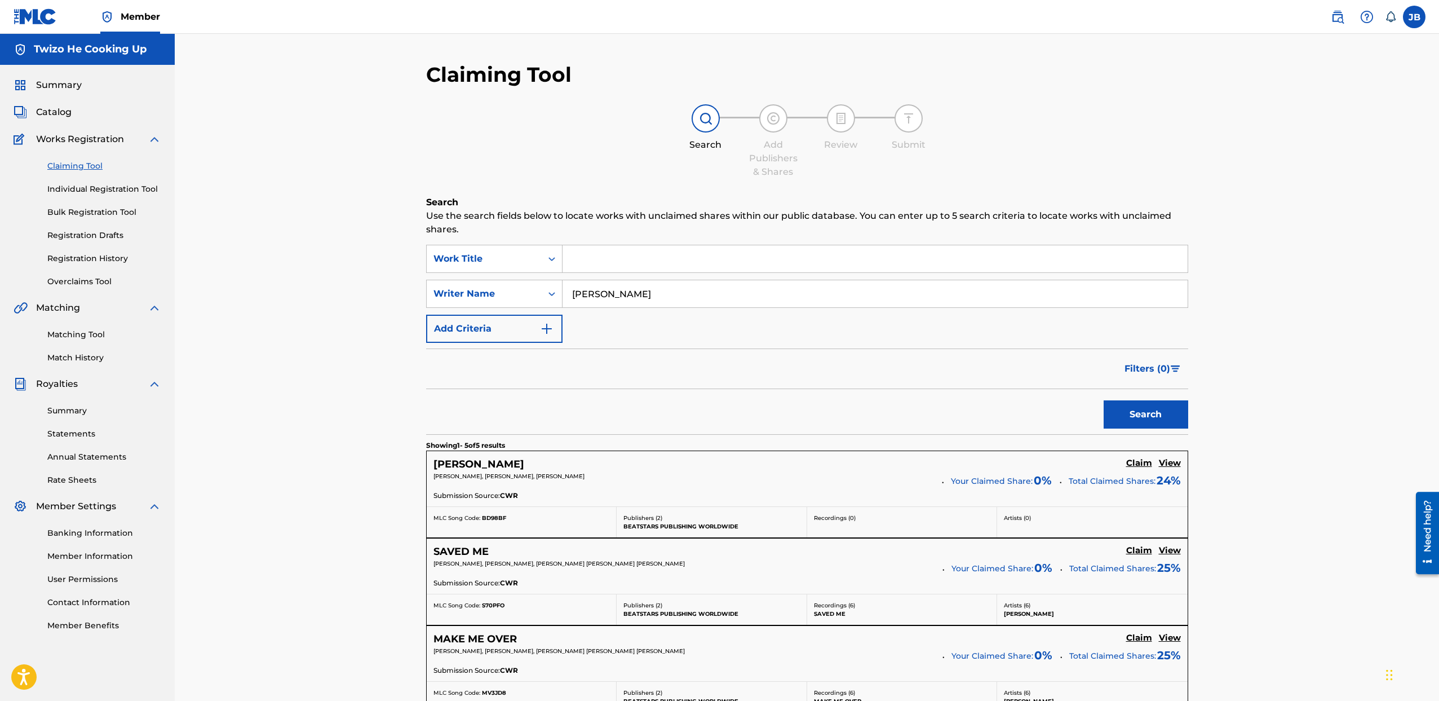
click at [82, 363] on link "Match History" at bounding box center [104, 358] width 114 height 12
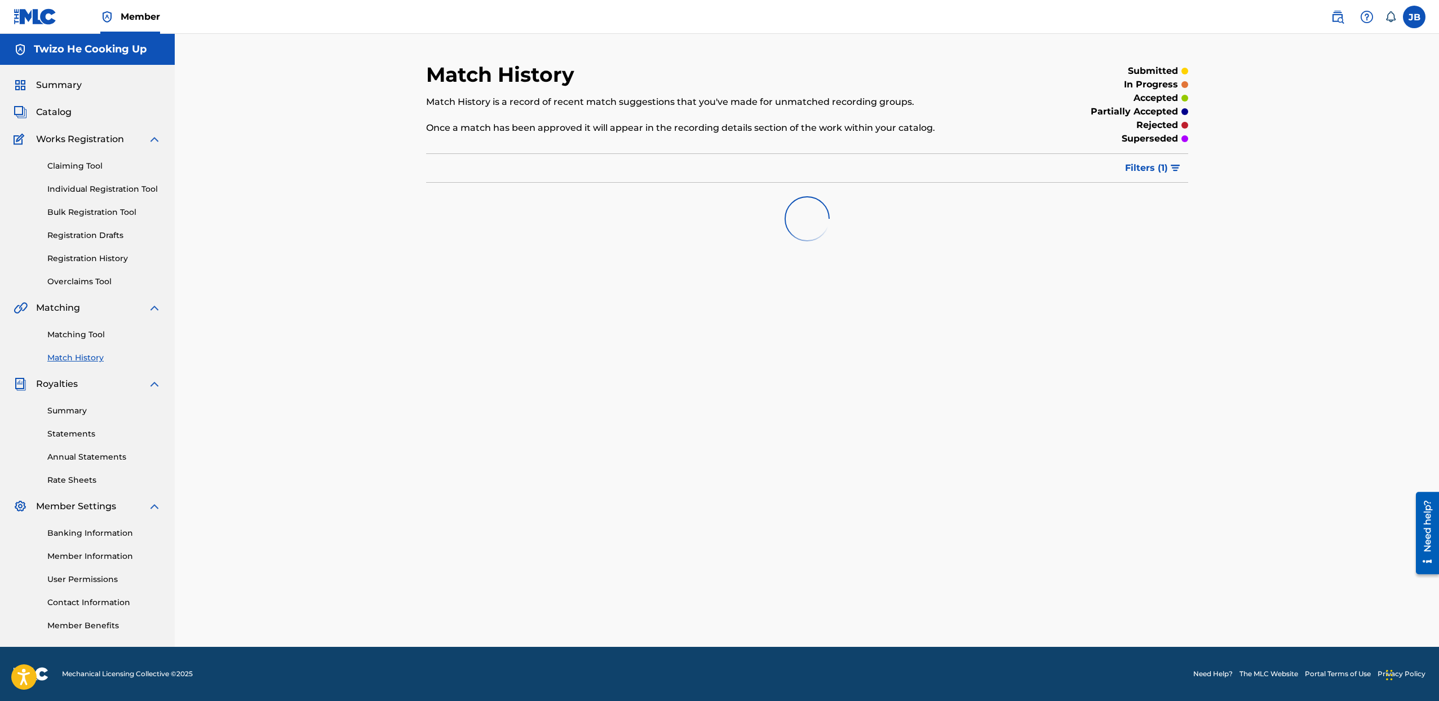
click at [82, 333] on link "Matching Tool" at bounding box center [104, 335] width 114 height 12
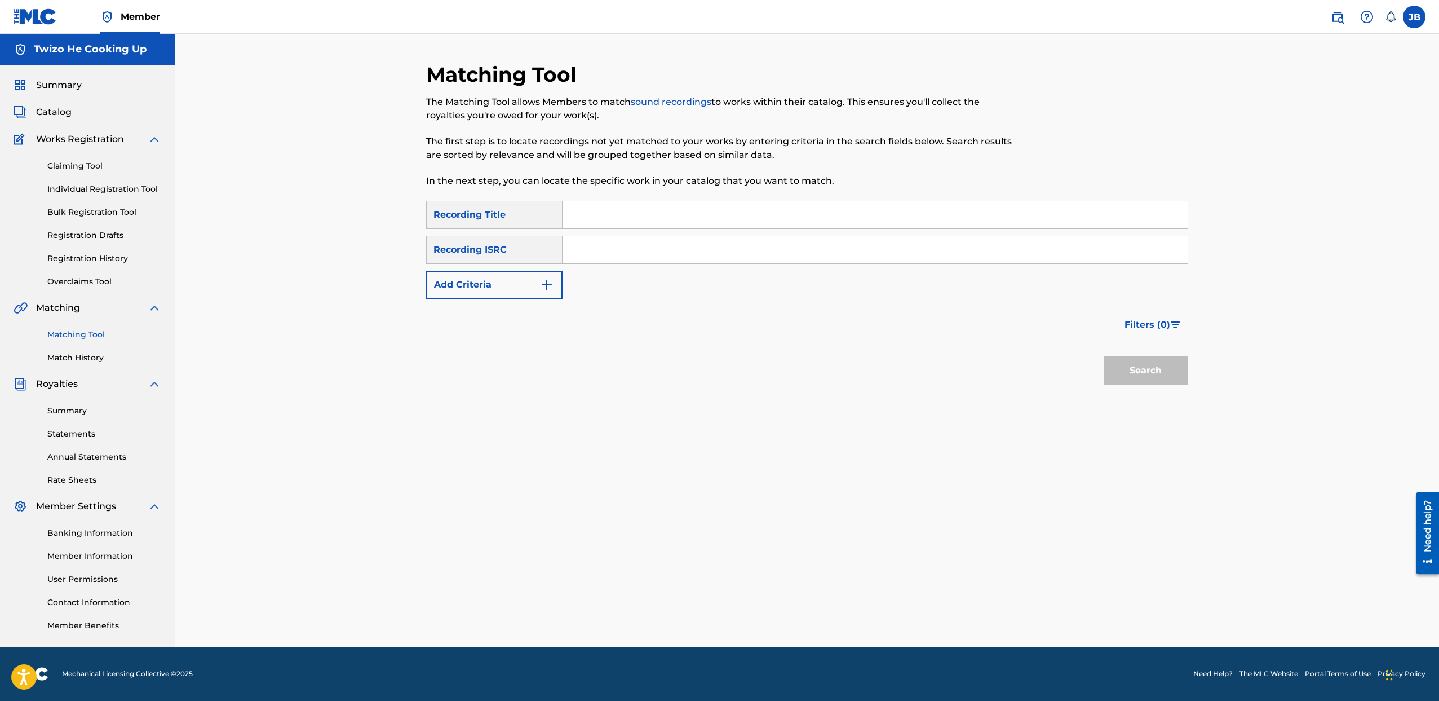
click at [500, 211] on div "Recording Title" at bounding box center [494, 215] width 136 height 28
click at [625, 213] on input "Search Form" at bounding box center [875, 214] width 625 height 27
click at [493, 285] on button "Add Criteria" at bounding box center [494, 285] width 136 height 28
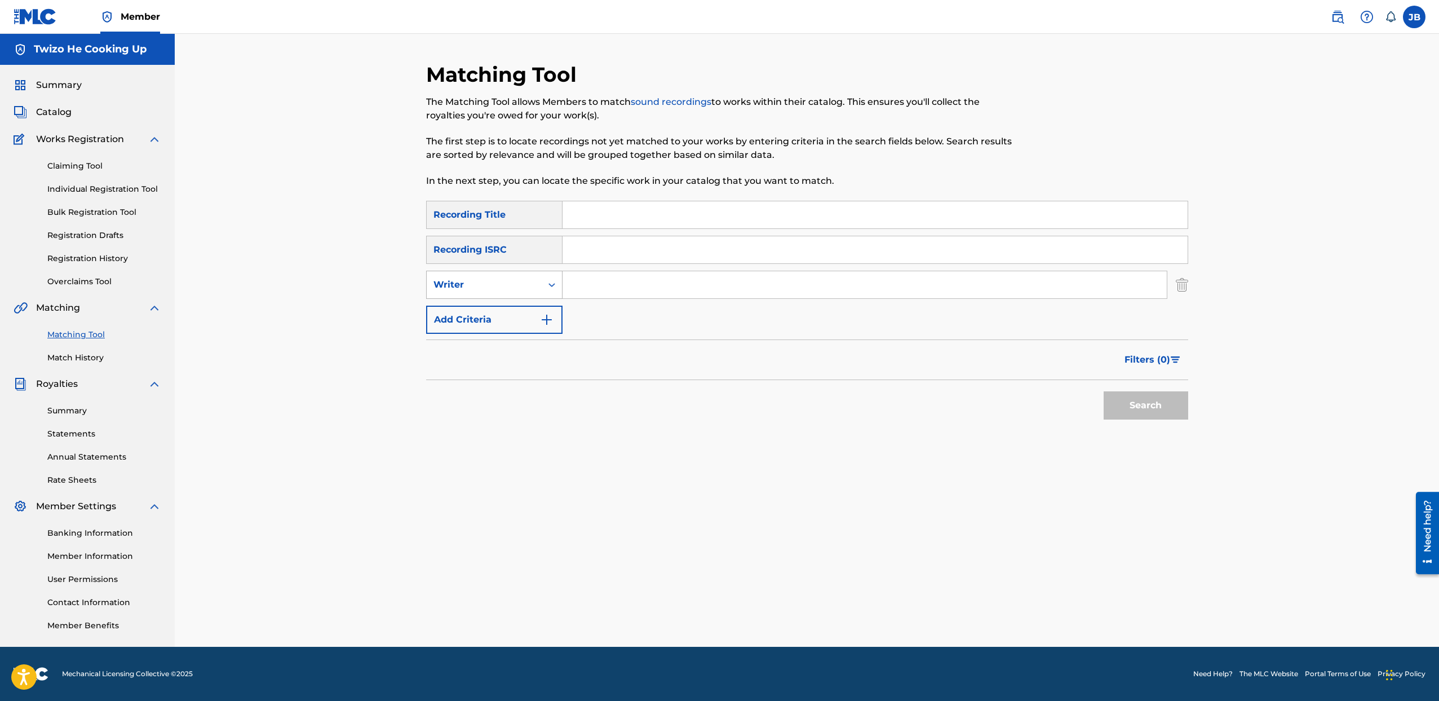
click at [484, 286] on div "Writer" at bounding box center [483, 285] width 101 height 14
click at [485, 309] on div "Recording Artist" at bounding box center [494, 313] width 135 height 28
click at [631, 280] on input "Search Form" at bounding box center [865, 284] width 604 height 27
click at [1104, 391] on button "Search" at bounding box center [1146, 405] width 85 height 28
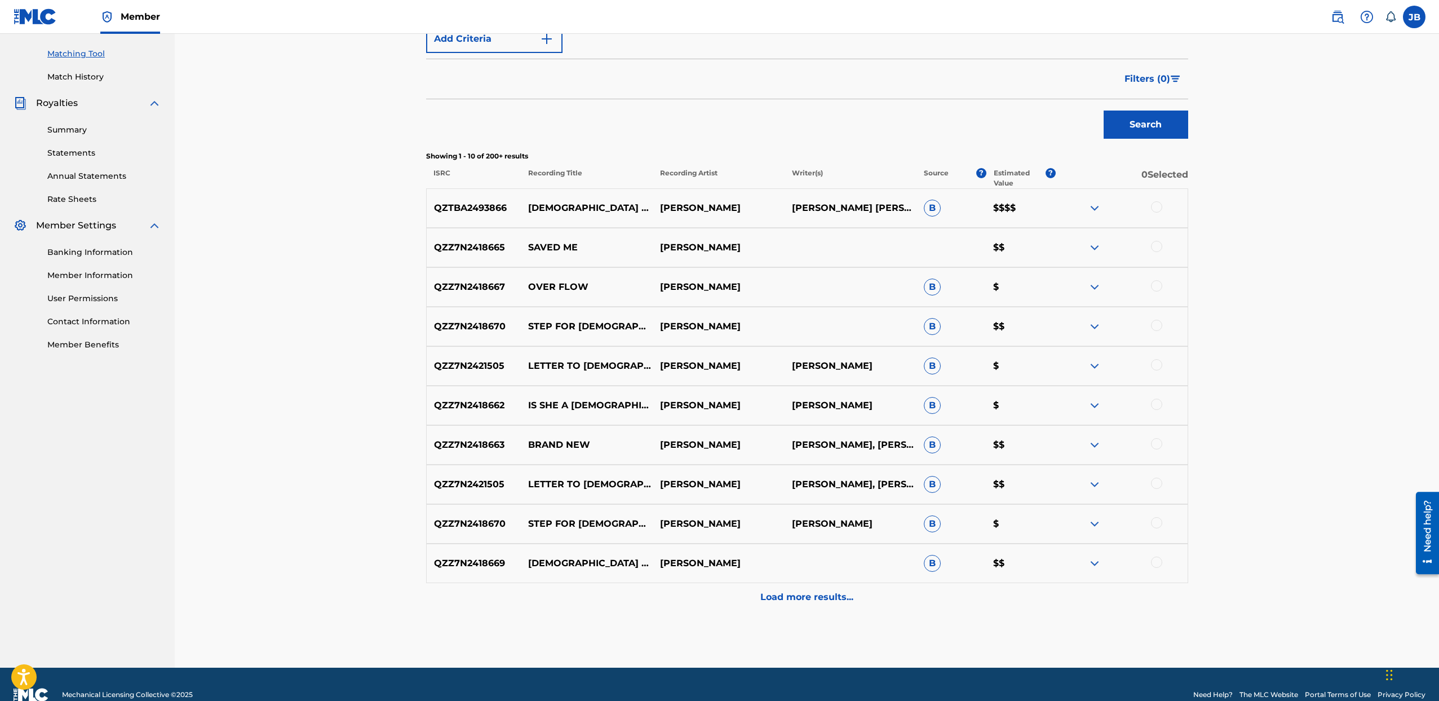
scroll to position [285, 0]
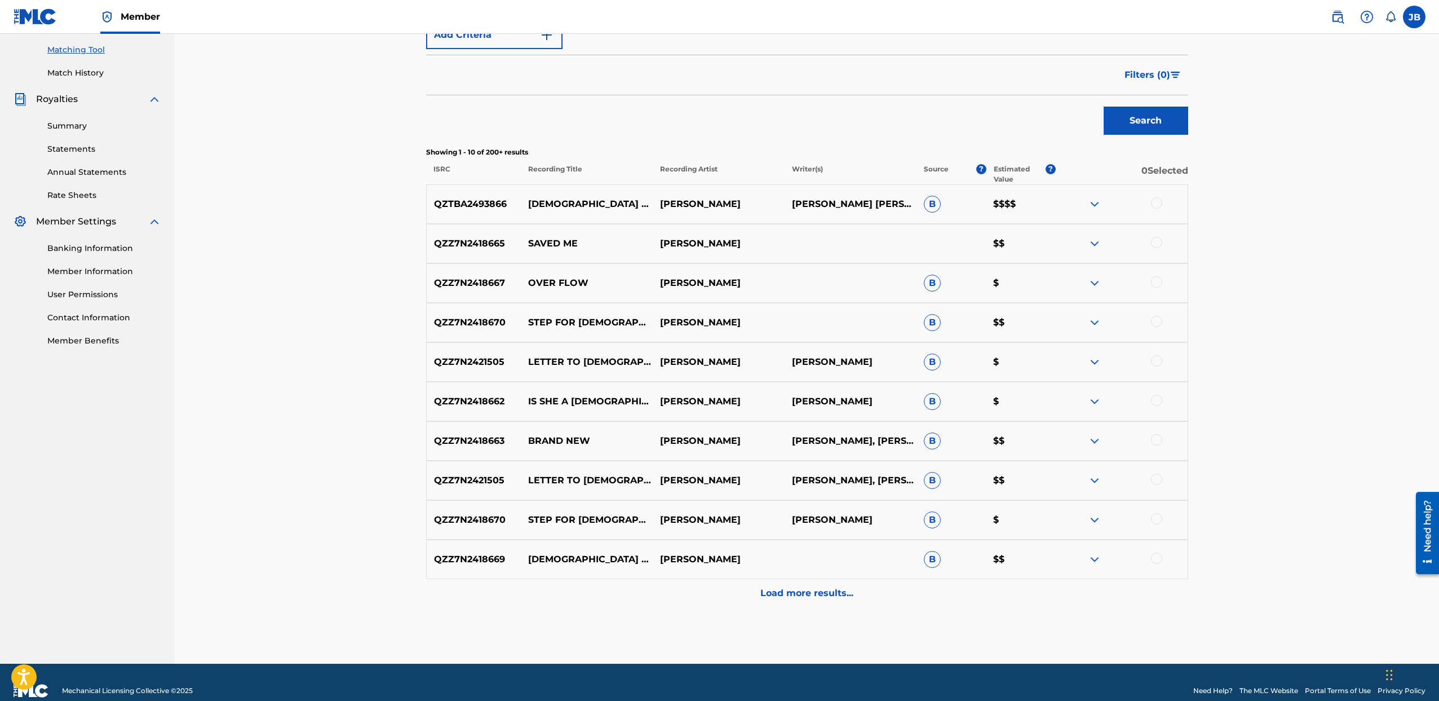
click at [809, 601] on div "Load more results..." at bounding box center [807, 593] width 762 height 28
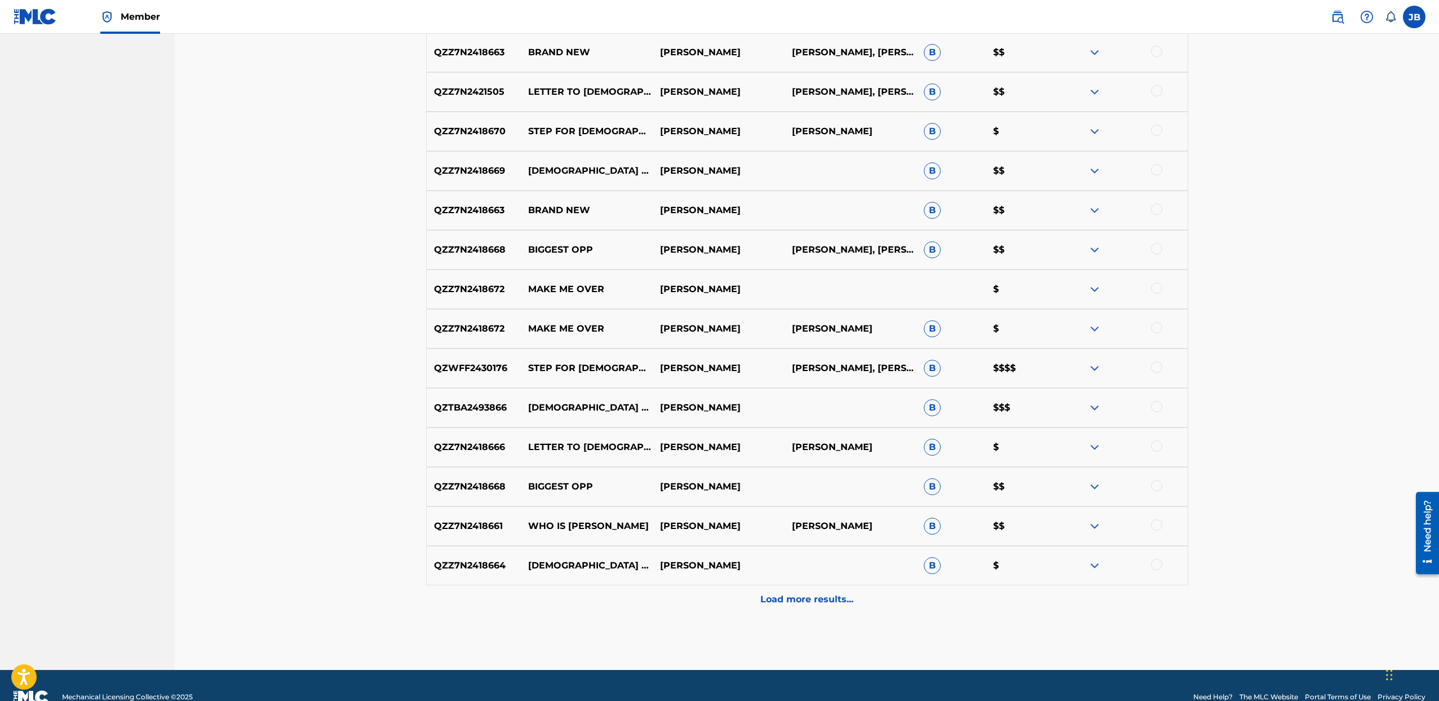
scroll to position [696, 0]
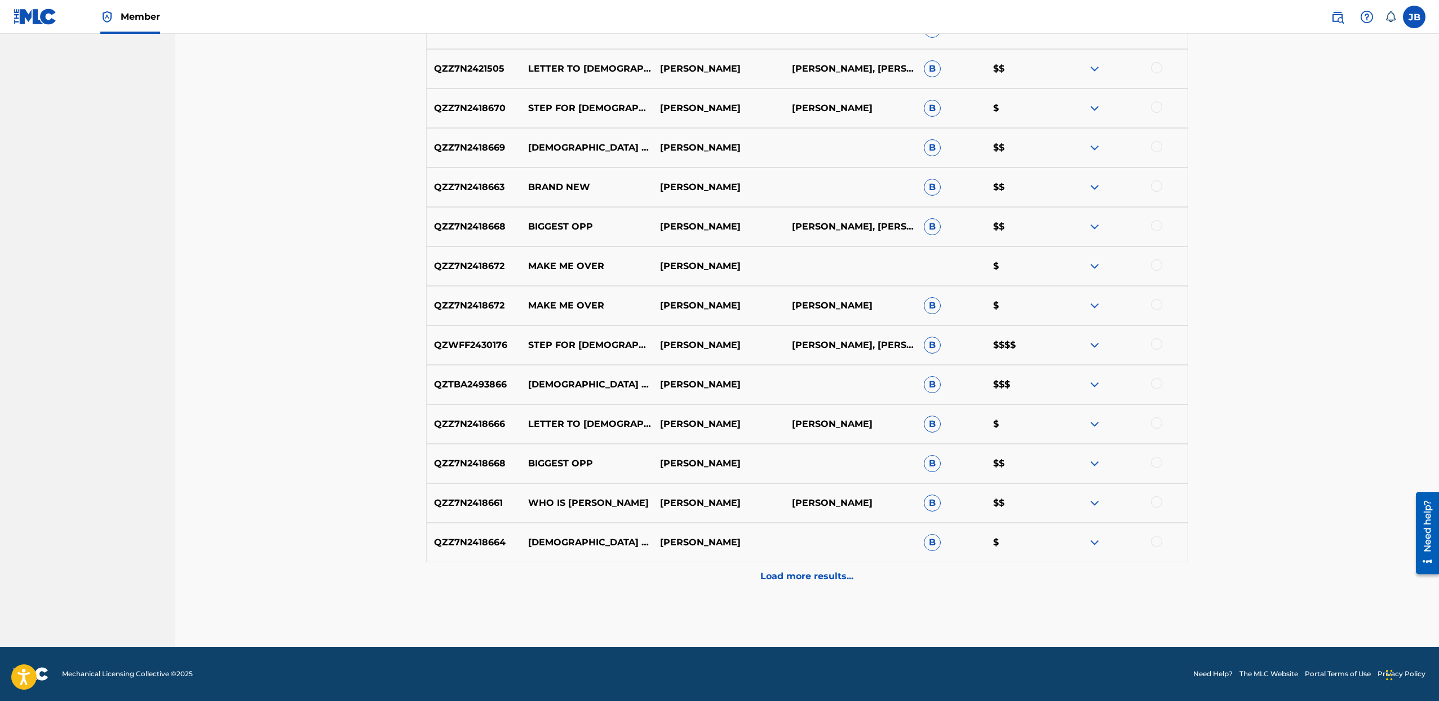
click at [809, 585] on div "Load more results..." at bounding box center [807, 576] width 762 height 28
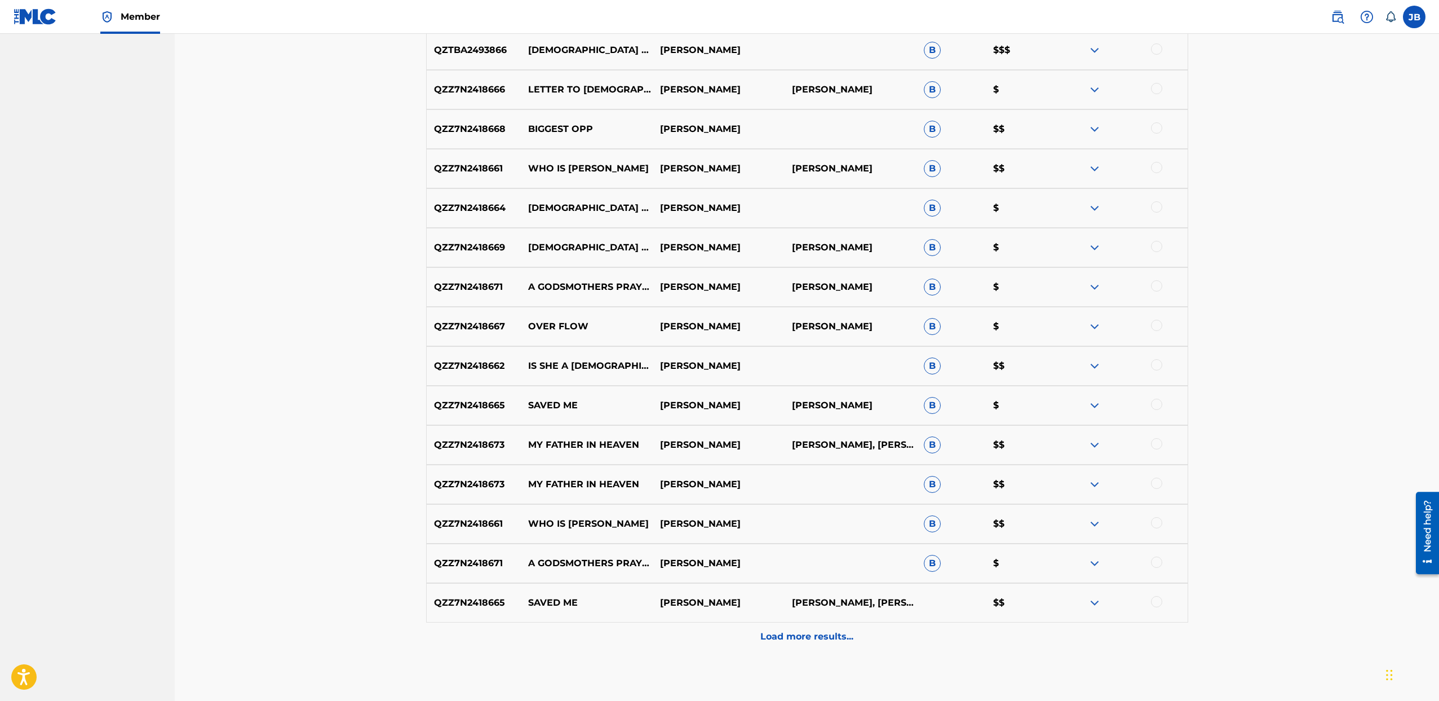
scroll to position [1091, 0]
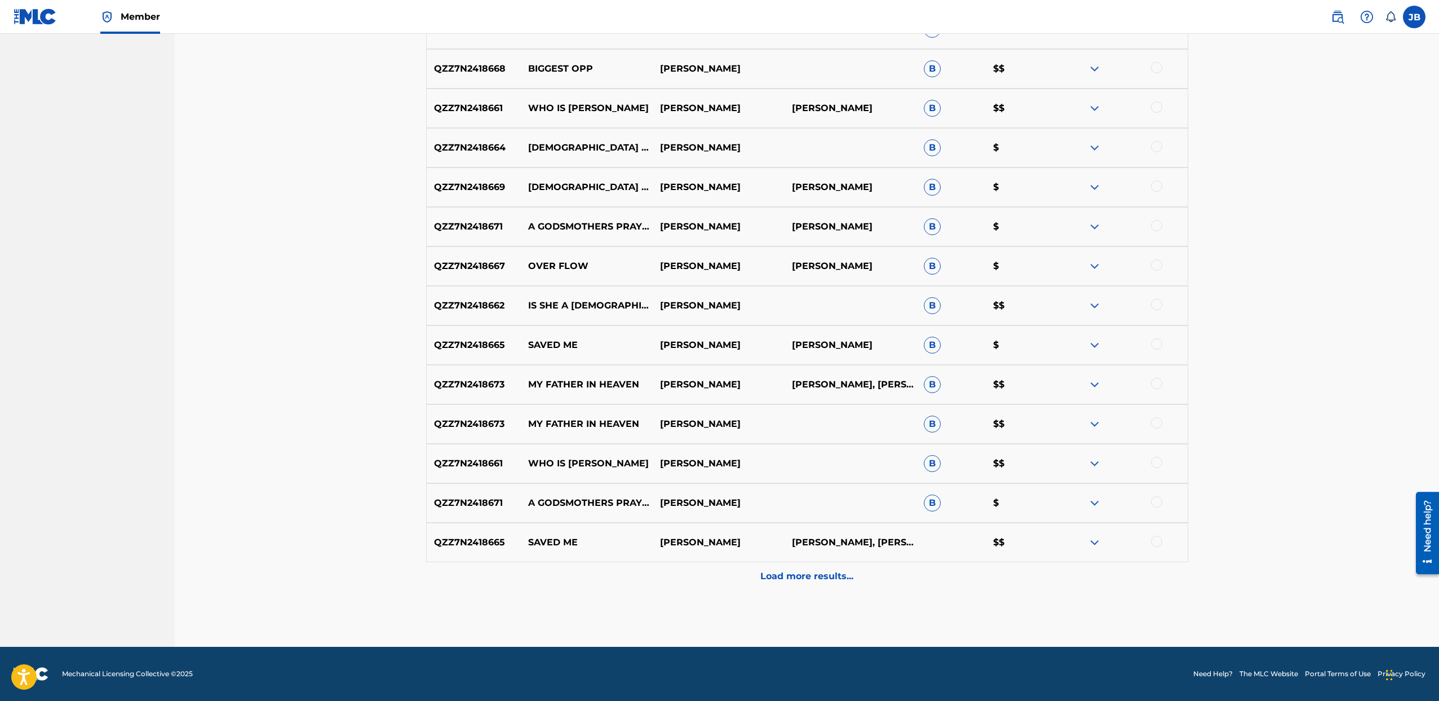
click at [809, 583] on div "Load more results..." at bounding box center [807, 576] width 762 height 28
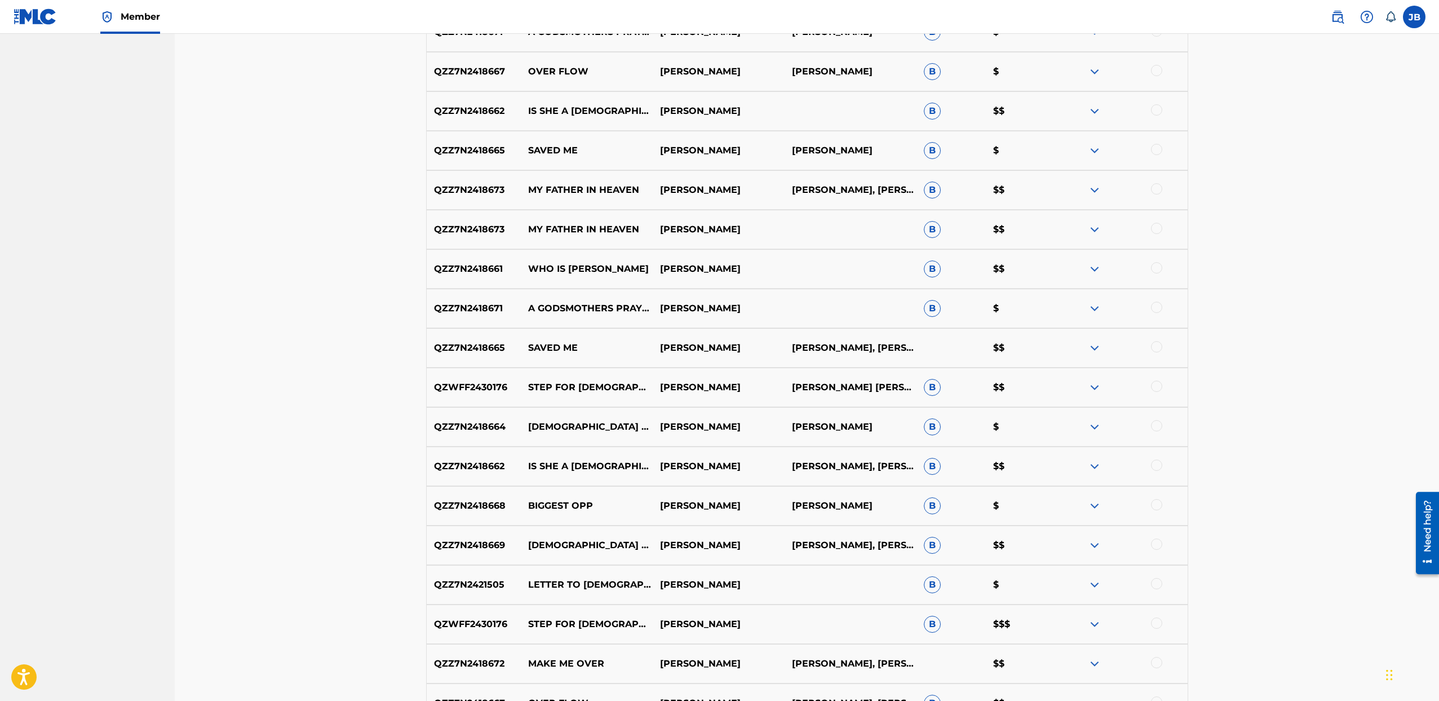
scroll to position [1485, 0]
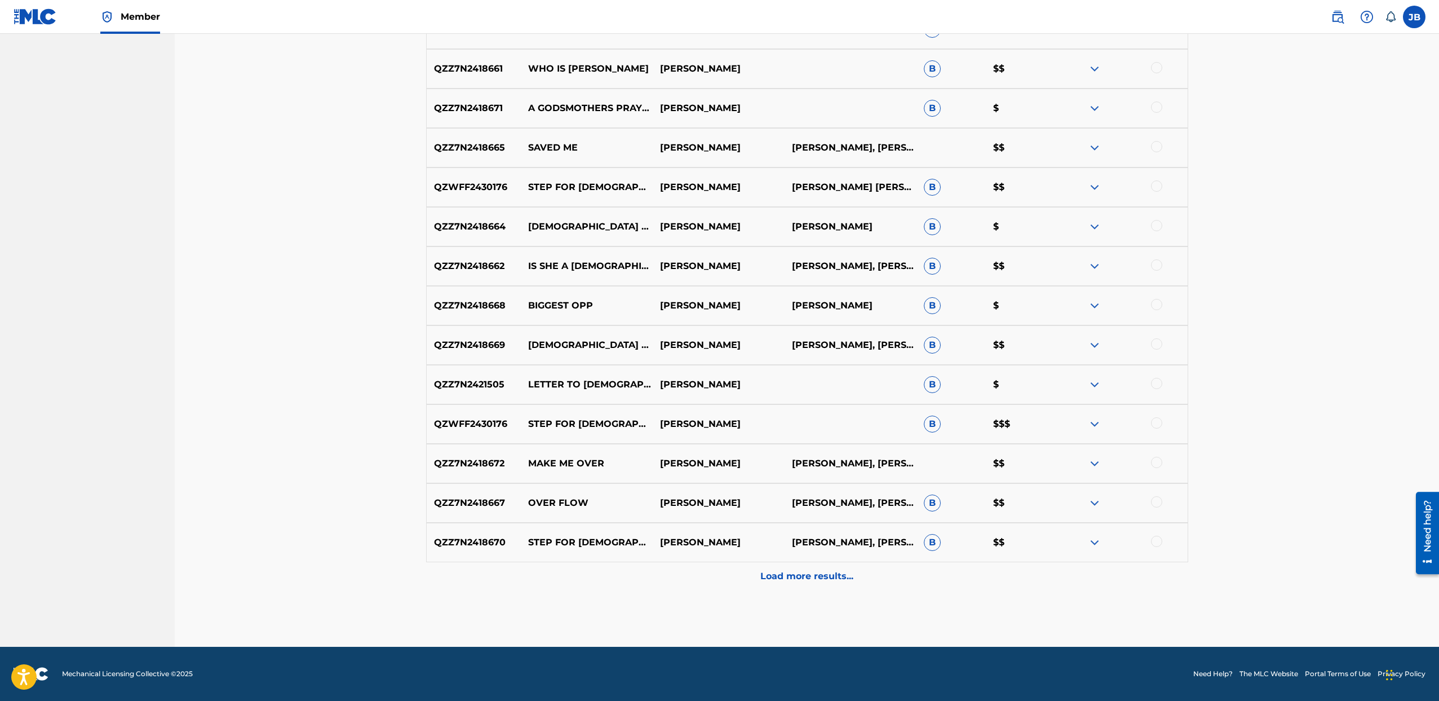
click at [779, 587] on div "Load more results..." at bounding box center [807, 576] width 762 height 28
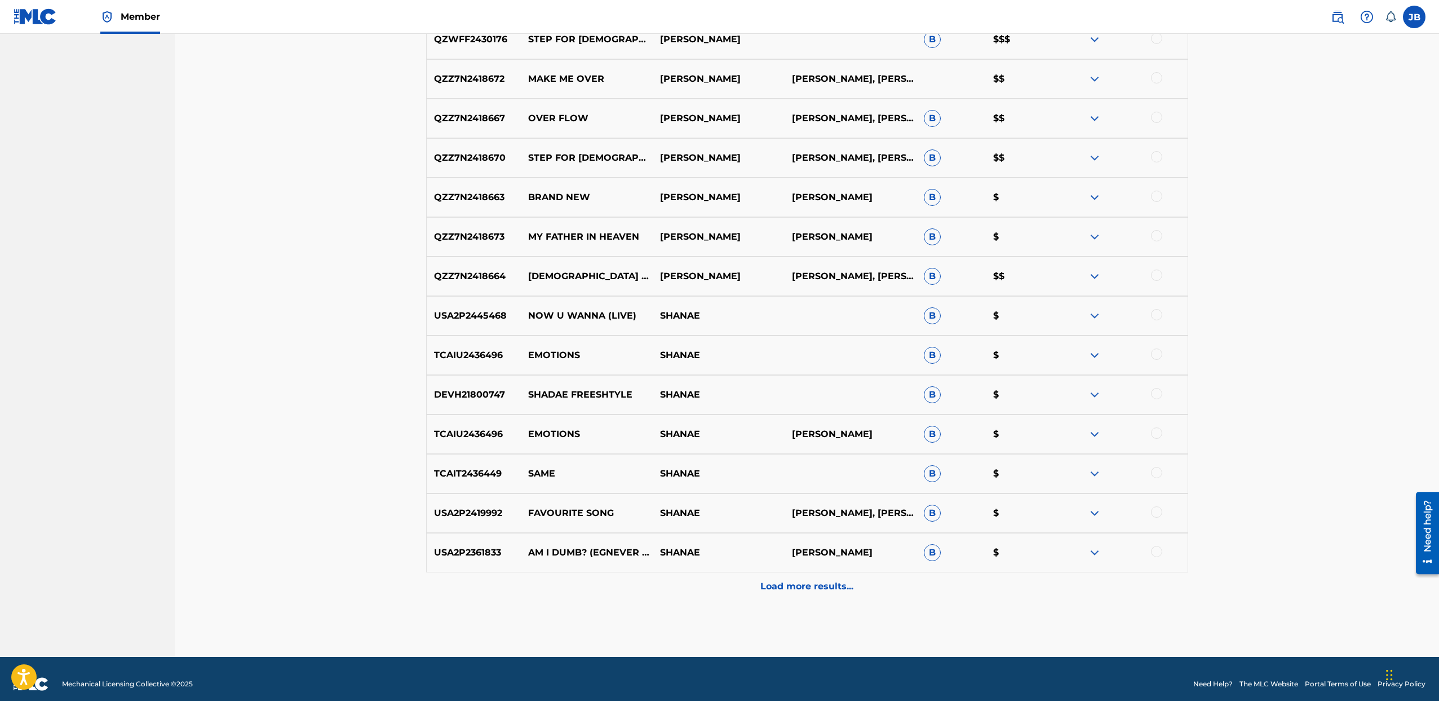
scroll to position [1880, 0]
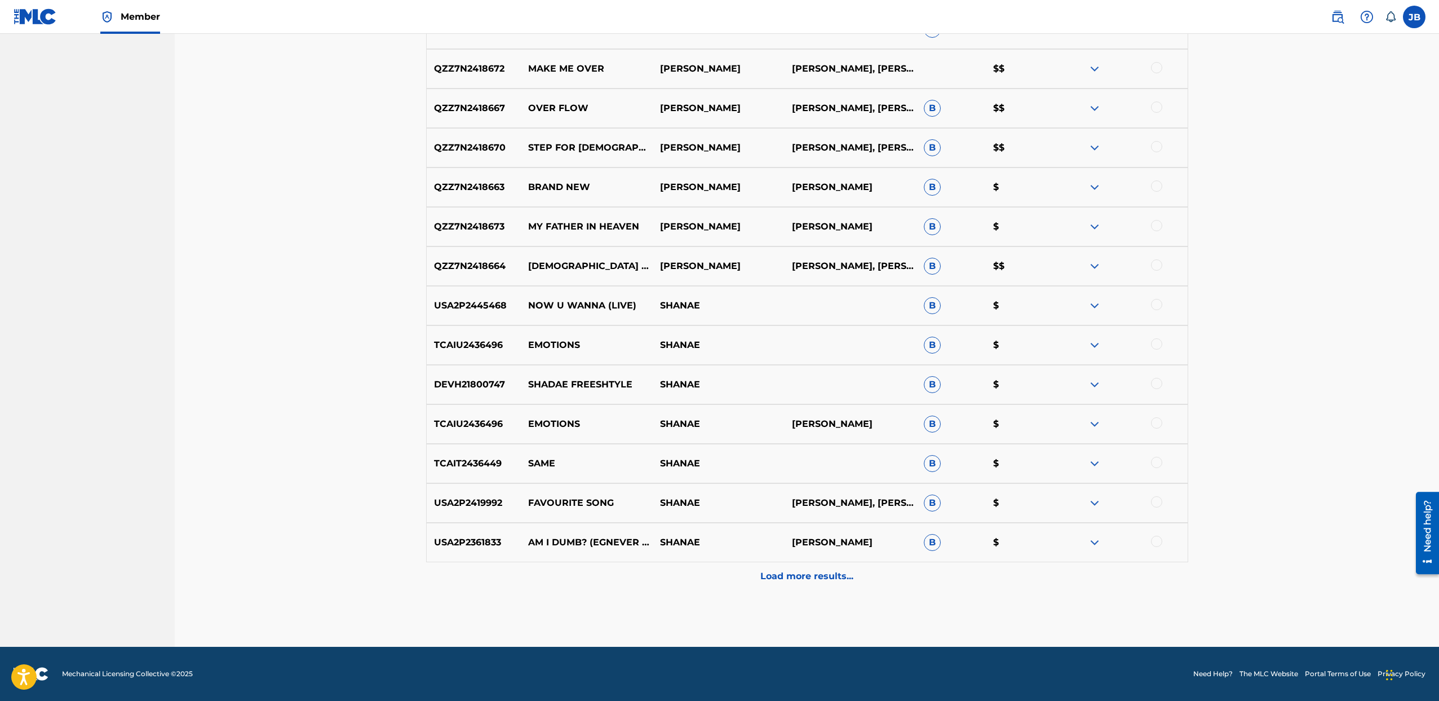
click at [796, 579] on p "Load more results..." at bounding box center [806, 576] width 93 height 14
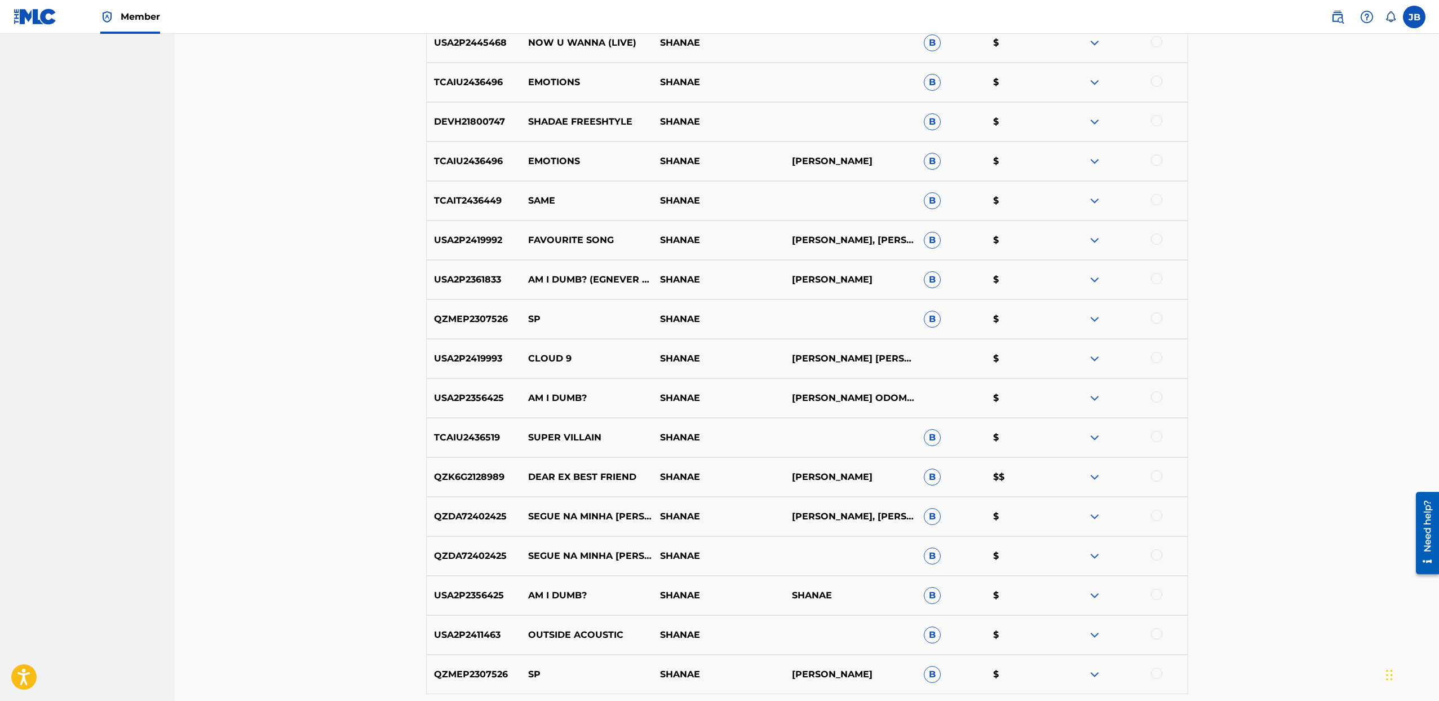
scroll to position [2274, 0]
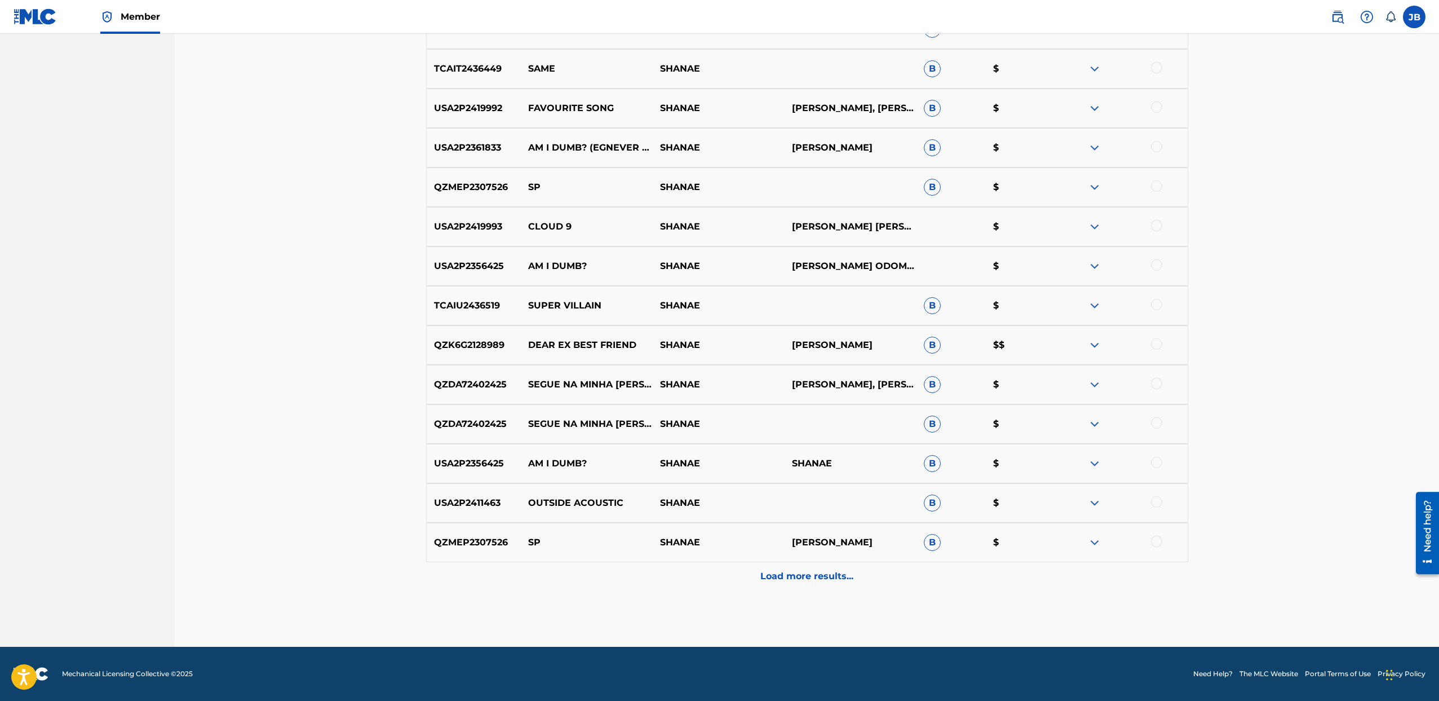
click at [786, 585] on div "Load more results..." at bounding box center [807, 576] width 762 height 28
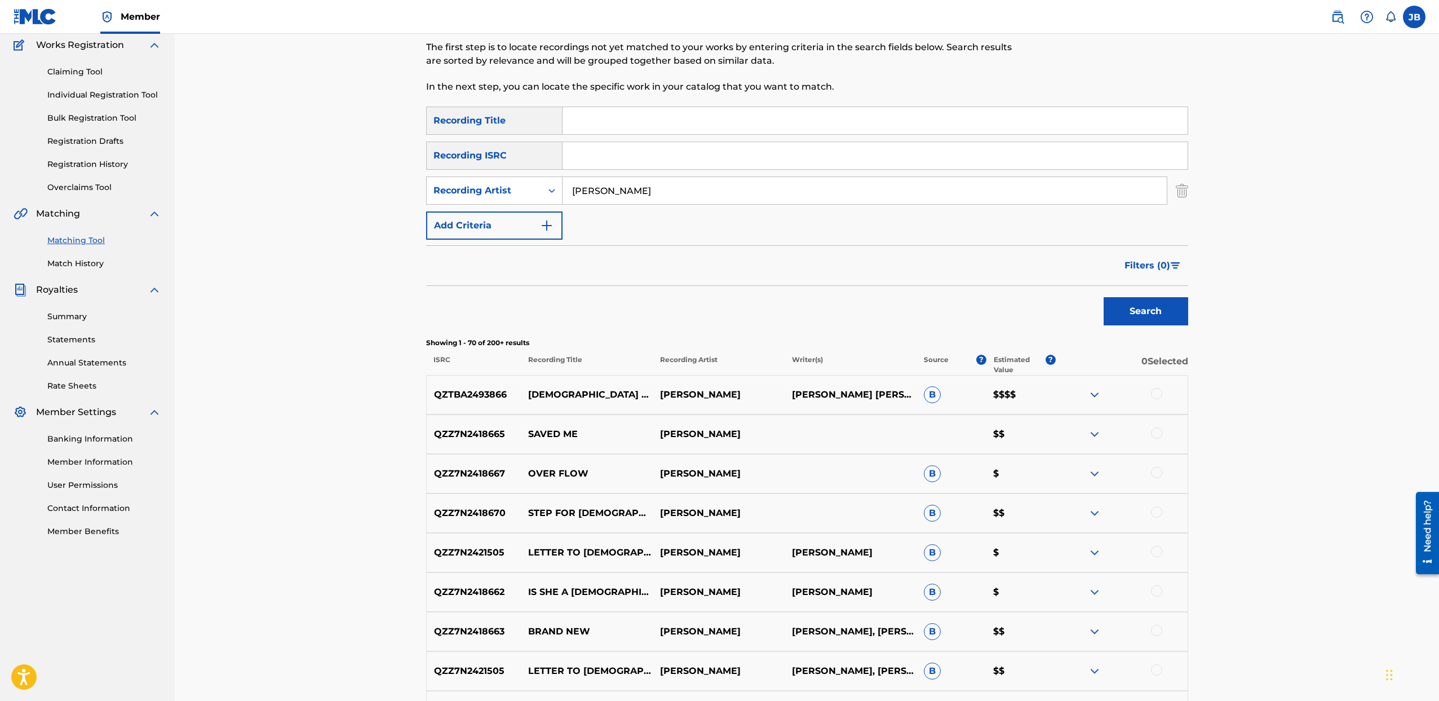
scroll to position [0, 0]
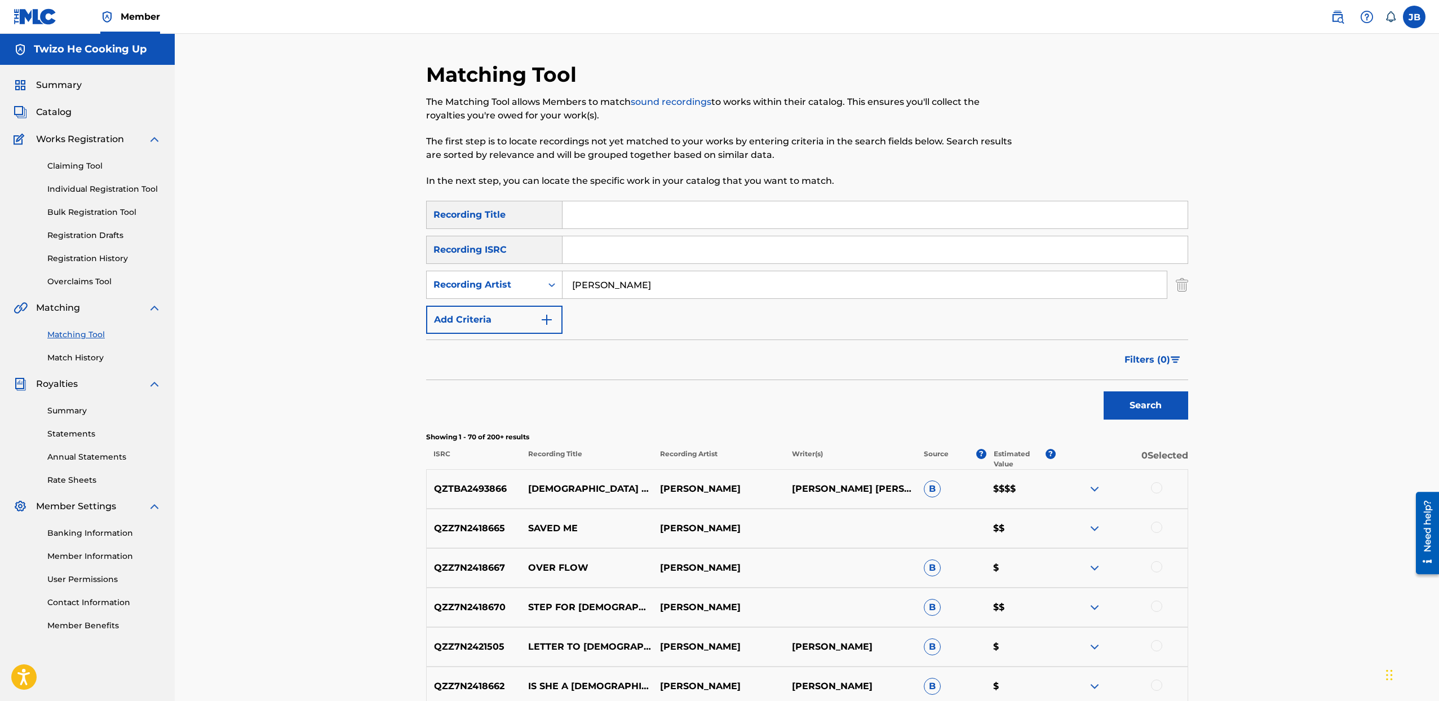
click at [638, 211] on input "Search Form" at bounding box center [875, 214] width 625 height 27
drag, startPoint x: 749, startPoint y: 288, endPoint x: 756, endPoint y: 289, distance: 6.9
click at [749, 288] on input "[PERSON_NAME]" at bounding box center [865, 284] width 604 height 27
drag, startPoint x: 778, startPoint y: 292, endPoint x: 201, endPoint y: 236, distance: 579.9
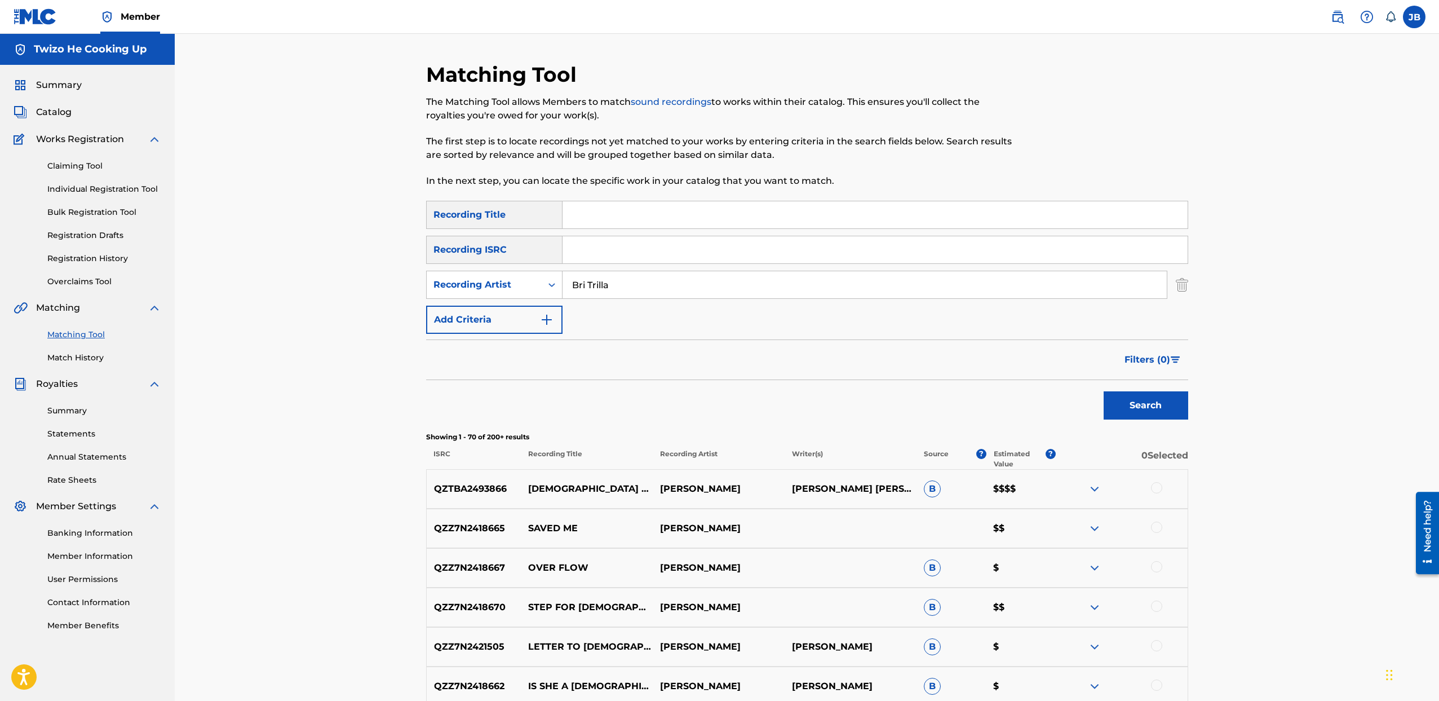
type input "Bri Trilla"
click at [1104, 391] on button "Search" at bounding box center [1146, 405] width 85 height 28
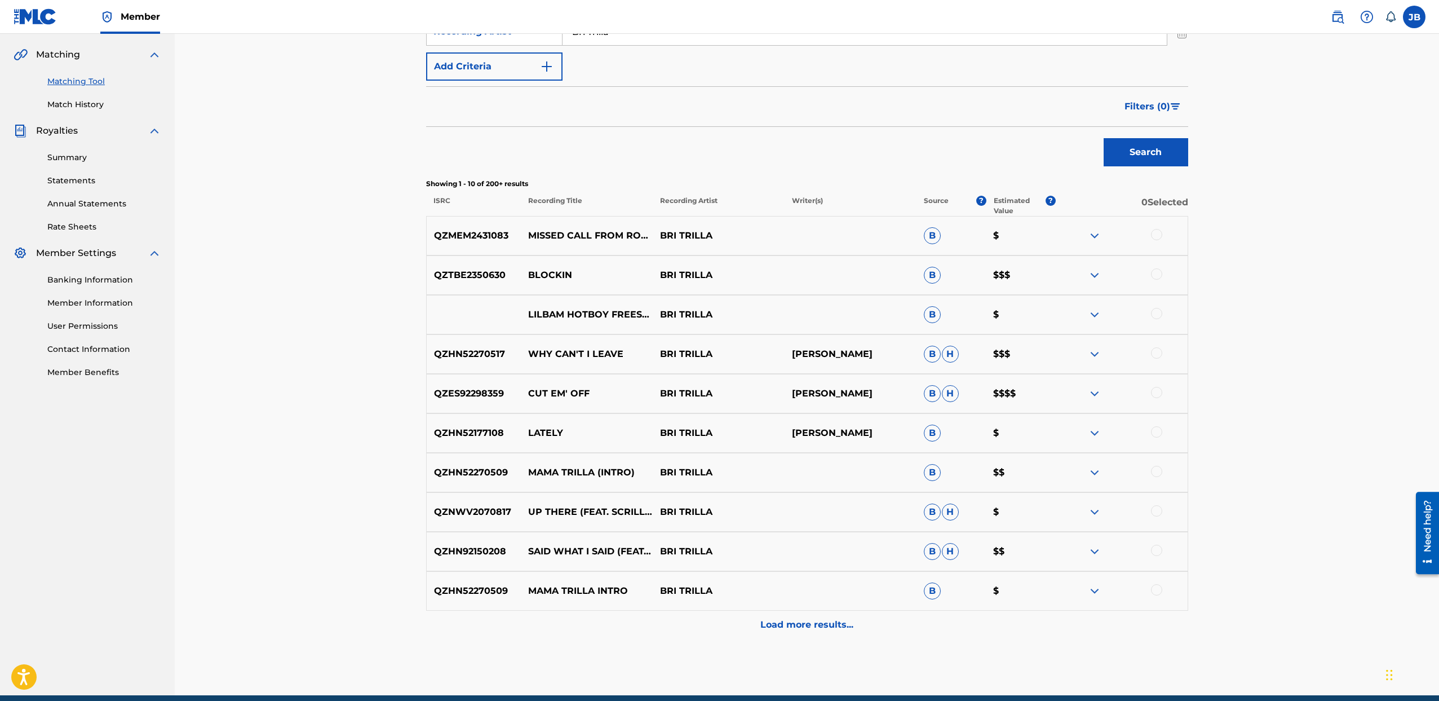
scroll to position [302, 0]
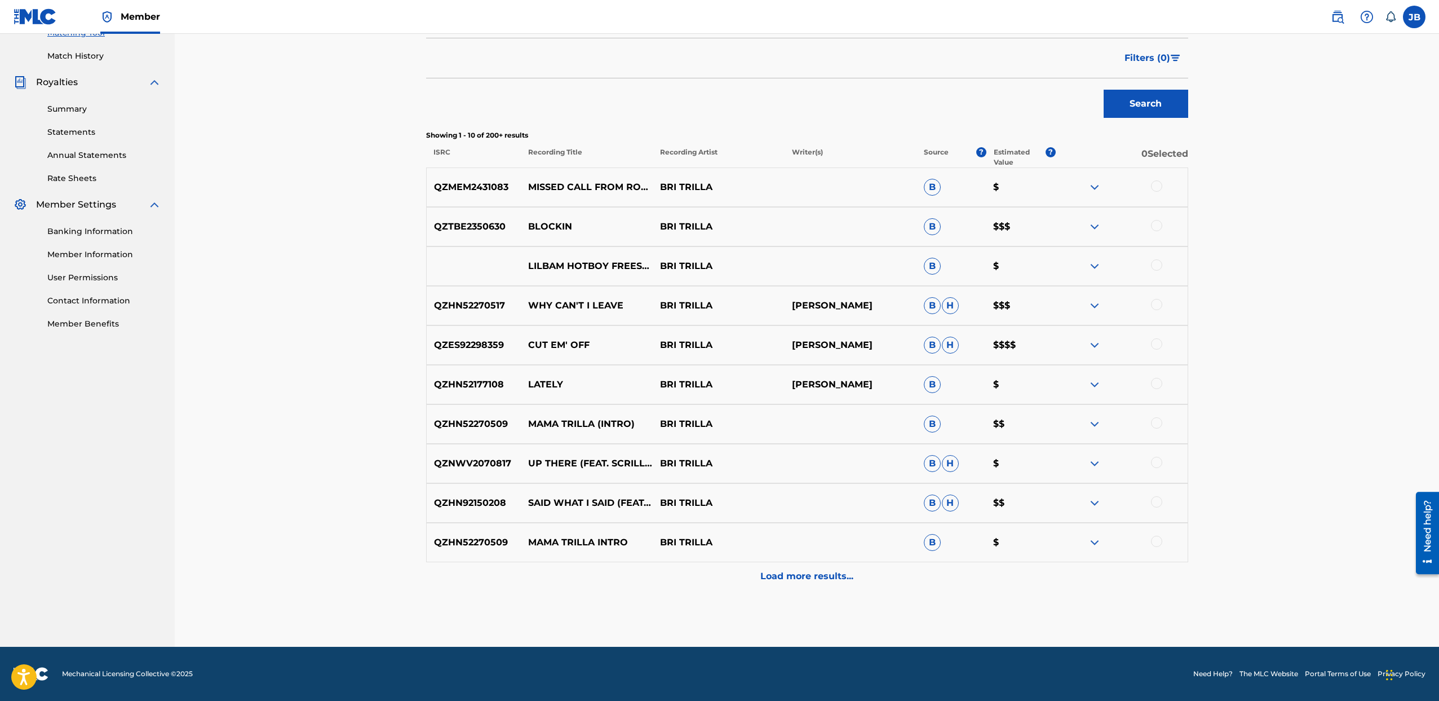
click at [787, 577] on p "Load more results..." at bounding box center [806, 576] width 93 height 14
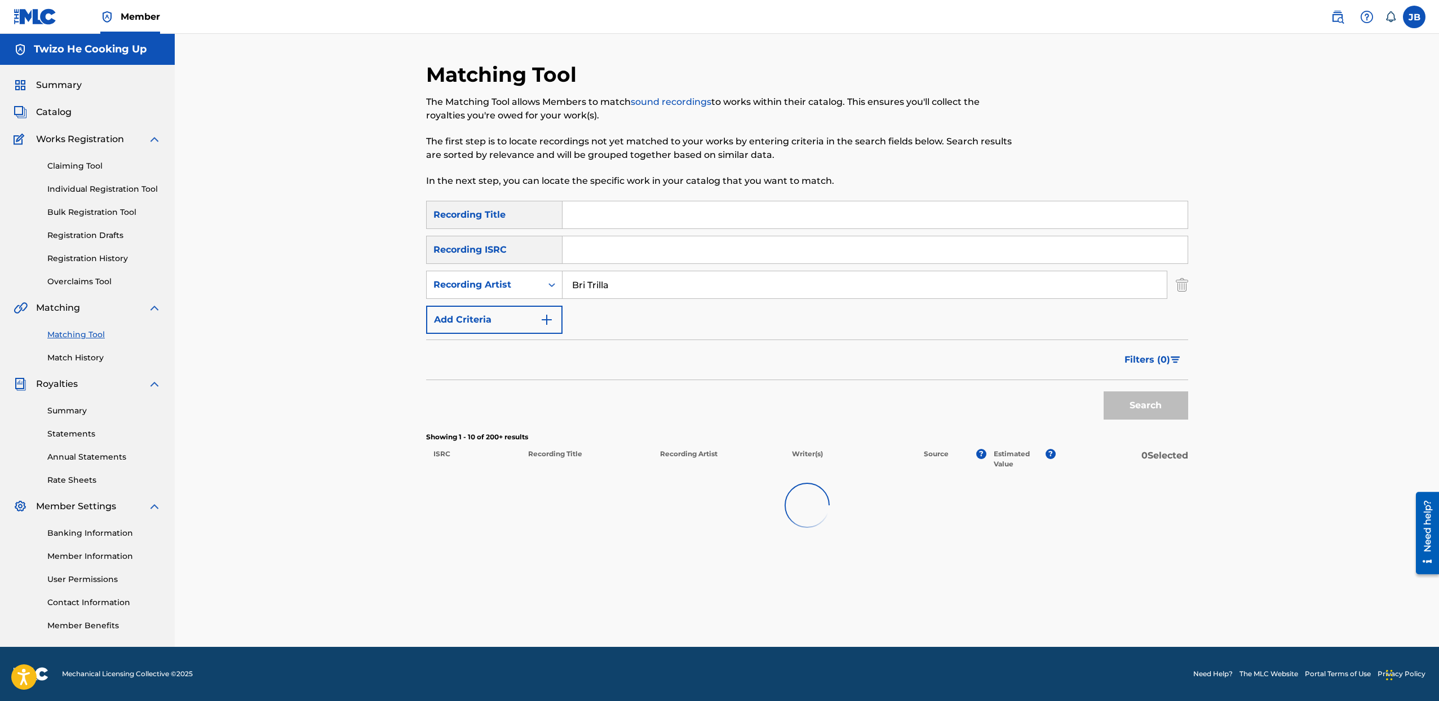
scroll to position [0, 0]
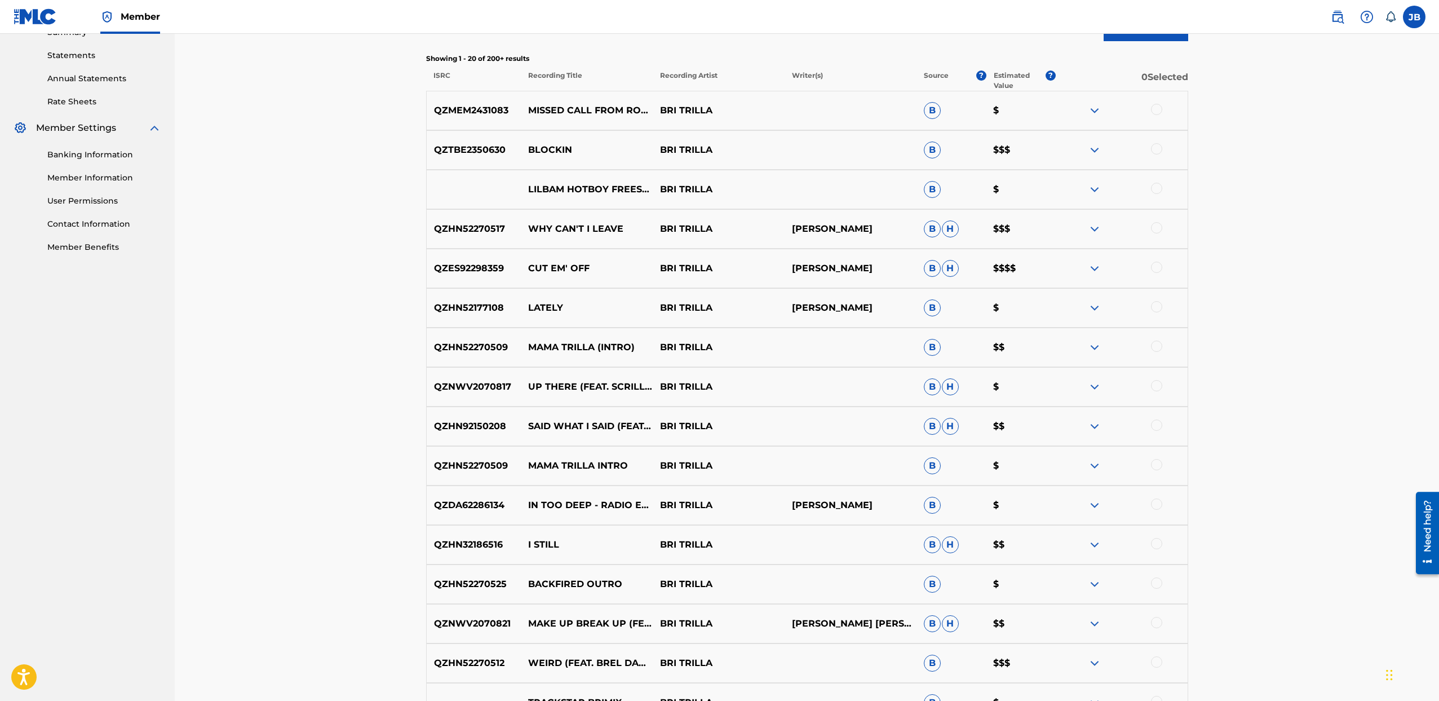
click at [627, 350] on div "QZMEM2431083 MISSED CALL FROM ROBRICE BRI TRILLA B $ QZTBE2350630 BLOCKIN BRI T…" at bounding box center [807, 499] width 762 height 817
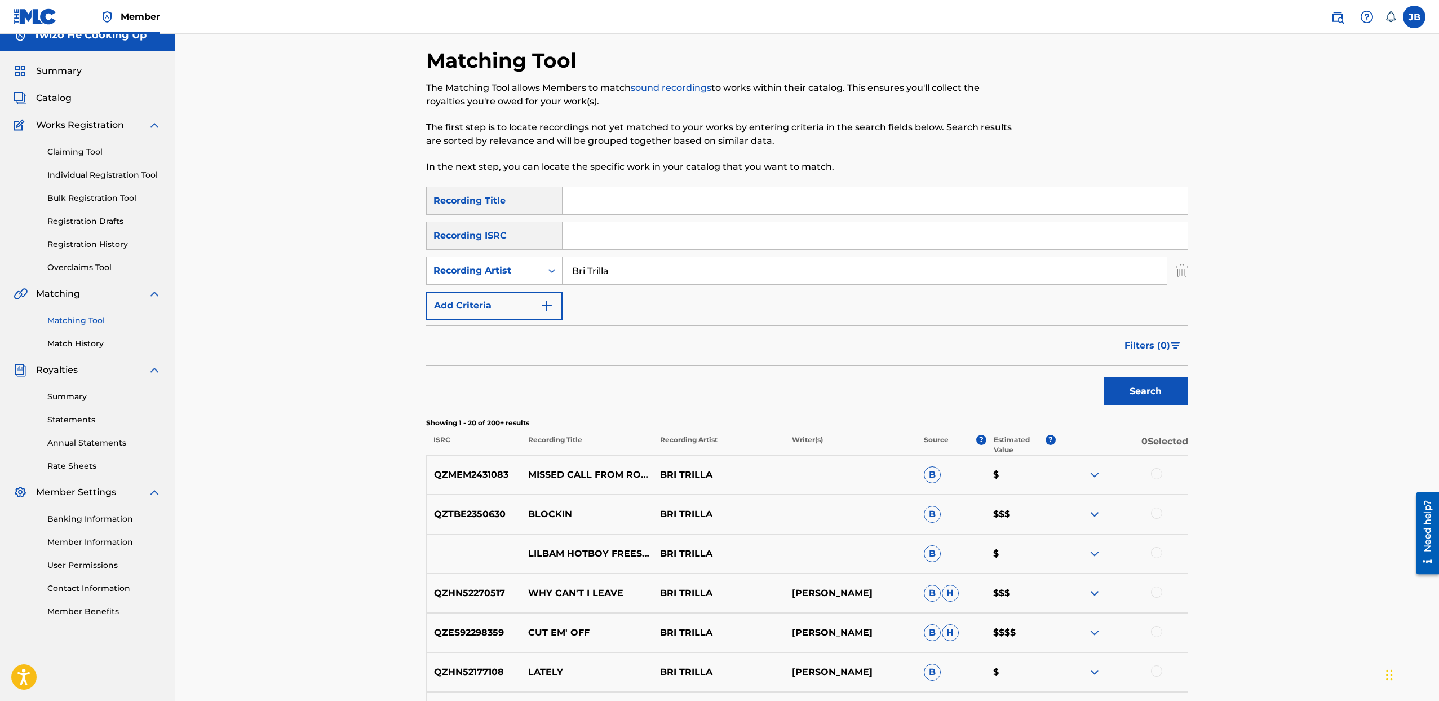
scroll to position [4, 0]
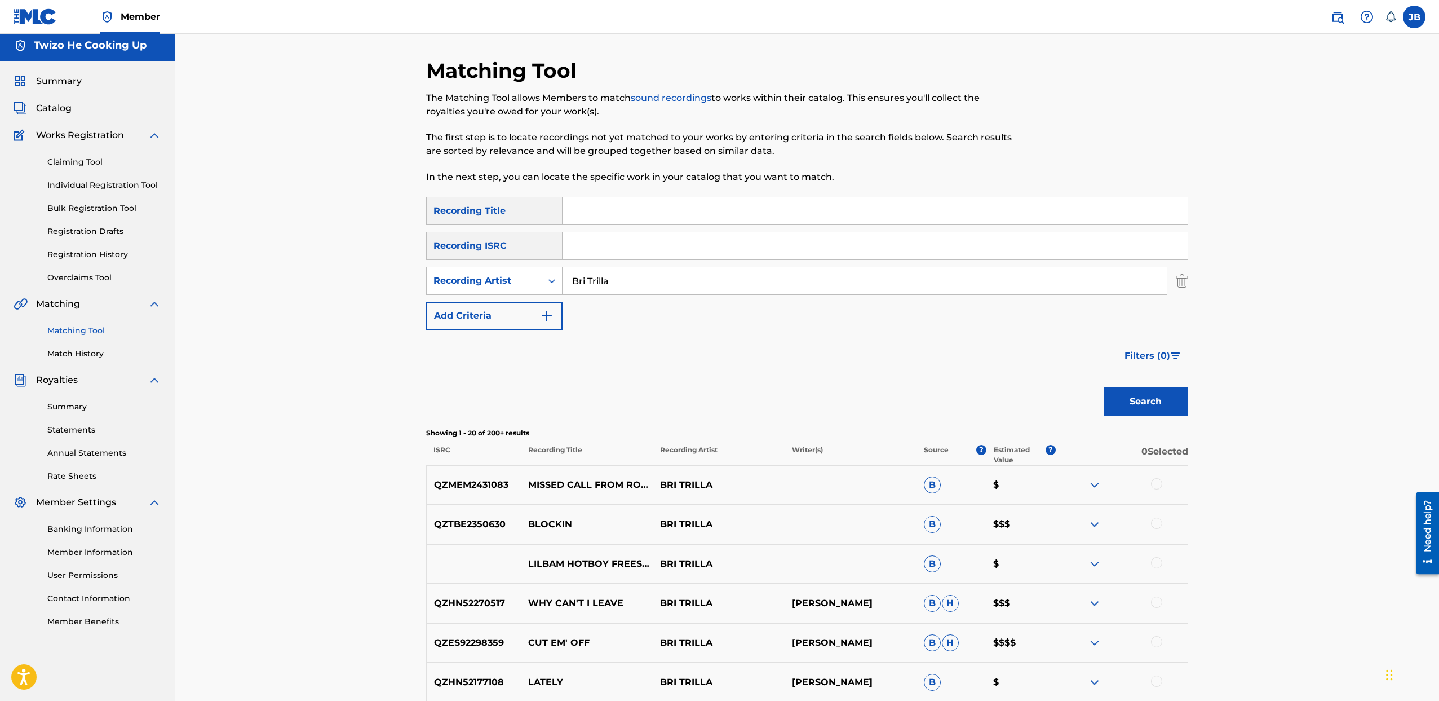
click at [591, 211] on input "Search Form" at bounding box center [875, 210] width 625 height 27
type input "bye felicia"
click at [1104, 387] on button "Search" at bounding box center [1146, 401] width 85 height 28
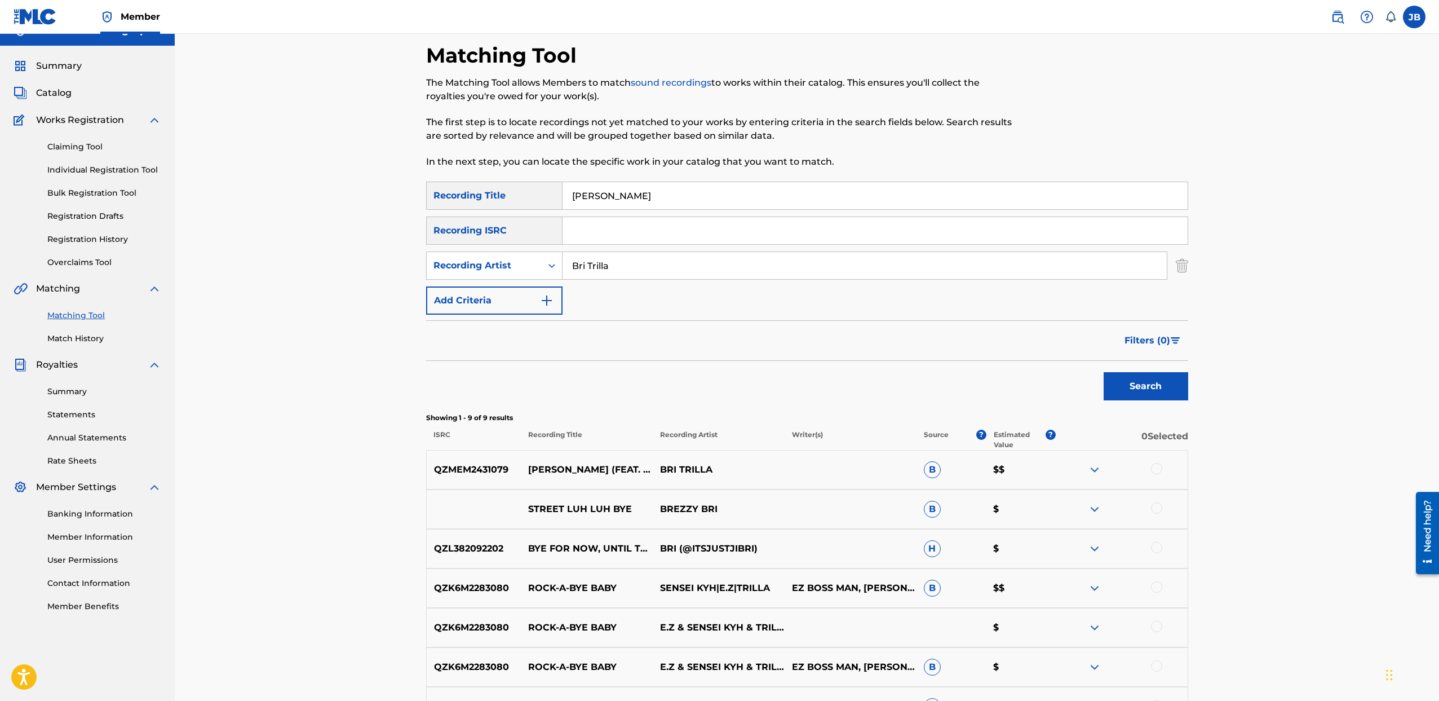
scroll to position [0, 0]
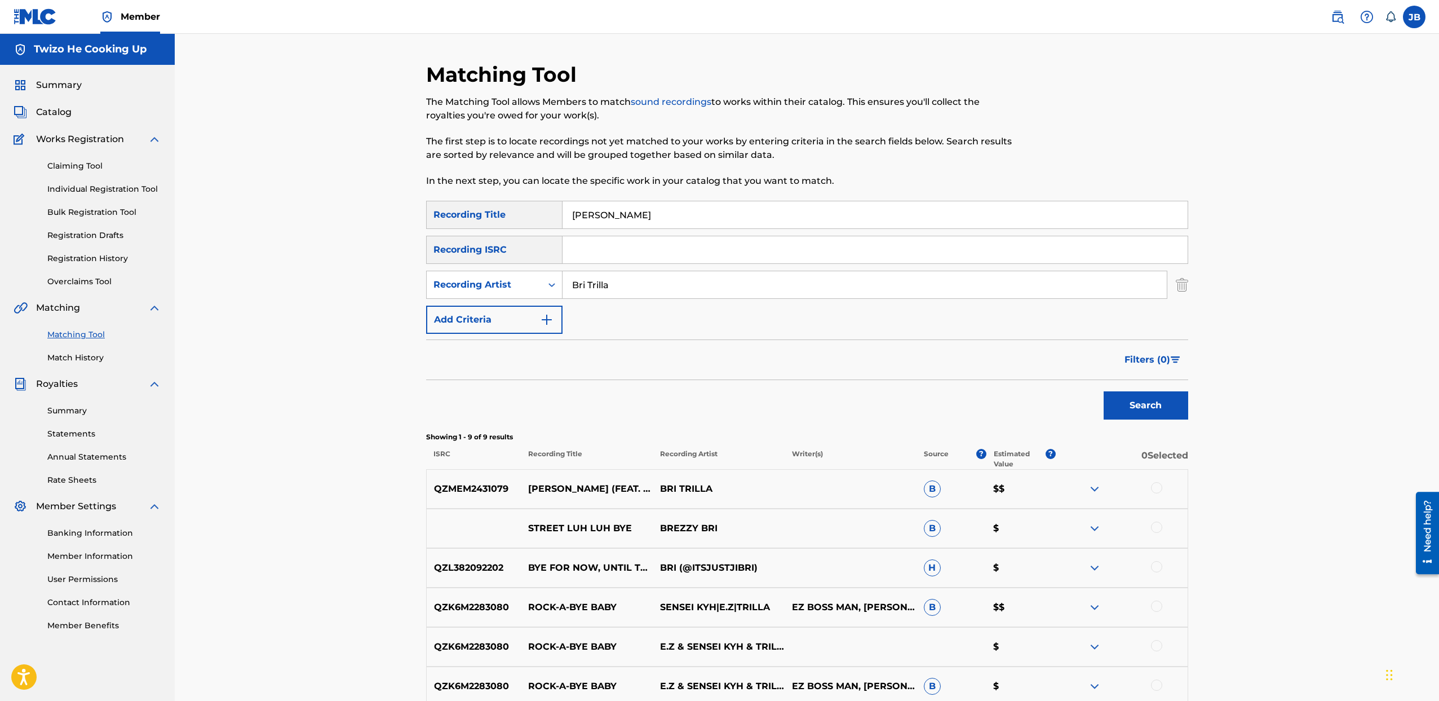
drag, startPoint x: 626, startPoint y: 211, endPoint x: 348, endPoint y: 181, distance: 279.0
click at [372, 182] on div "Matching Tool The Matching Tool allows Members to match sound recordings to wor…" at bounding box center [807, 457] width 1264 height 847
click at [1104, 391] on button "Search" at bounding box center [1146, 405] width 85 height 28
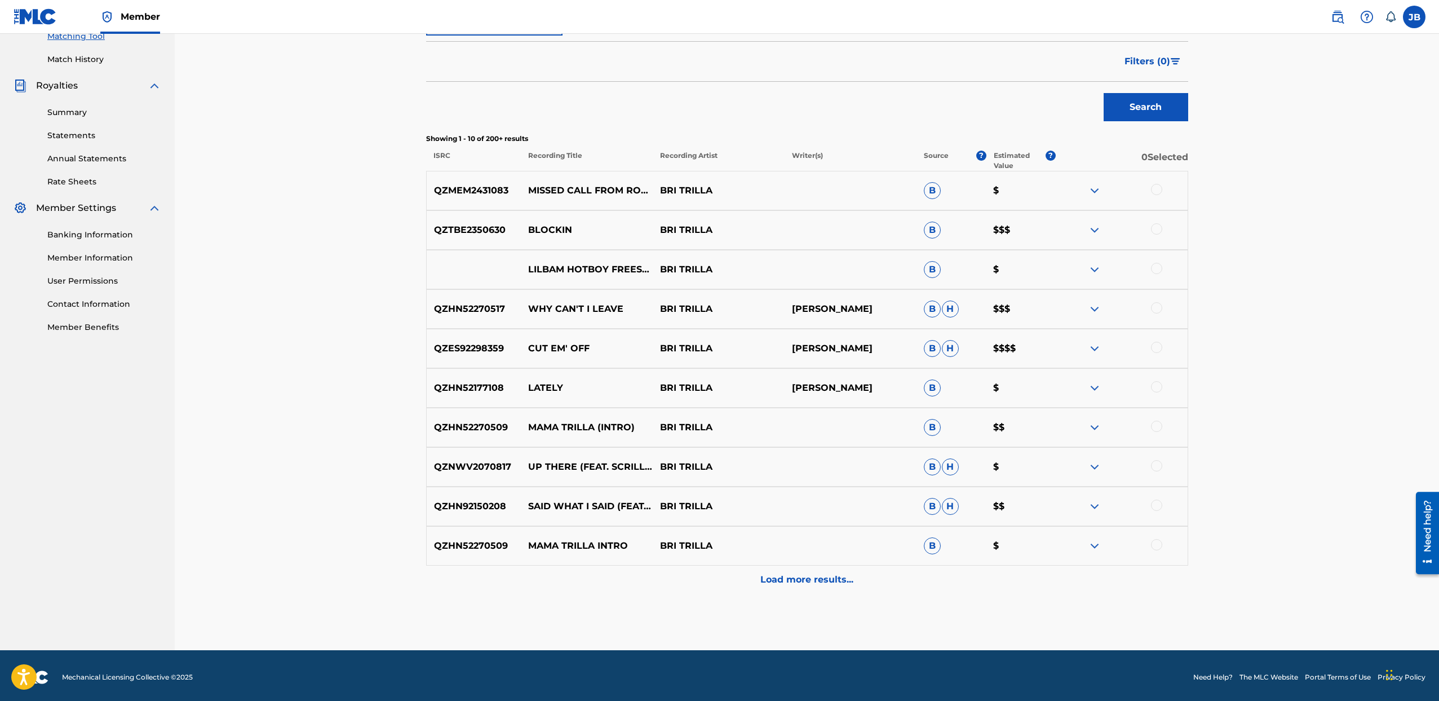
scroll to position [302, 0]
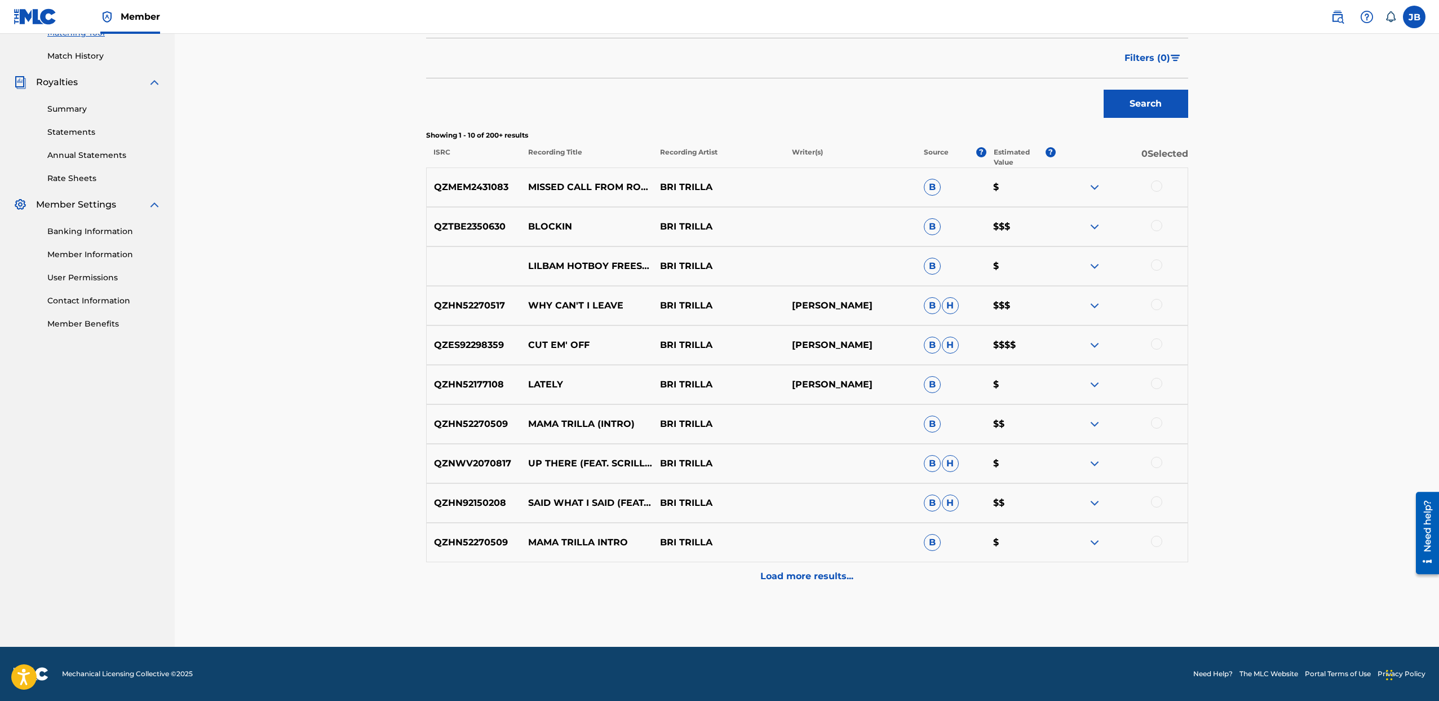
click at [824, 579] on p "Load more results..." at bounding box center [806, 576] width 93 height 14
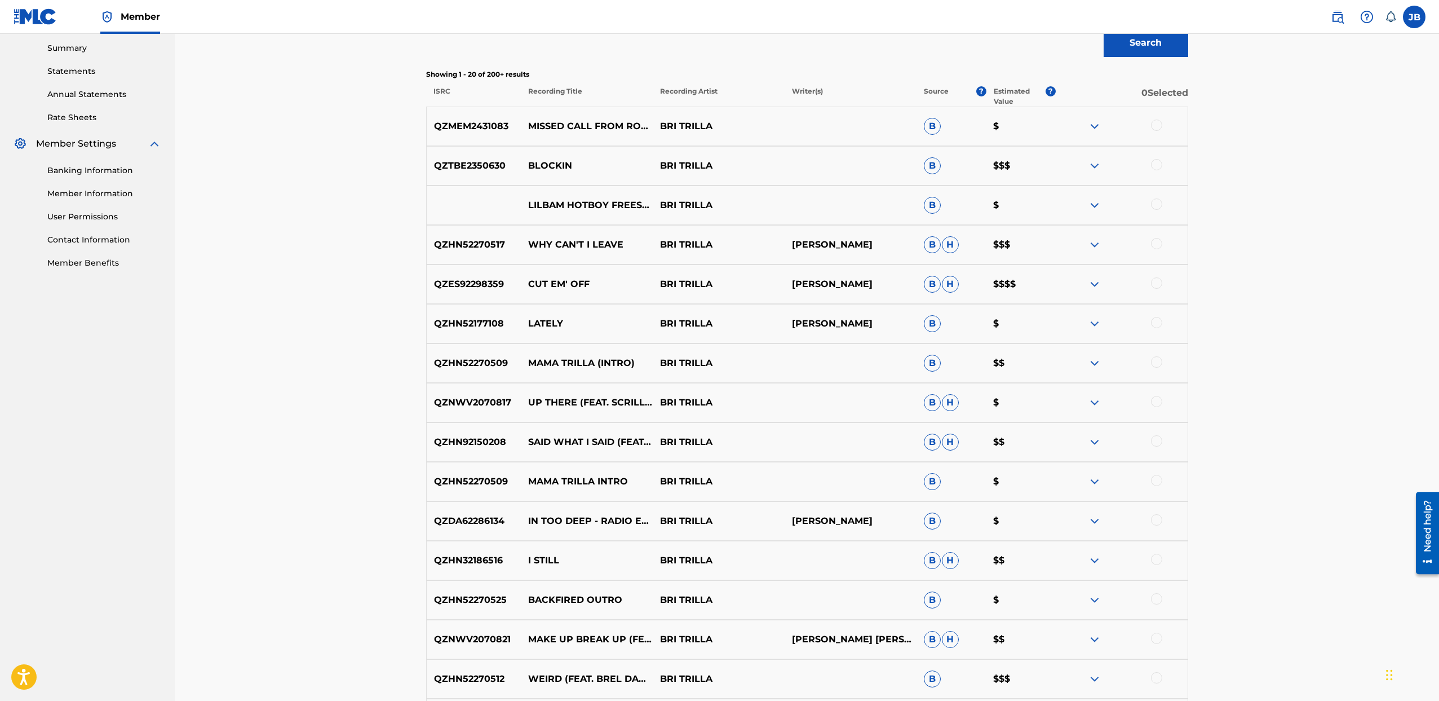
scroll to position [0, 0]
